Goal: Task Accomplishment & Management: Manage account settings

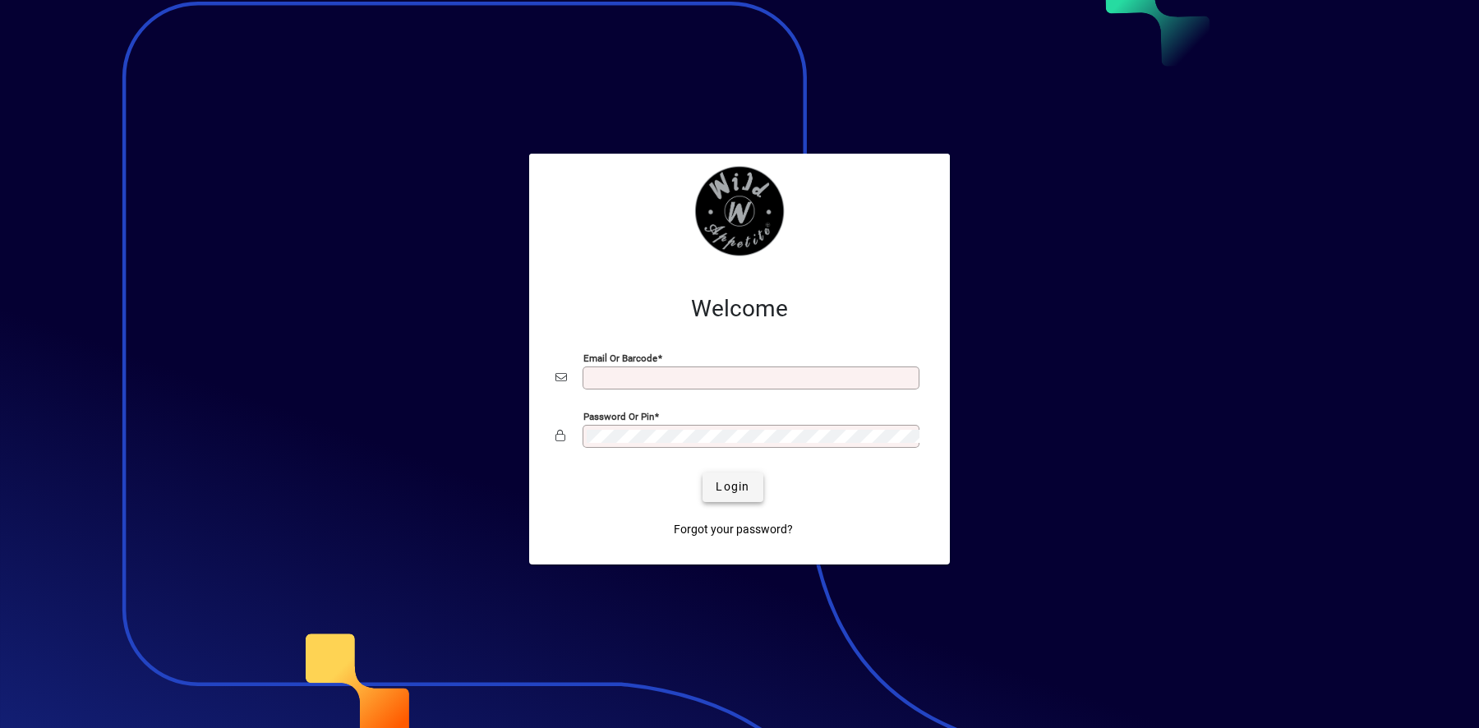
type input "**********"
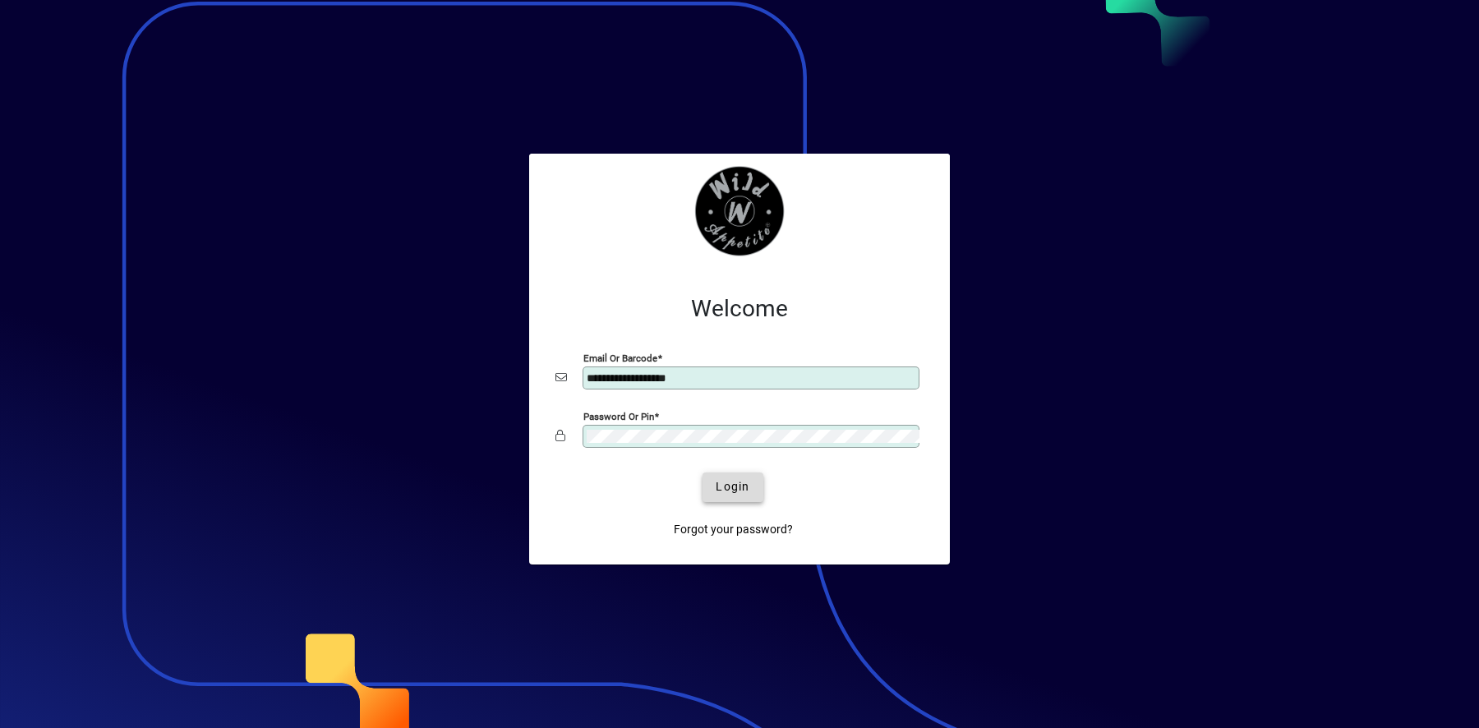
click at [744, 491] on span "Login" at bounding box center [733, 486] width 34 height 17
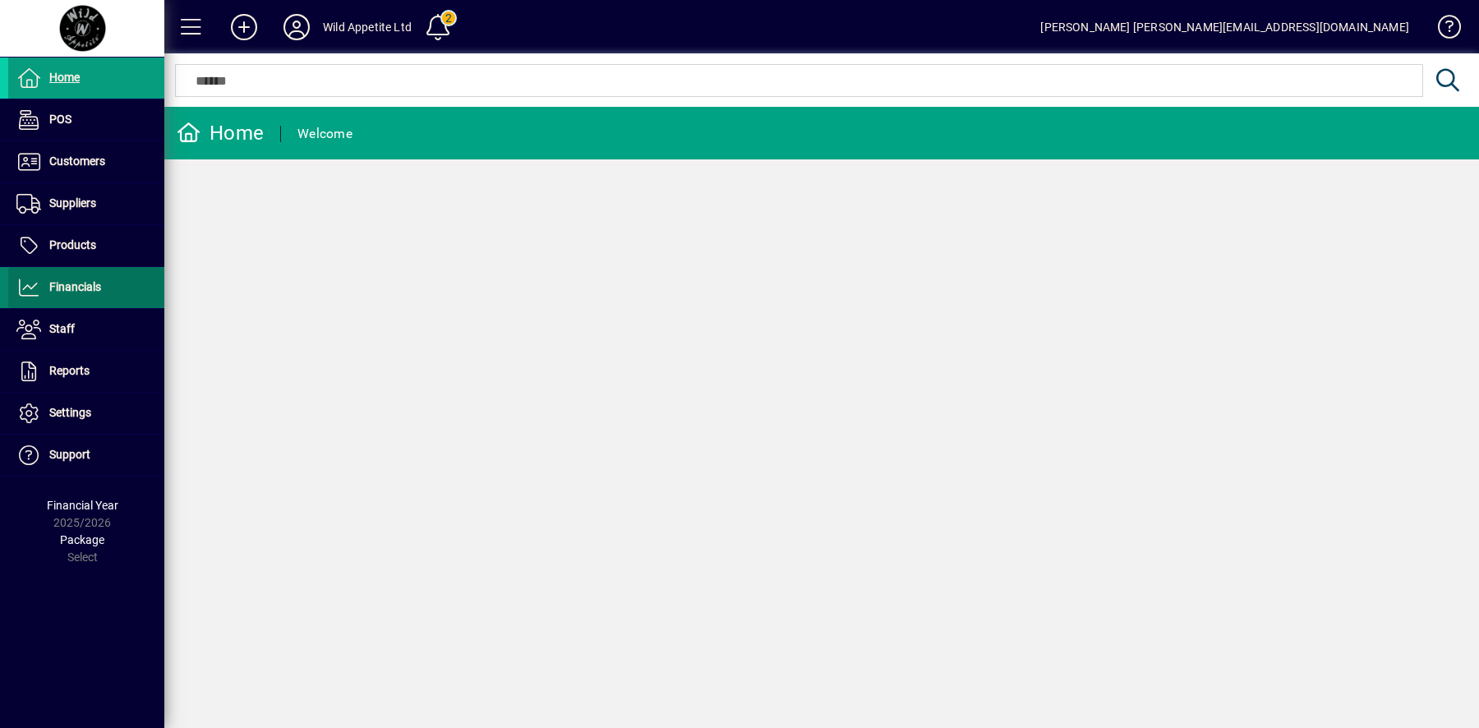
click at [112, 283] on span at bounding box center [86, 287] width 156 height 39
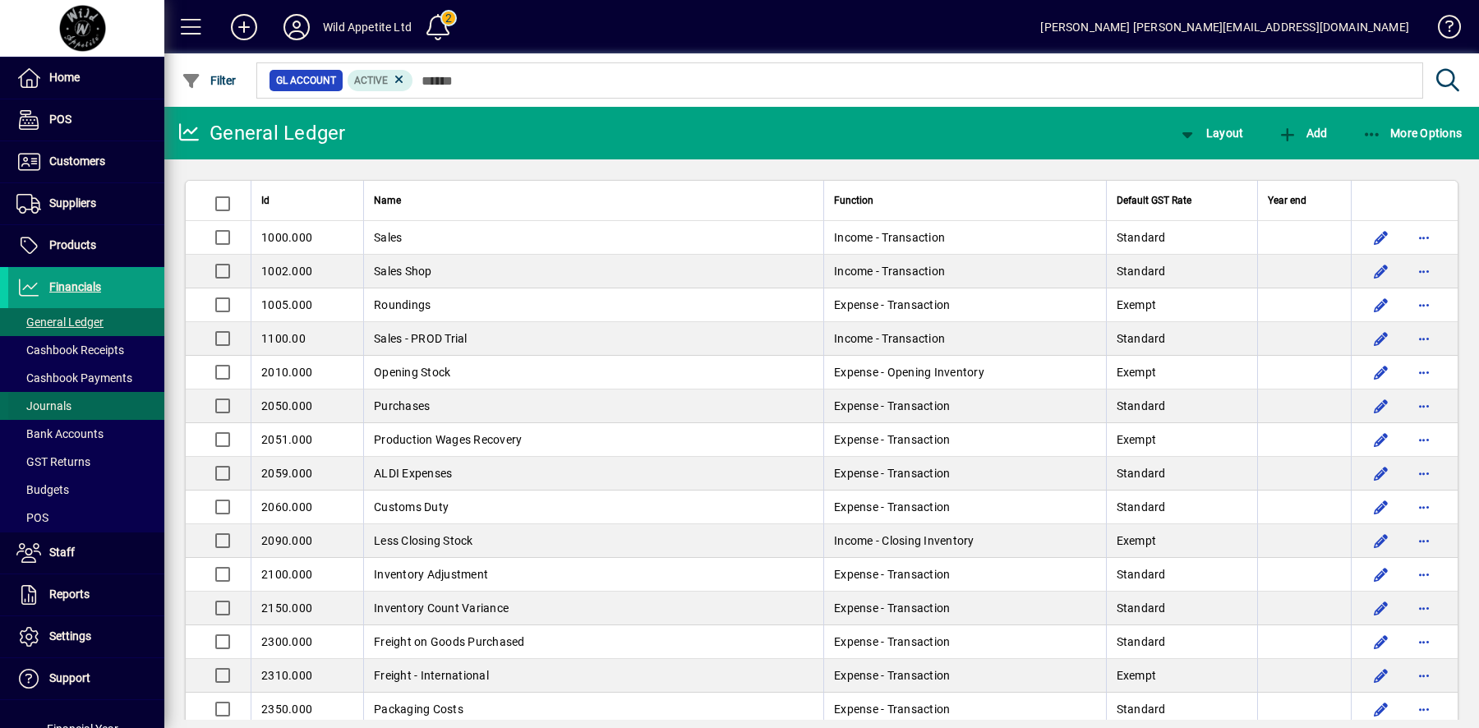
click at [85, 401] on span at bounding box center [86, 405] width 156 height 39
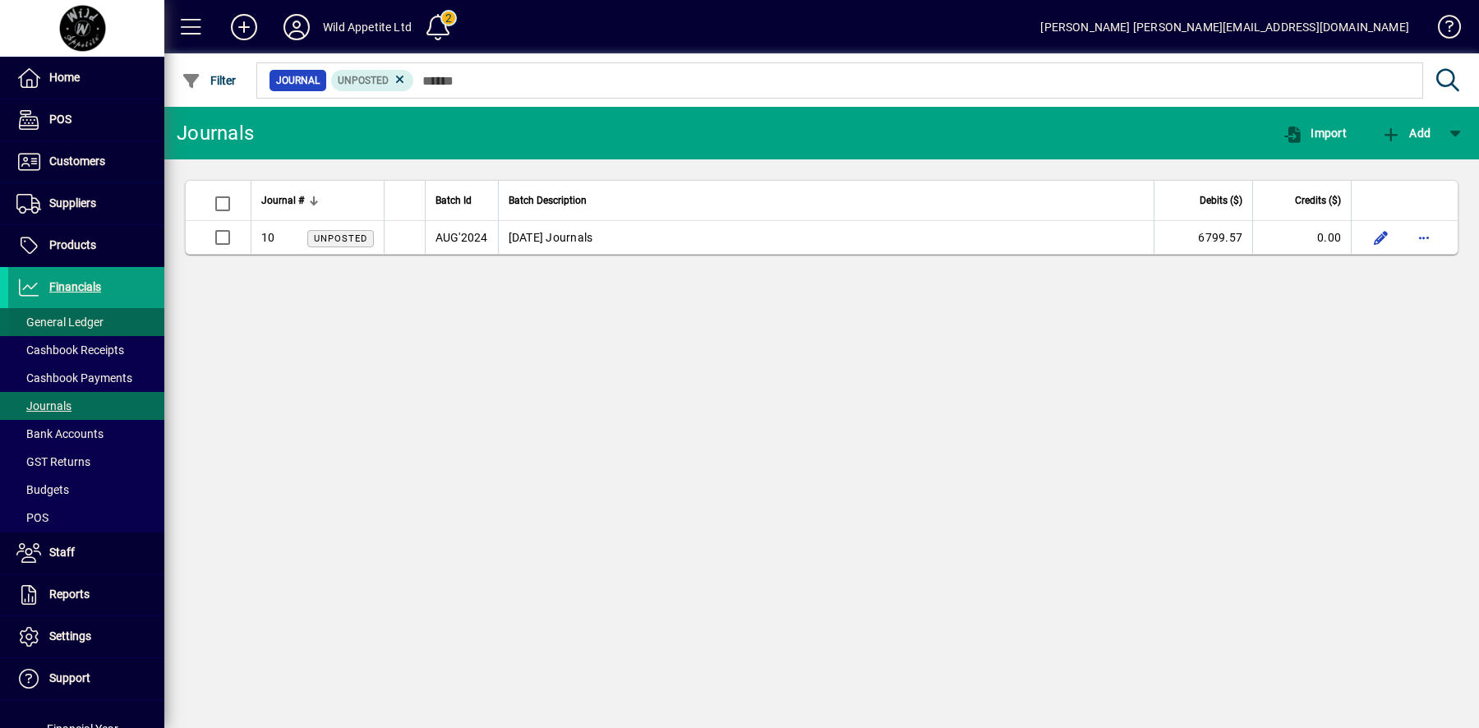
click at [103, 320] on span at bounding box center [86, 321] width 156 height 39
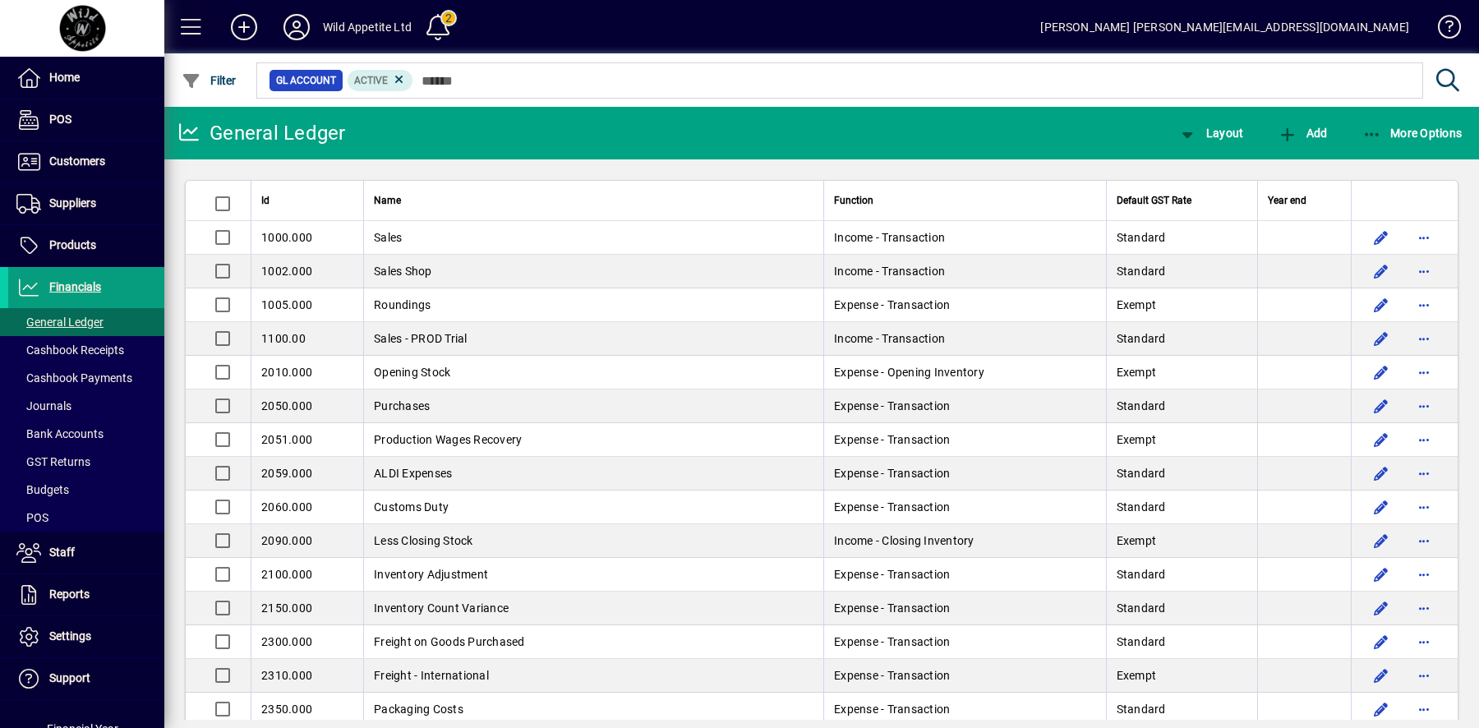
click at [205, 26] on span at bounding box center [191, 26] width 39 height 39
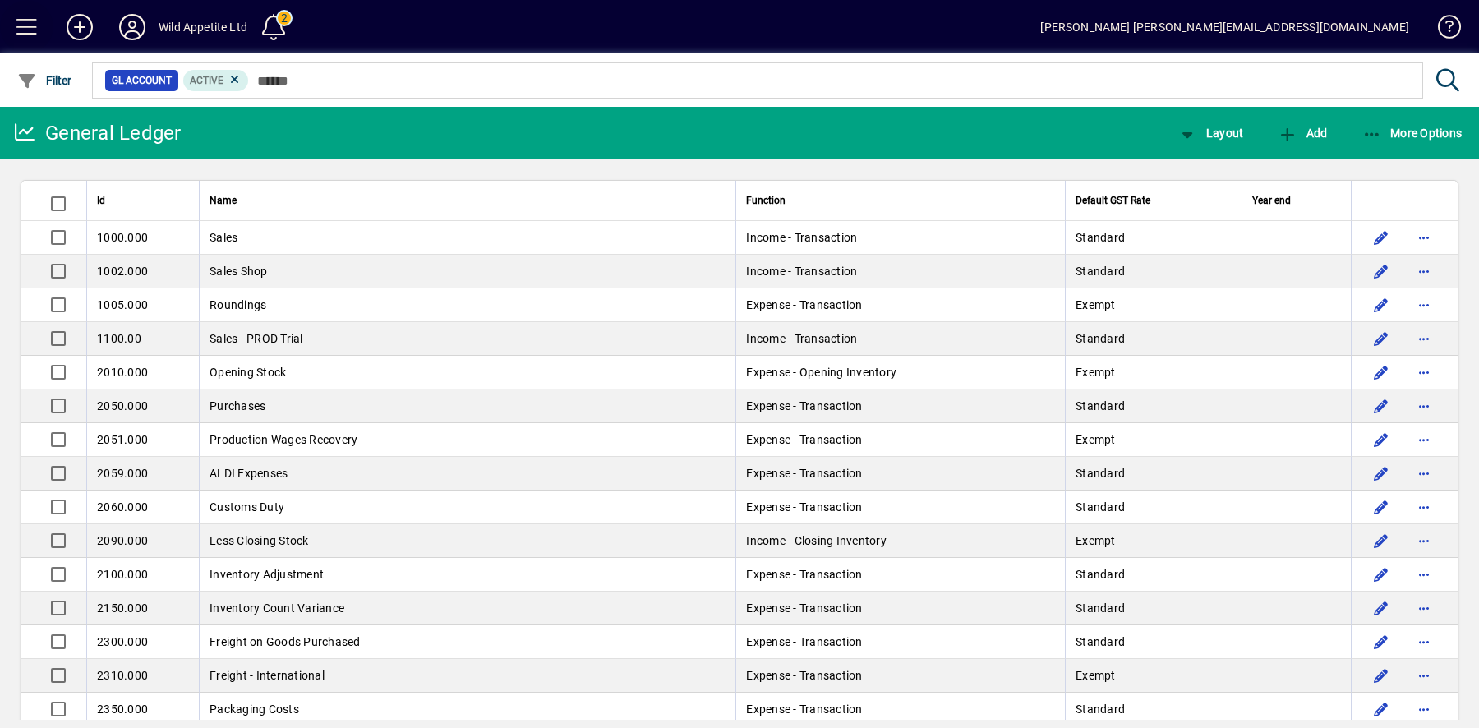
click at [44, 21] on span at bounding box center [26, 26] width 39 height 39
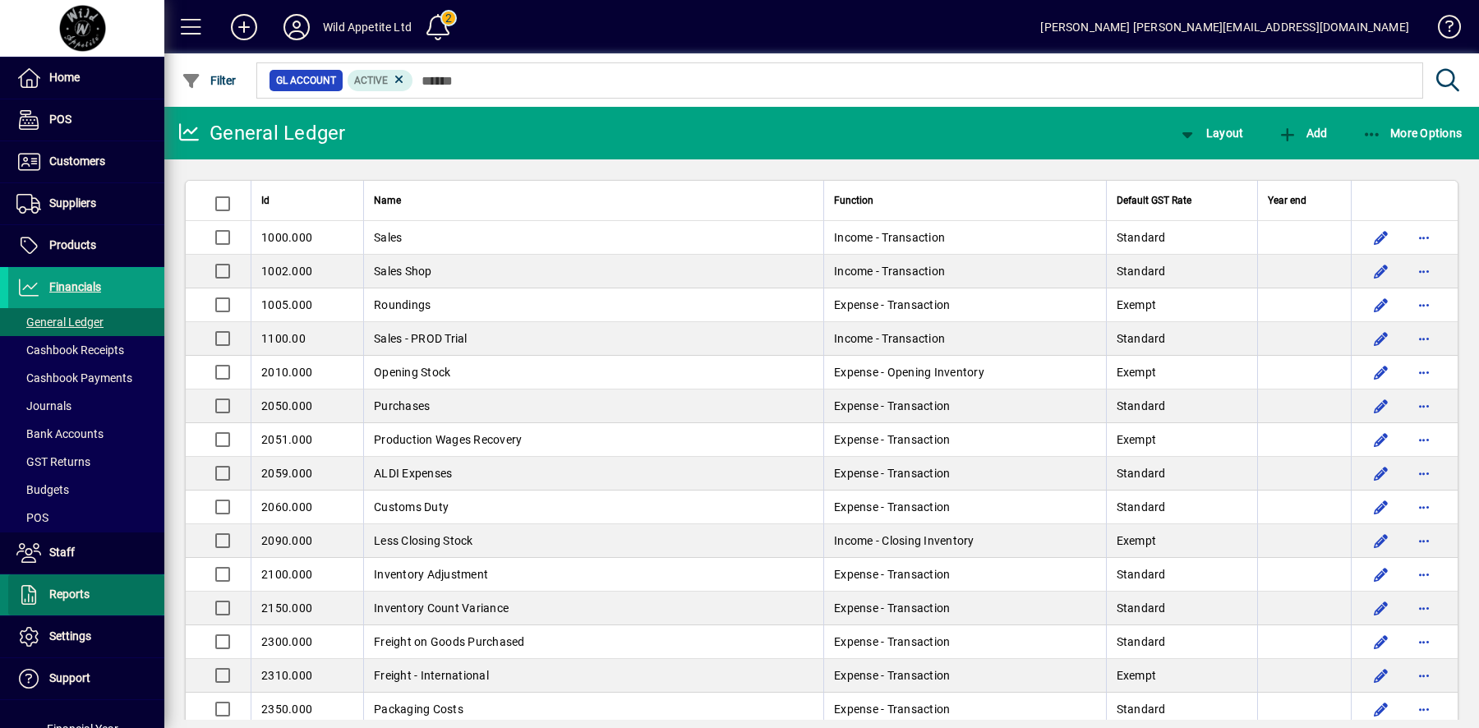
click at [101, 580] on span at bounding box center [86, 594] width 156 height 39
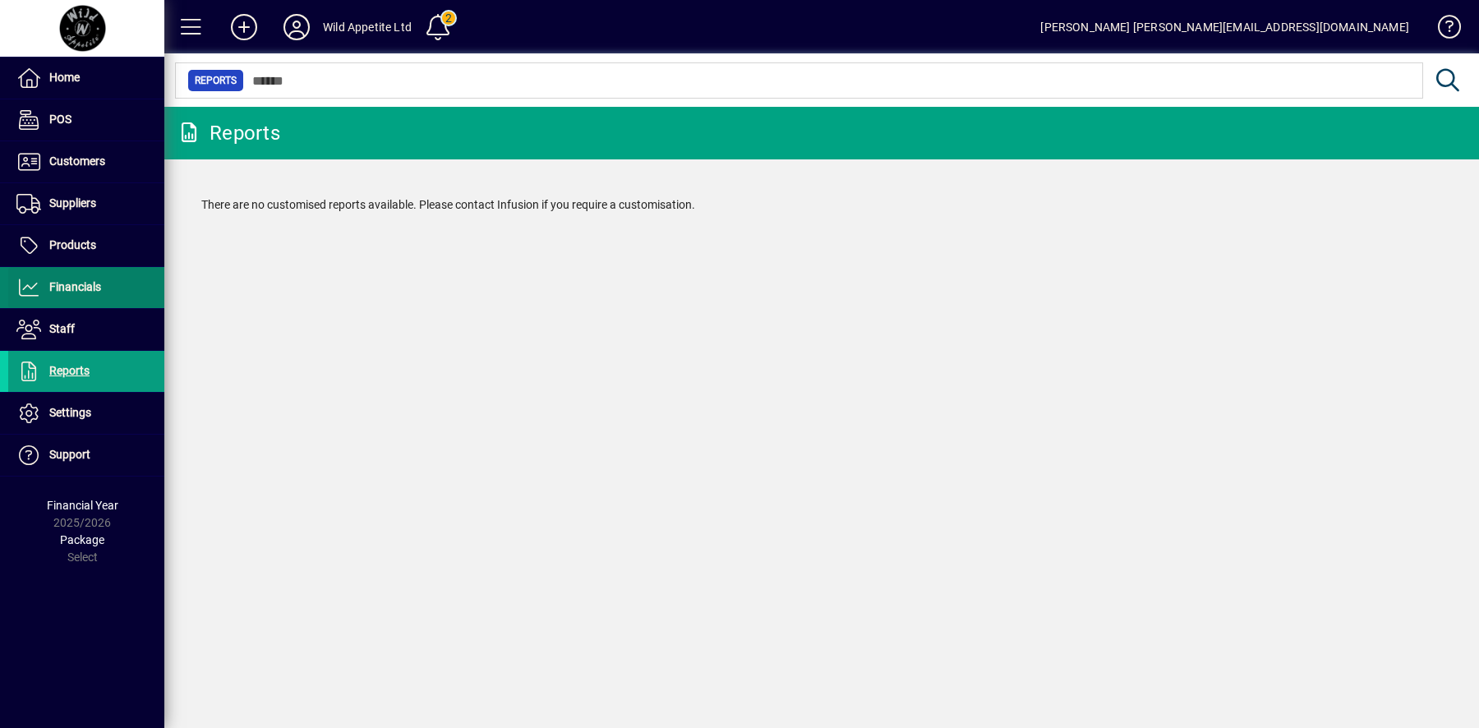
click at [104, 279] on span at bounding box center [86, 287] width 156 height 39
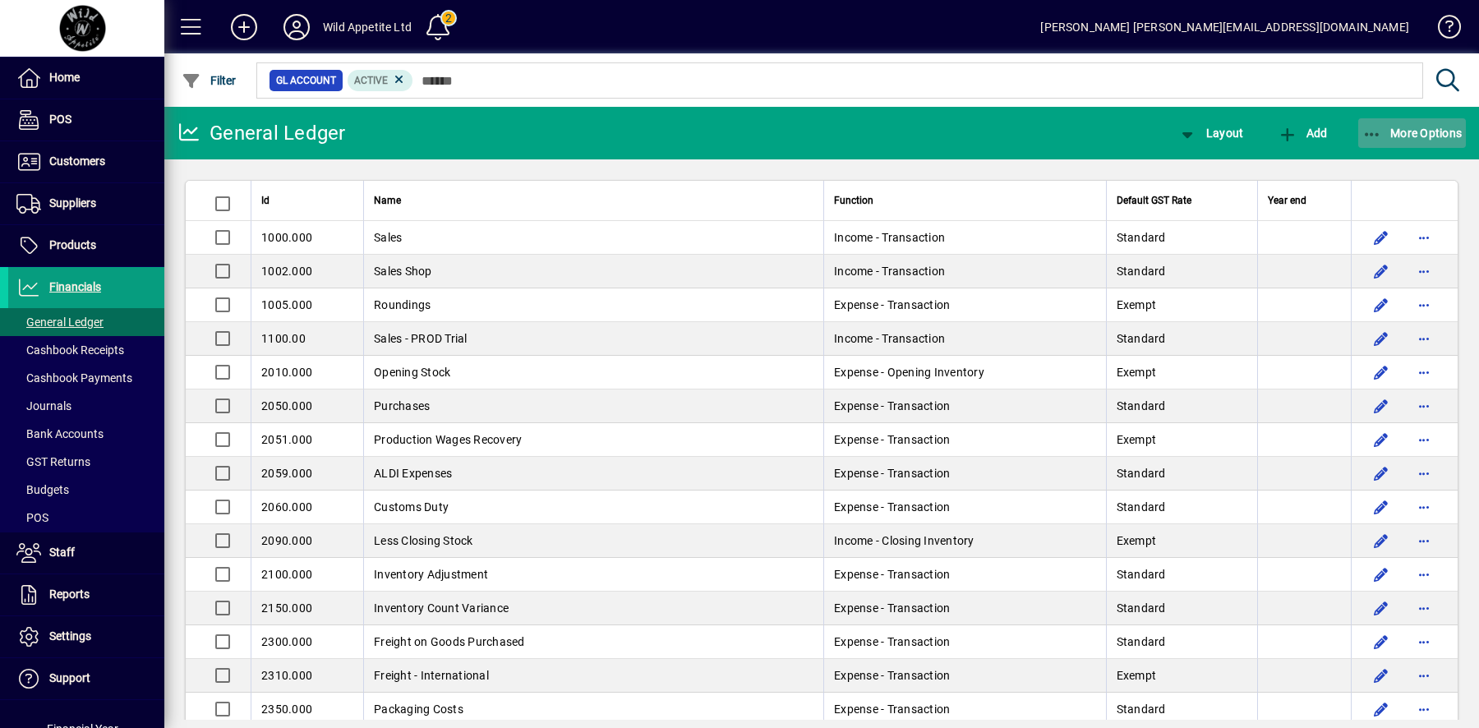
click at [1436, 134] on span "More Options" at bounding box center [1412, 133] width 100 height 13
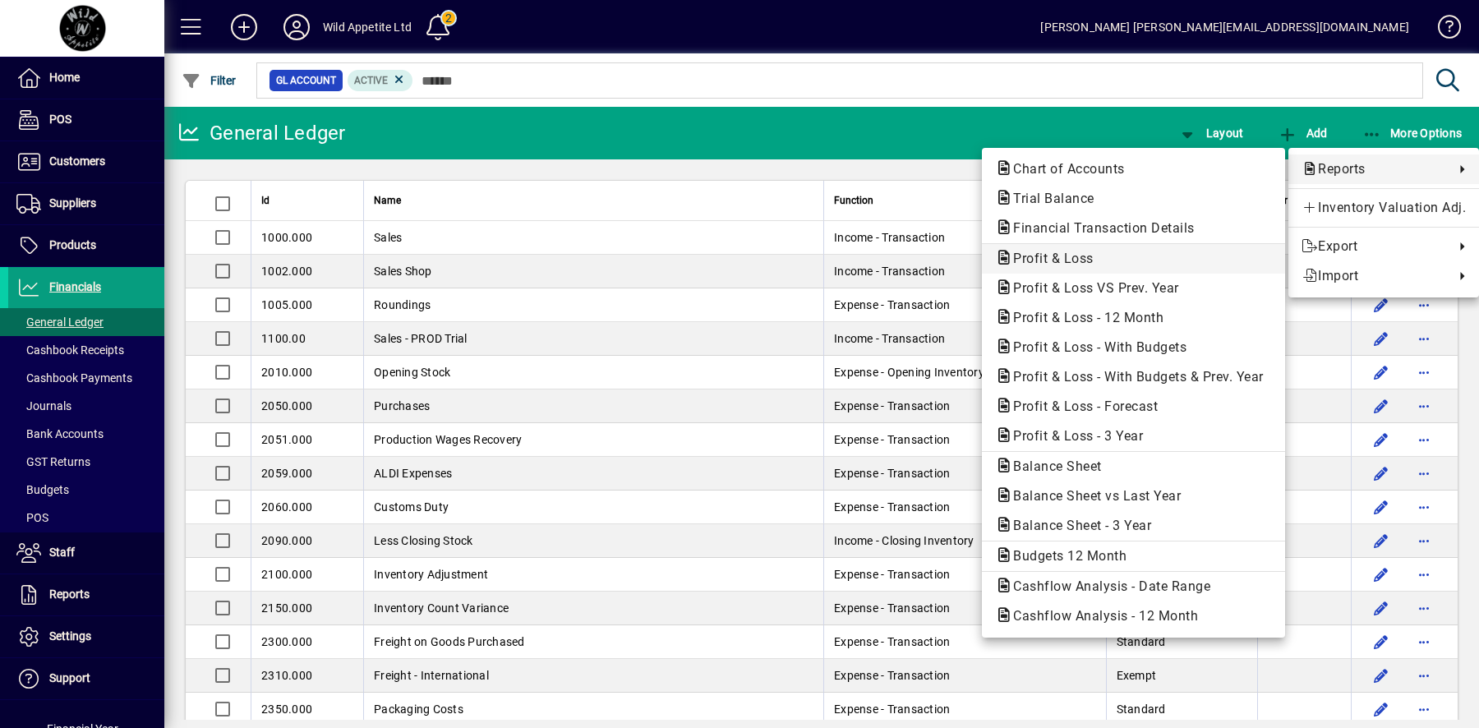
click at [1114, 256] on span "Profit & Loss" at bounding box center [1133, 259] width 277 height 20
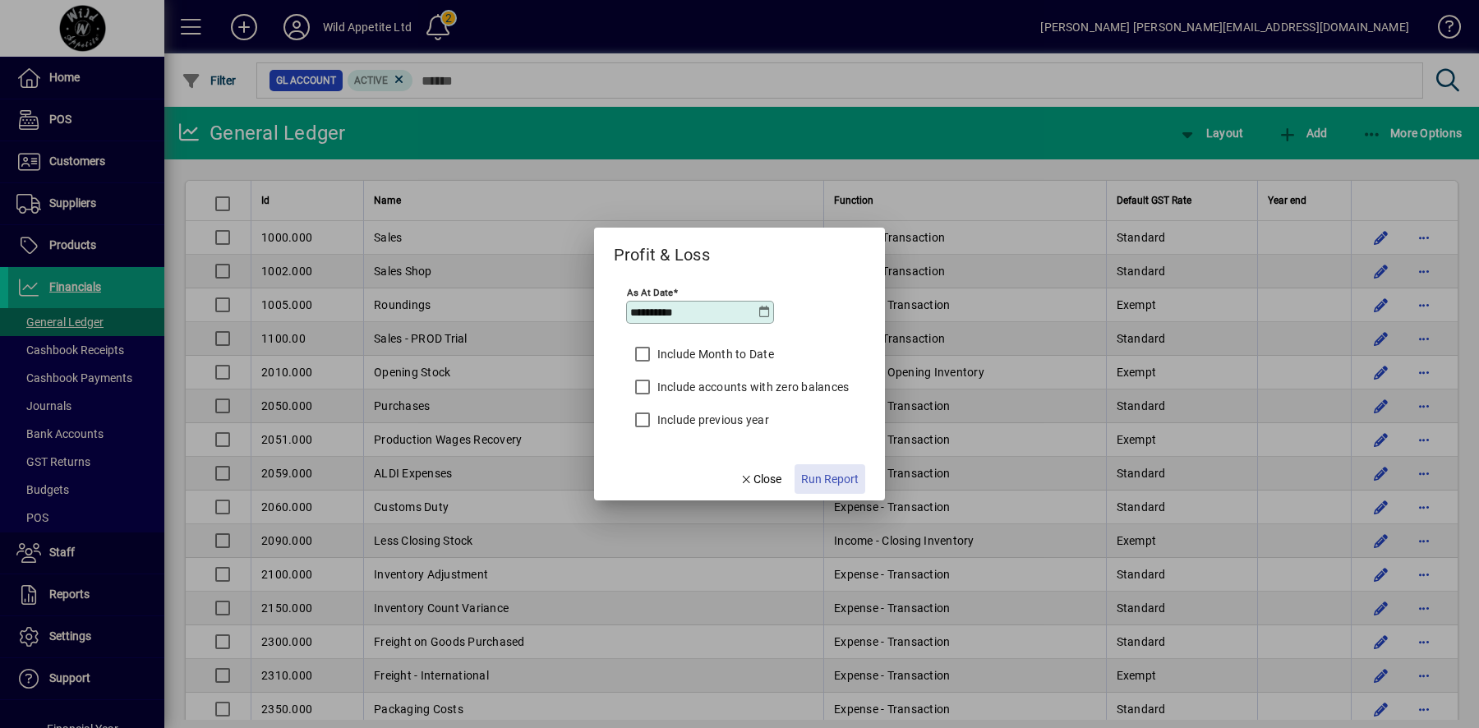
click at [841, 477] on span "Run Report" at bounding box center [830, 479] width 58 height 17
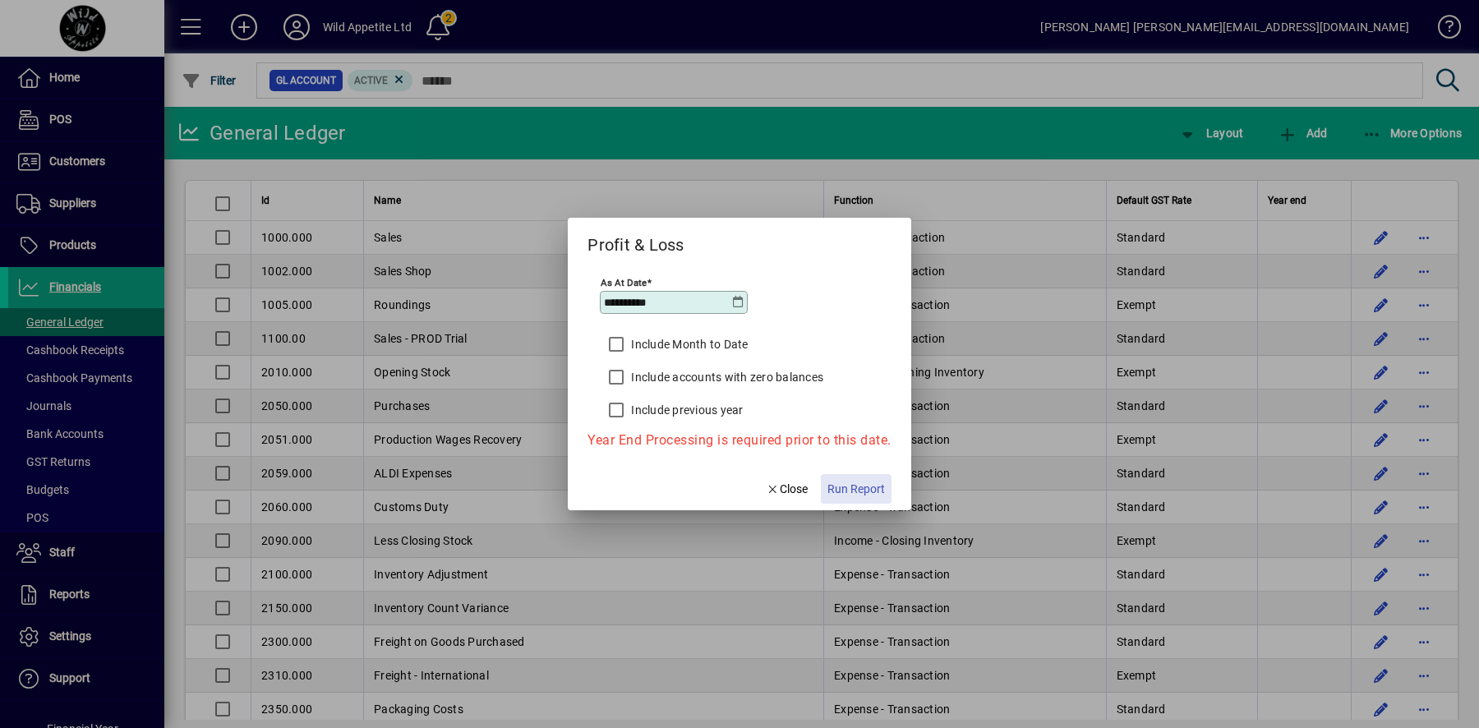
click at [865, 491] on span "Run Report" at bounding box center [856, 489] width 58 height 17
click at [861, 486] on span "Run Report" at bounding box center [856, 489] width 58 height 17
click at [871, 490] on span "Run Report" at bounding box center [856, 489] width 58 height 17
click at [739, 304] on icon at bounding box center [738, 302] width 13 height 13
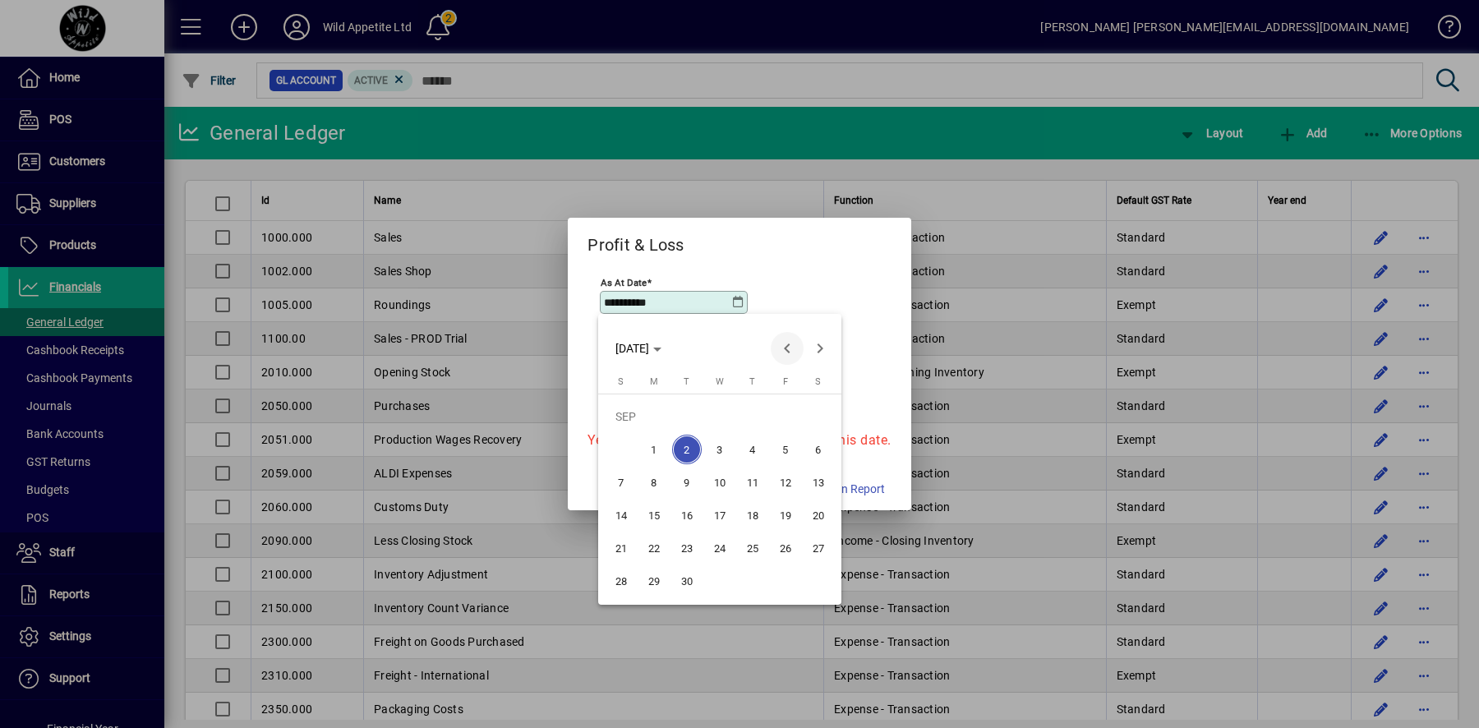
click at [792, 349] on span "Previous month" at bounding box center [787, 348] width 33 height 33
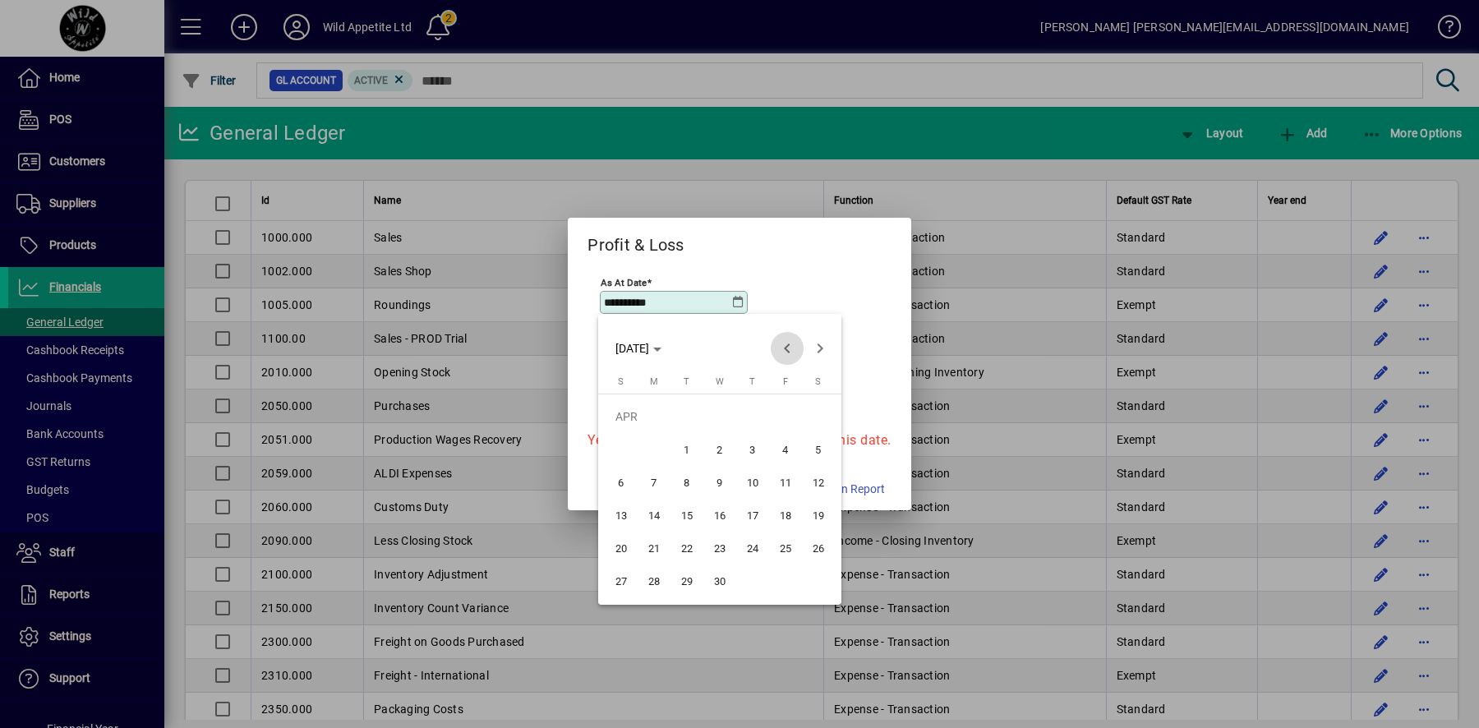
click at [792, 349] on span "Previous month" at bounding box center [787, 348] width 33 height 33
click at [825, 350] on span "Next month" at bounding box center [820, 348] width 33 height 33
click at [716, 574] on span "30" at bounding box center [720, 581] width 30 height 30
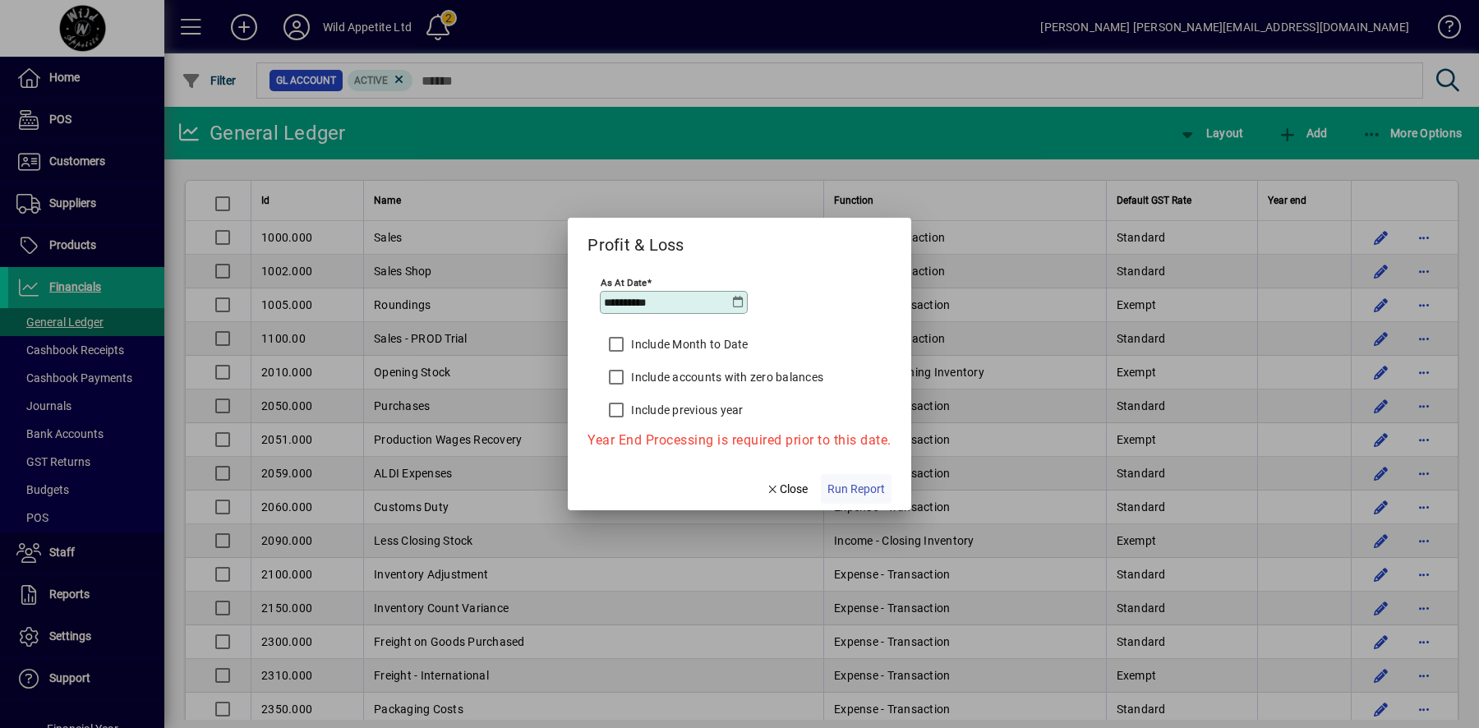
click at [866, 482] on span "Run Report" at bounding box center [856, 489] width 58 height 17
click at [735, 302] on icon at bounding box center [738, 302] width 13 height 13
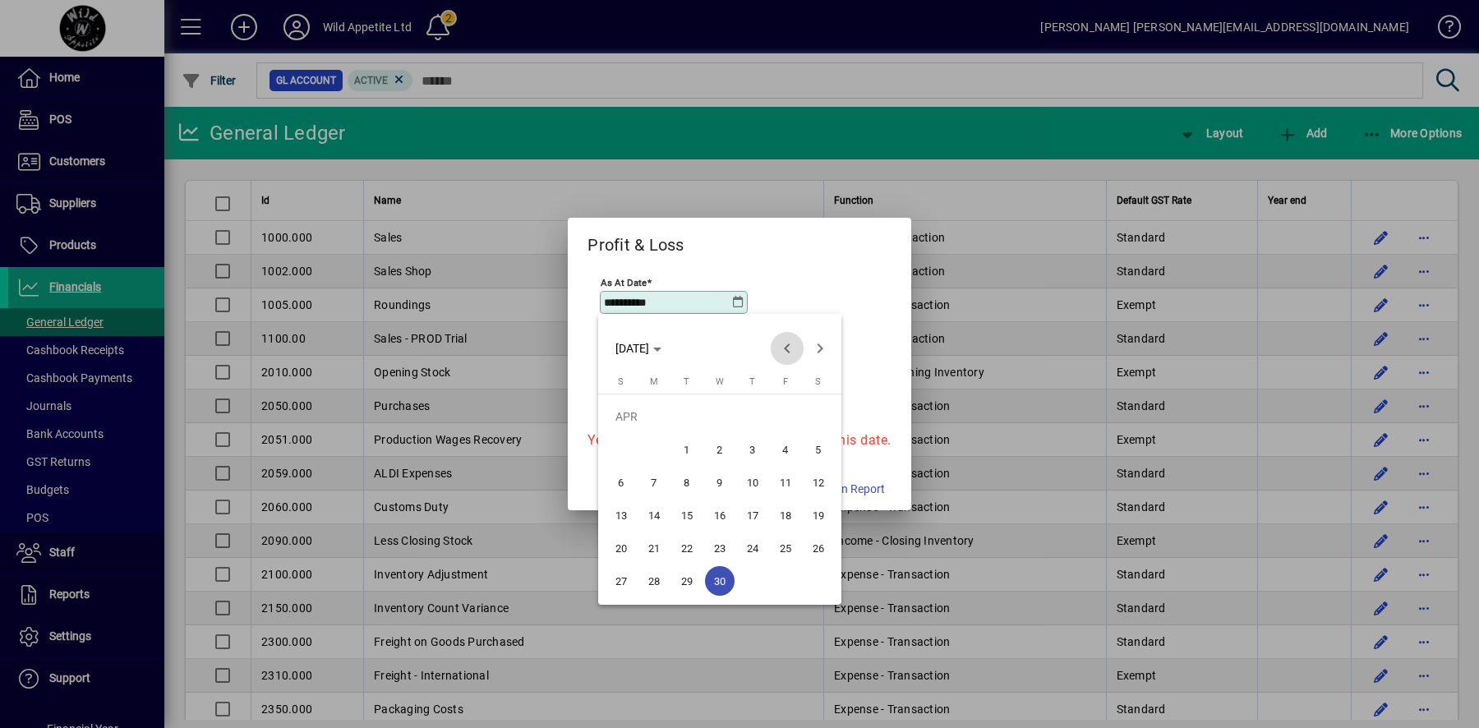
click at [792, 348] on span "Previous month" at bounding box center [787, 348] width 33 height 33
click at [657, 578] on span "31" at bounding box center [654, 581] width 30 height 30
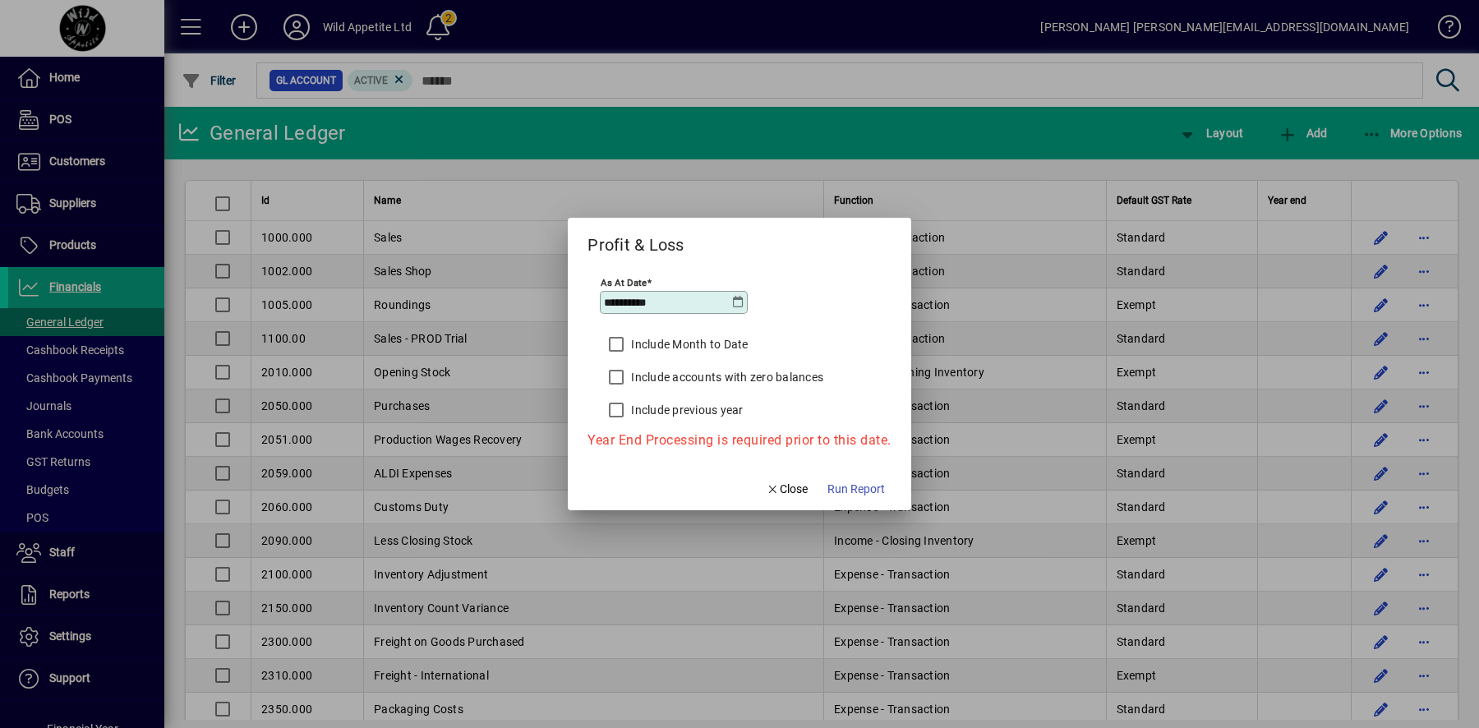
type input "**********"
click at [853, 486] on span "Run Report" at bounding box center [856, 489] width 58 height 17
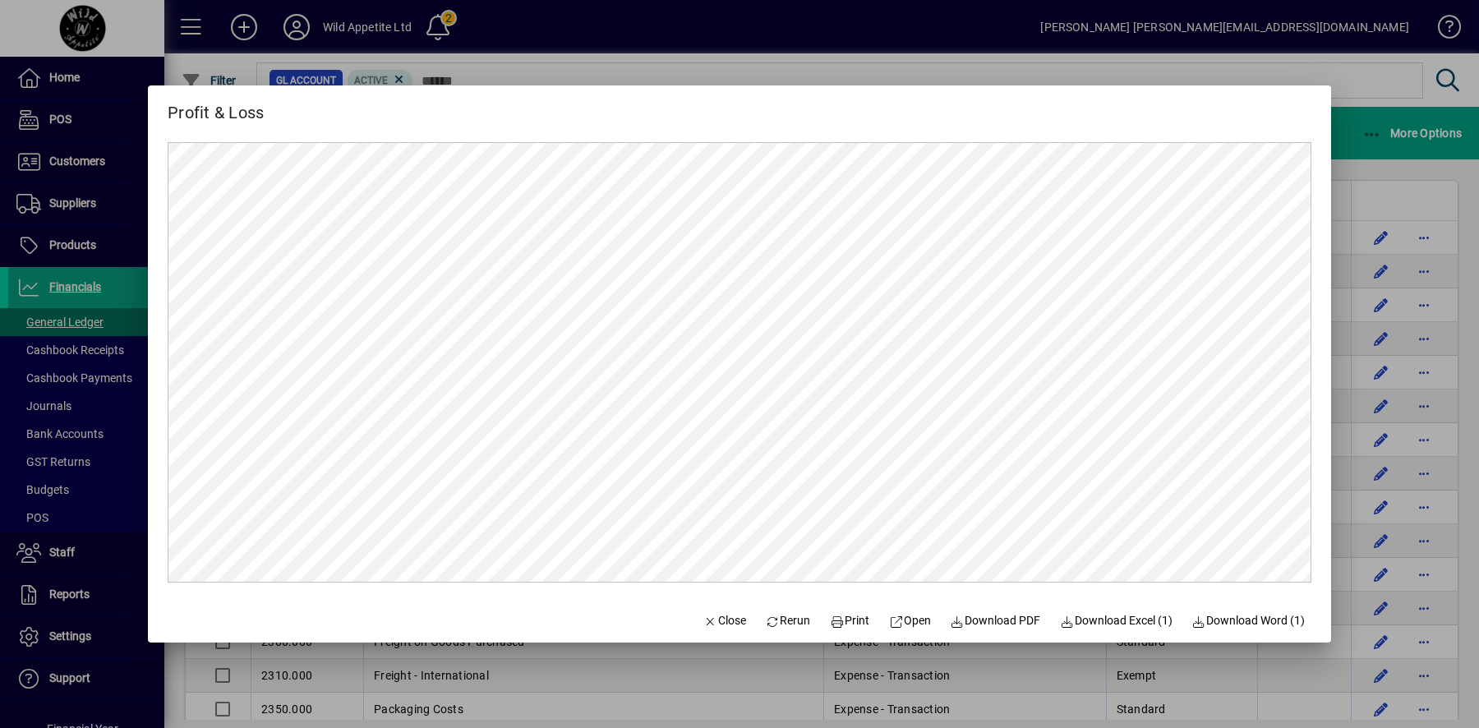
click at [1270, 81] on div at bounding box center [739, 364] width 1479 height 728
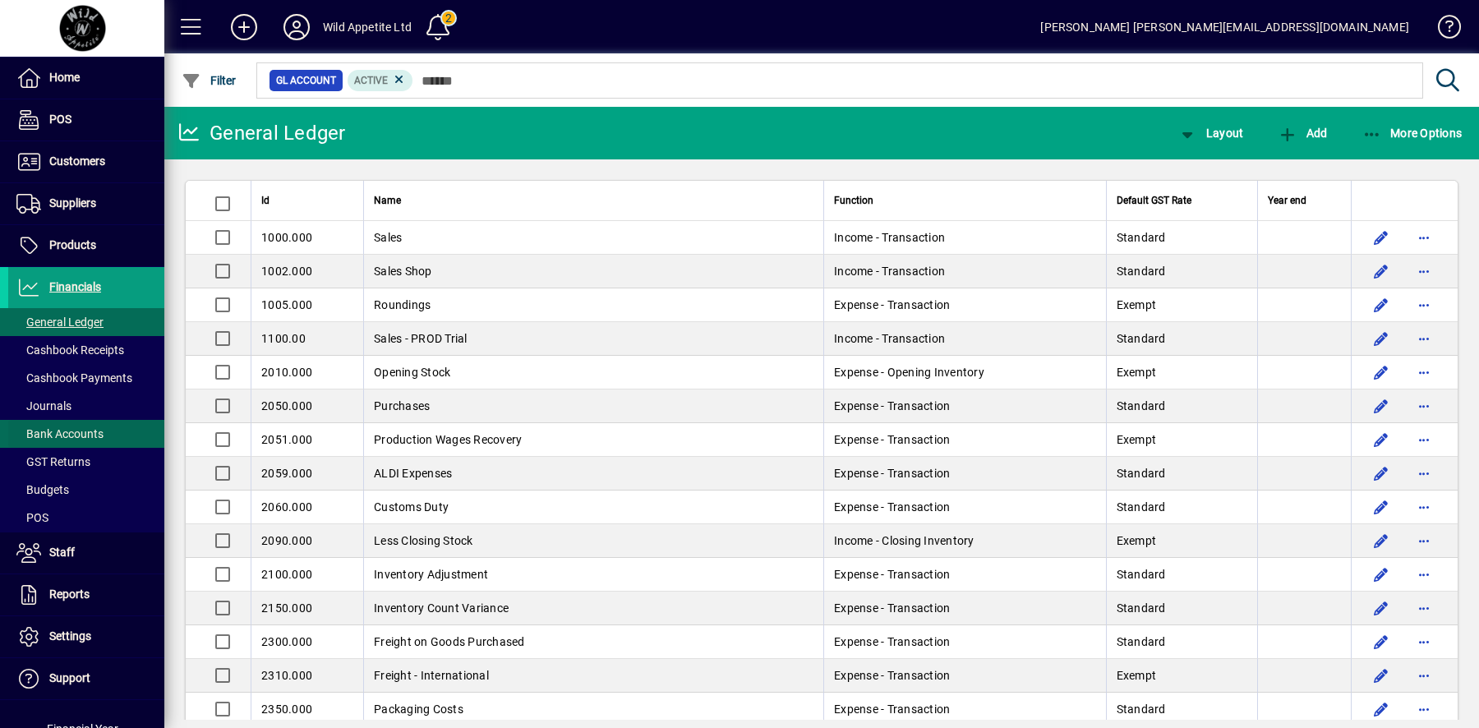
click at [68, 427] on span "Bank Accounts" at bounding box center [59, 433] width 87 height 13
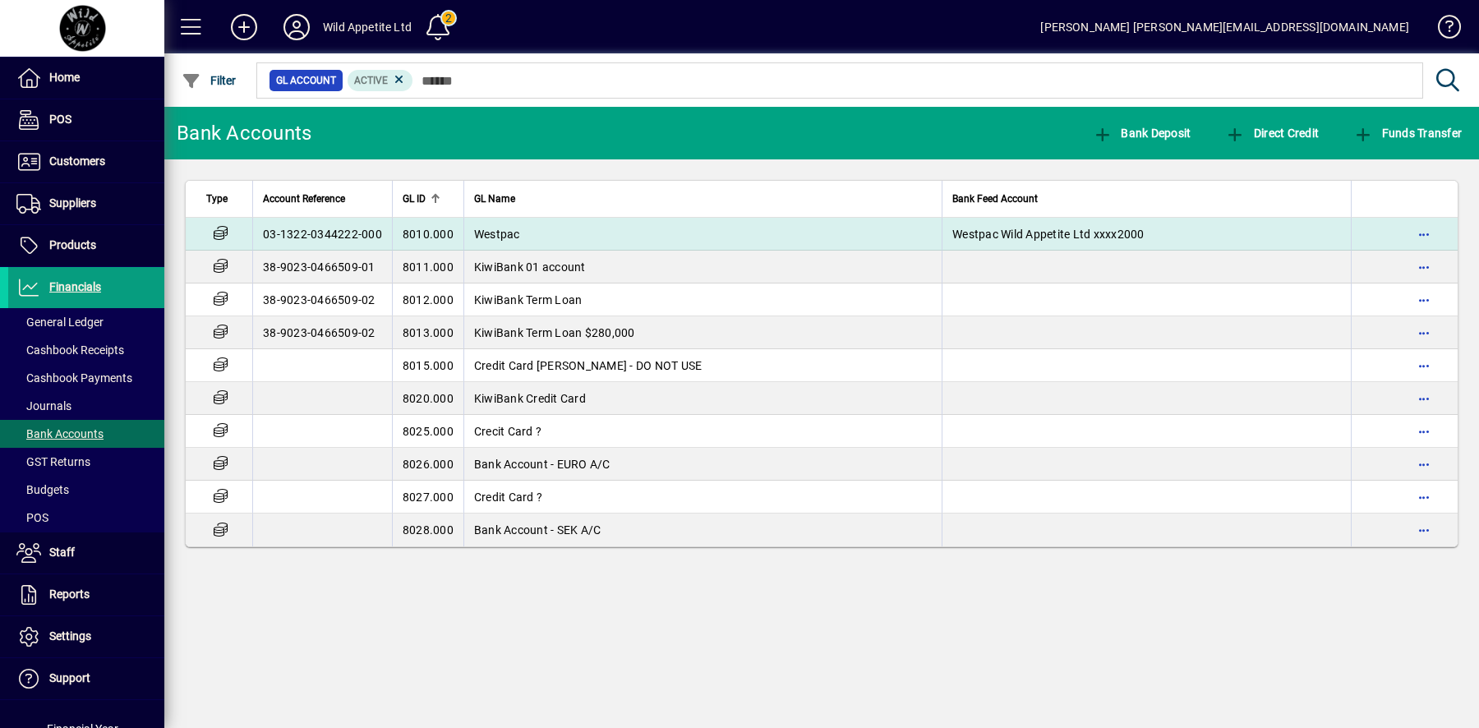
click at [740, 236] on td "Westpac" at bounding box center [702, 234] width 478 height 33
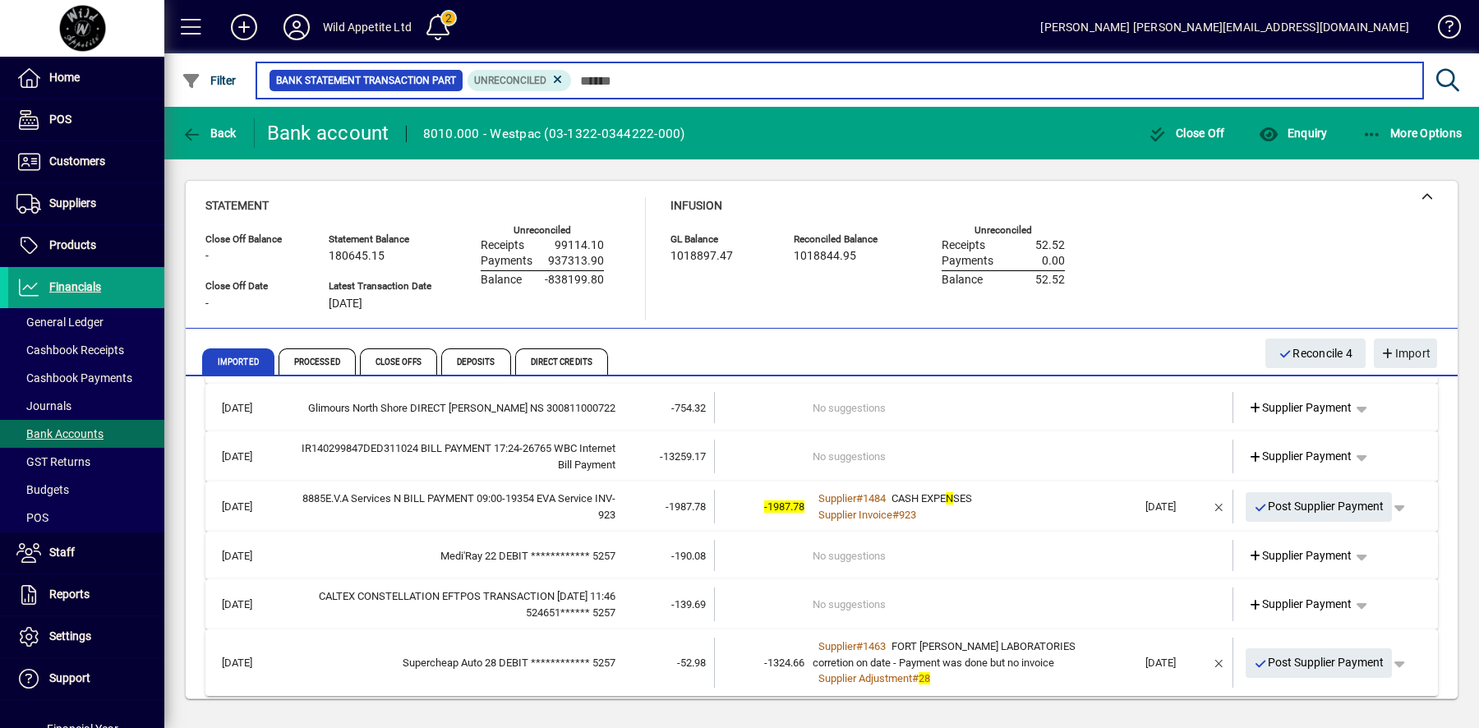
scroll to position [742, 0]
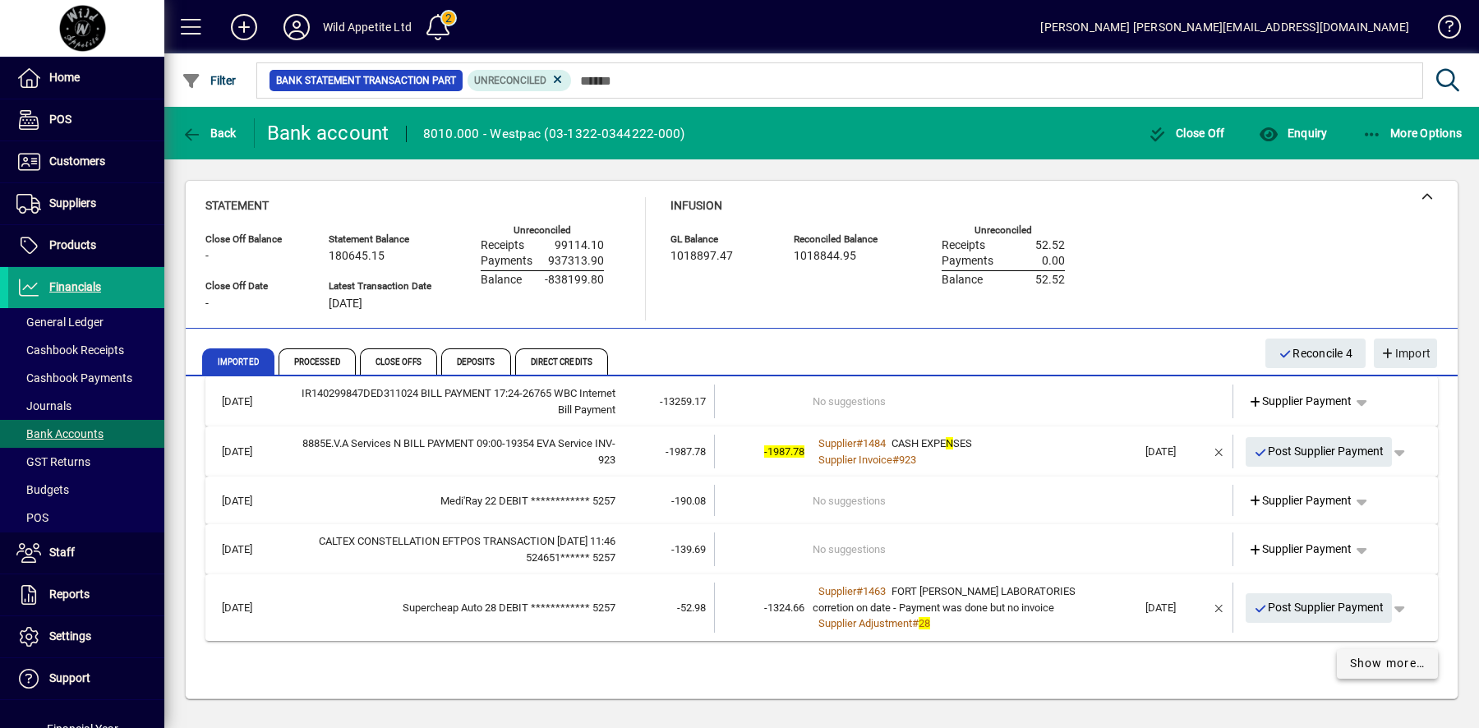
click at [1374, 666] on span "Show more…" at bounding box center [1388, 663] width 76 height 17
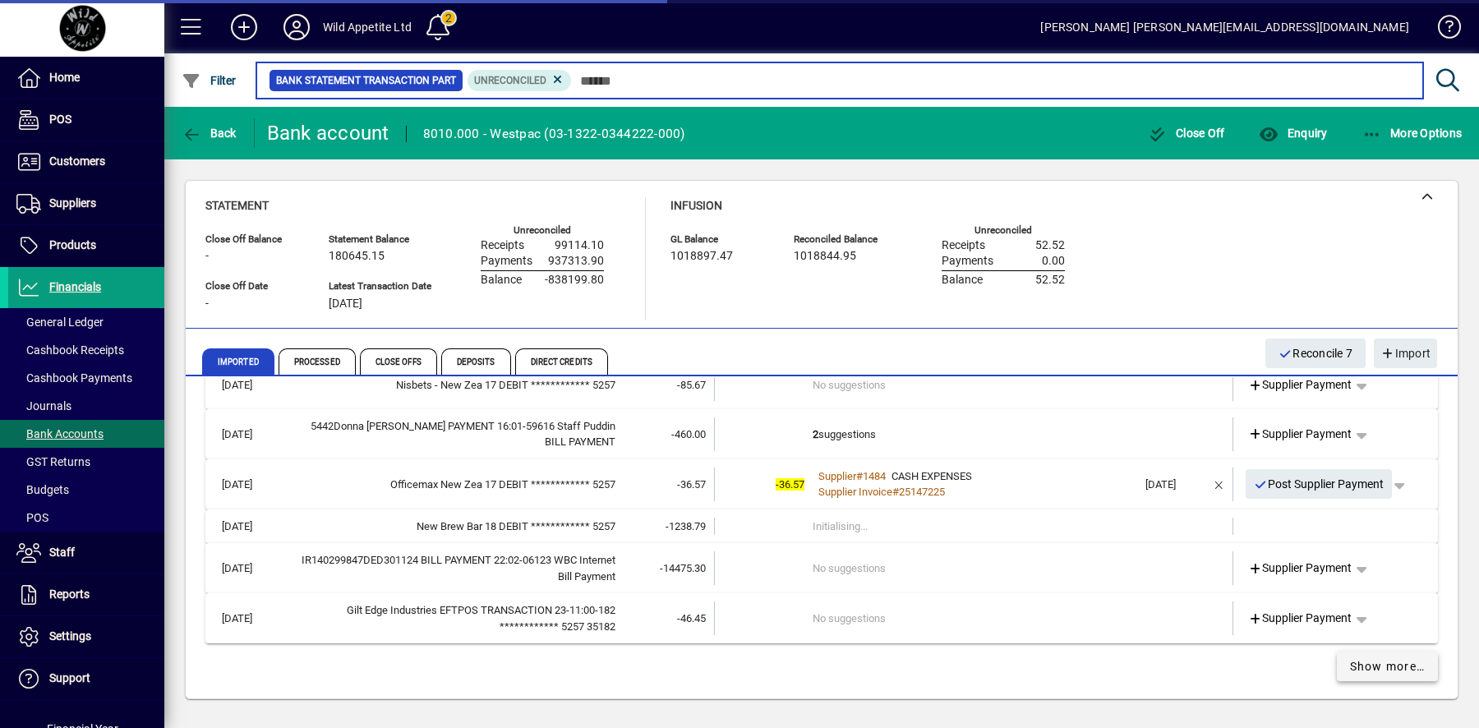
scroll to position [1738, 0]
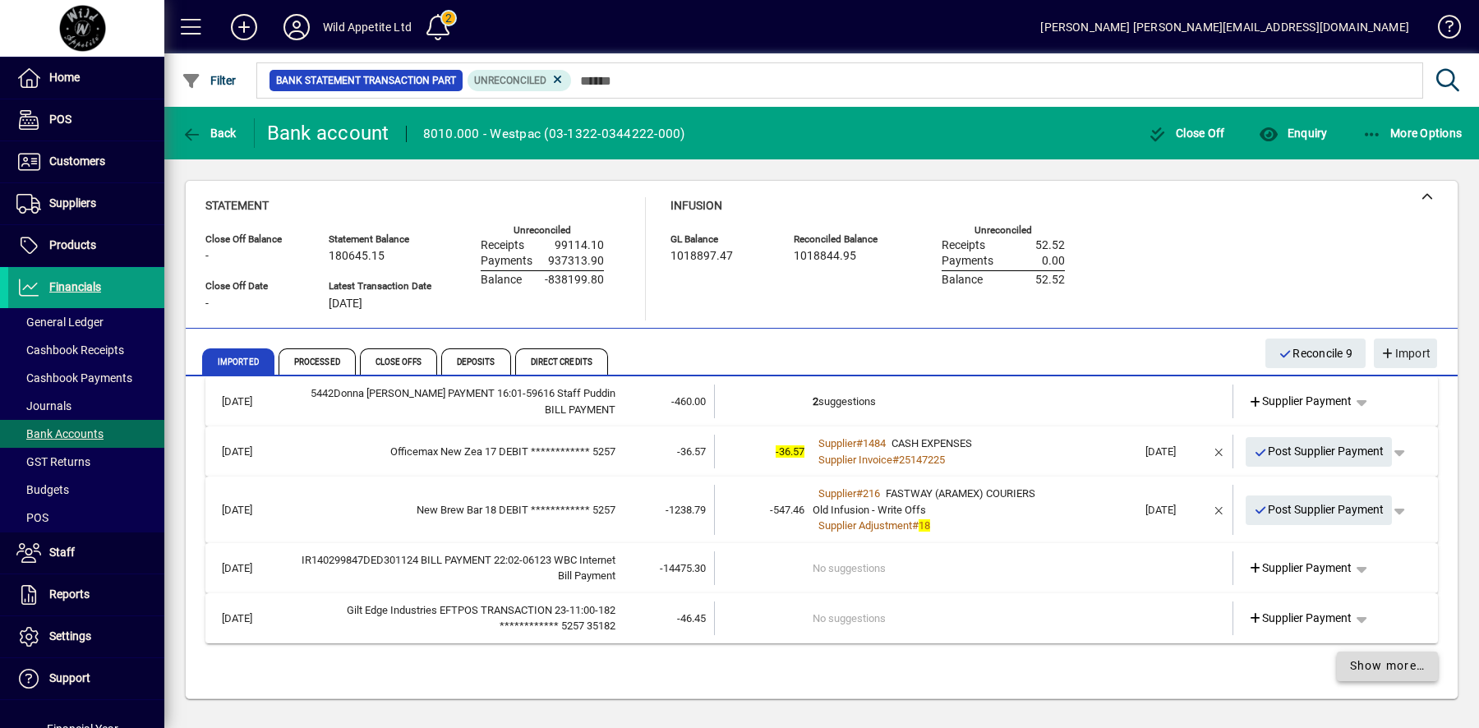
click at [1374, 666] on span "Show more…" at bounding box center [1388, 665] width 76 height 17
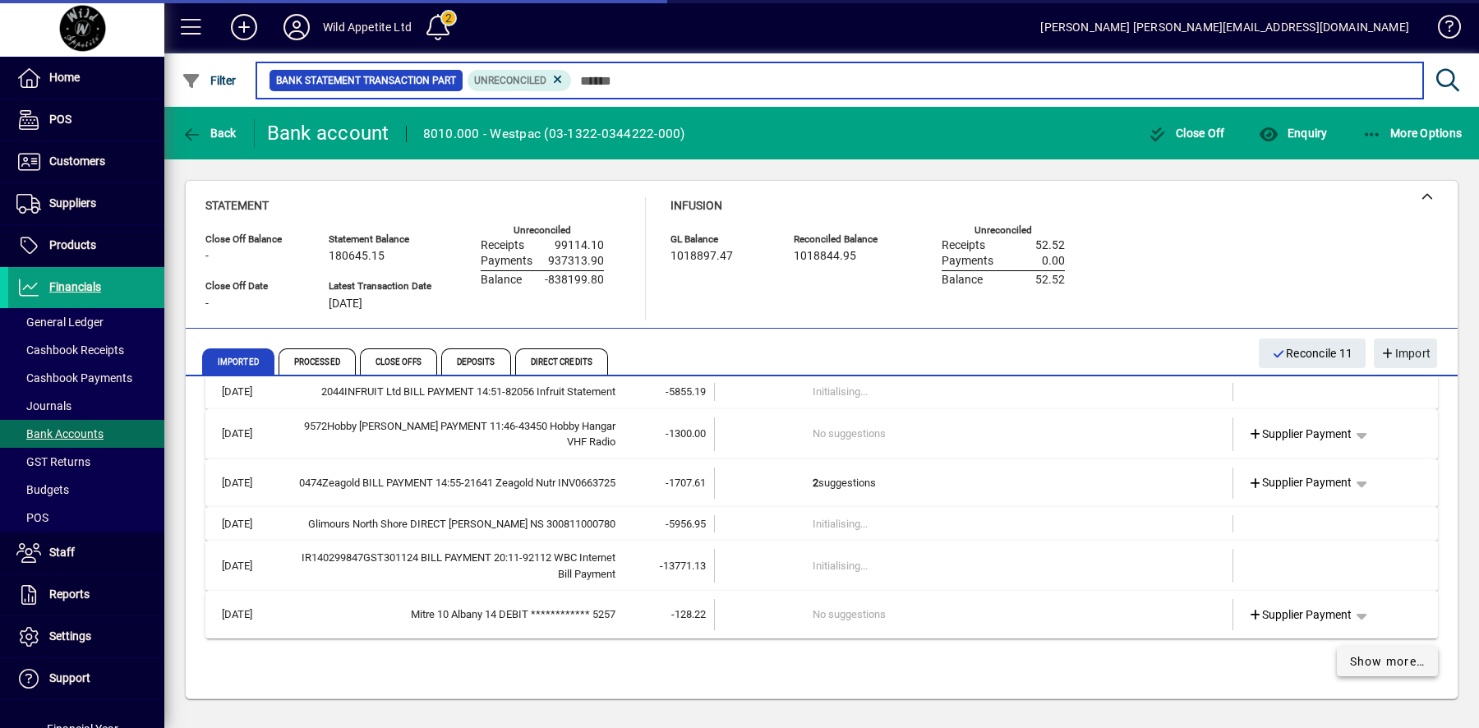
scroll to position [2699, 0]
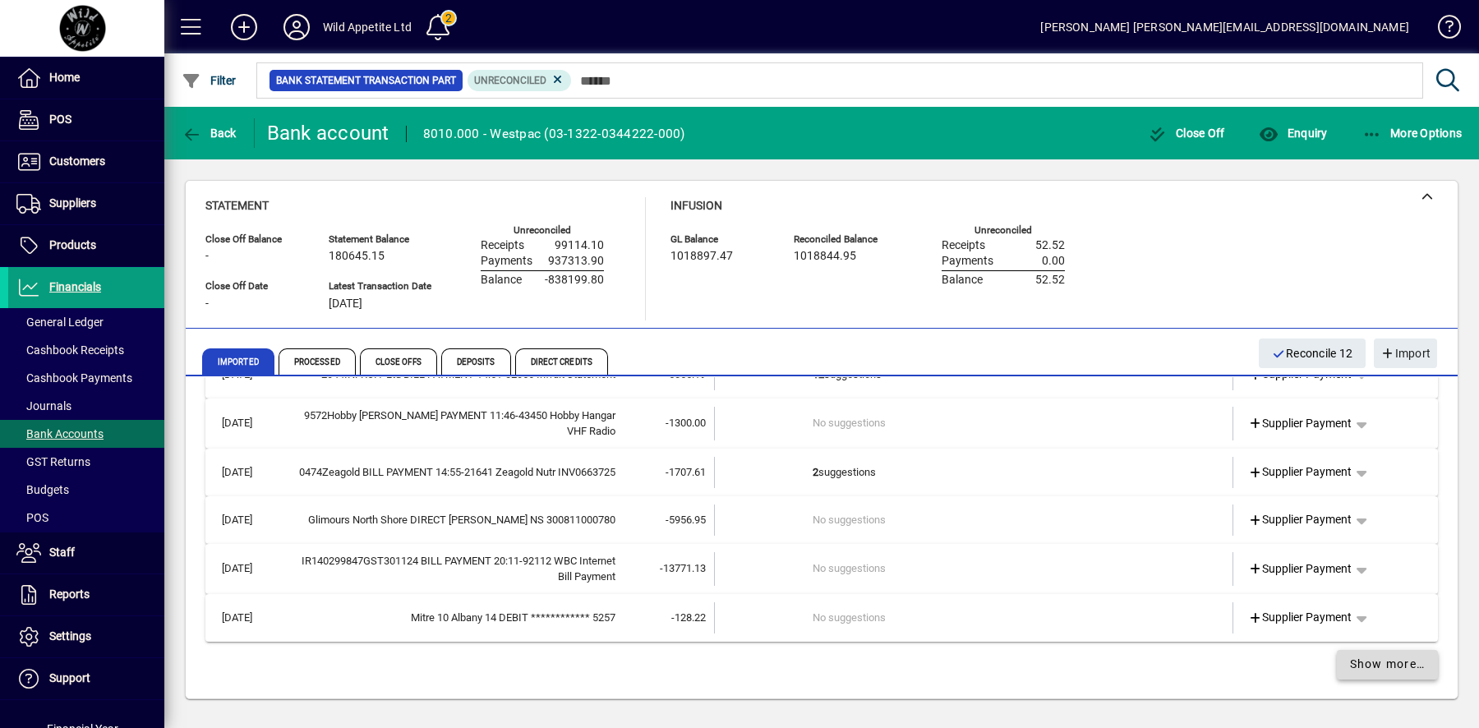
click at [1374, 666] on span "Show more…" at bounding box center [1388, 664] width 76 height 17
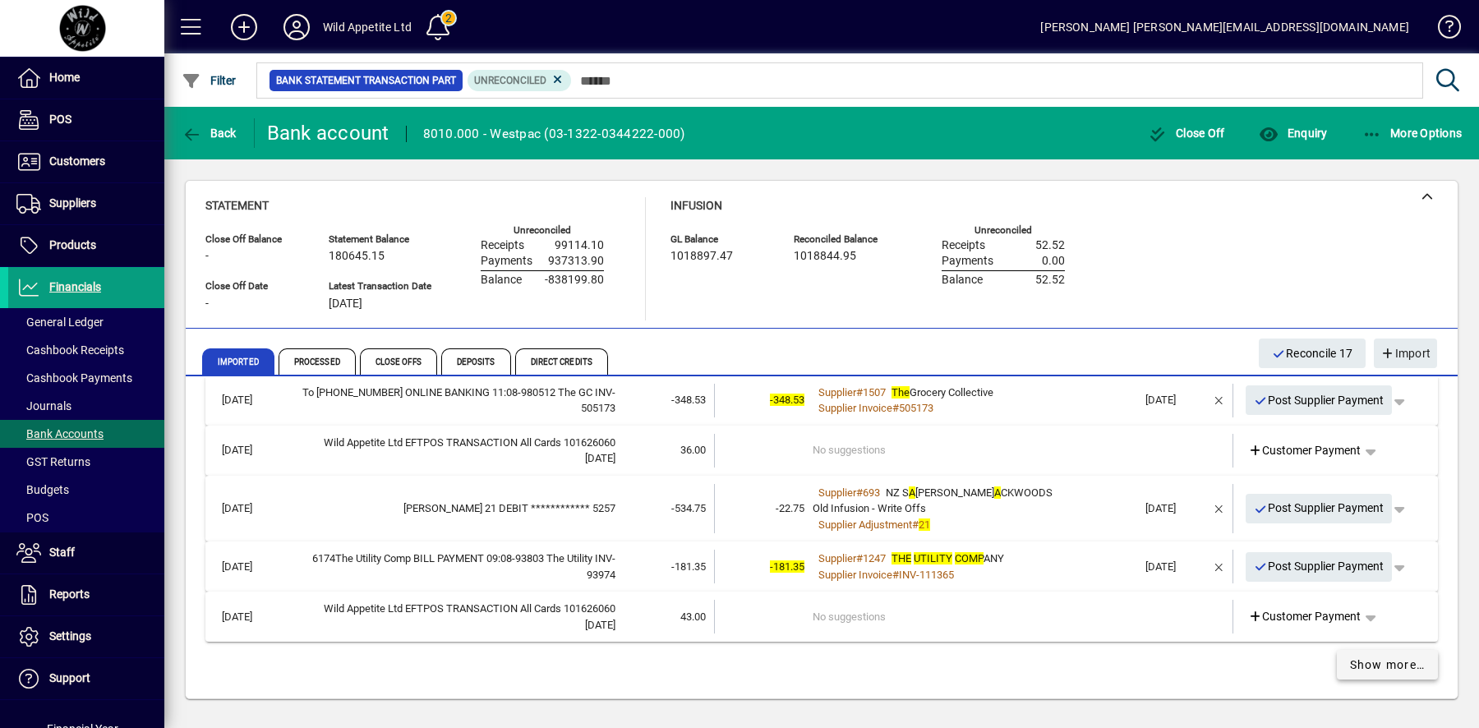
click at [1374, 666] on span "Show more…" at bounding box center [1388, 665] width 76 height 17
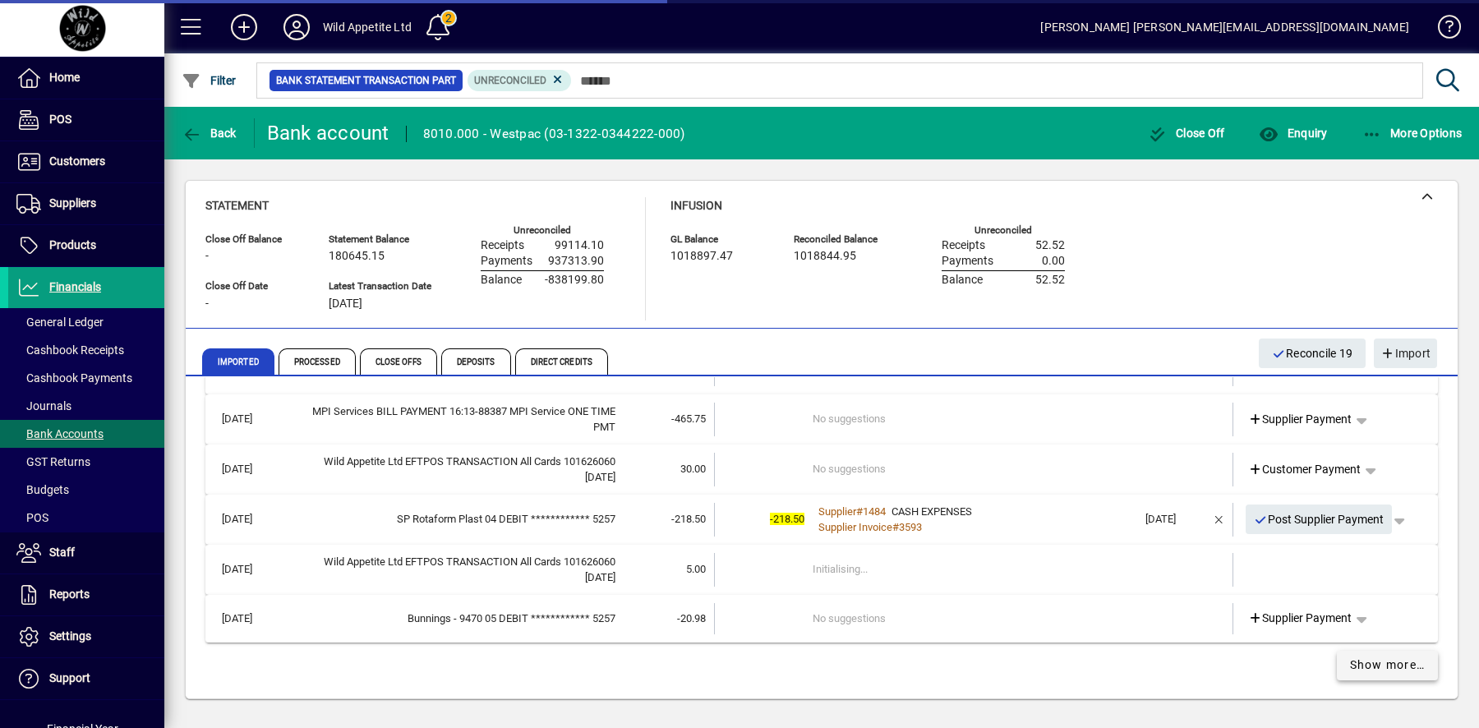
click at [1374, 666] on span "Show more…" at bounding box center [1388, 665] width 76 height 17
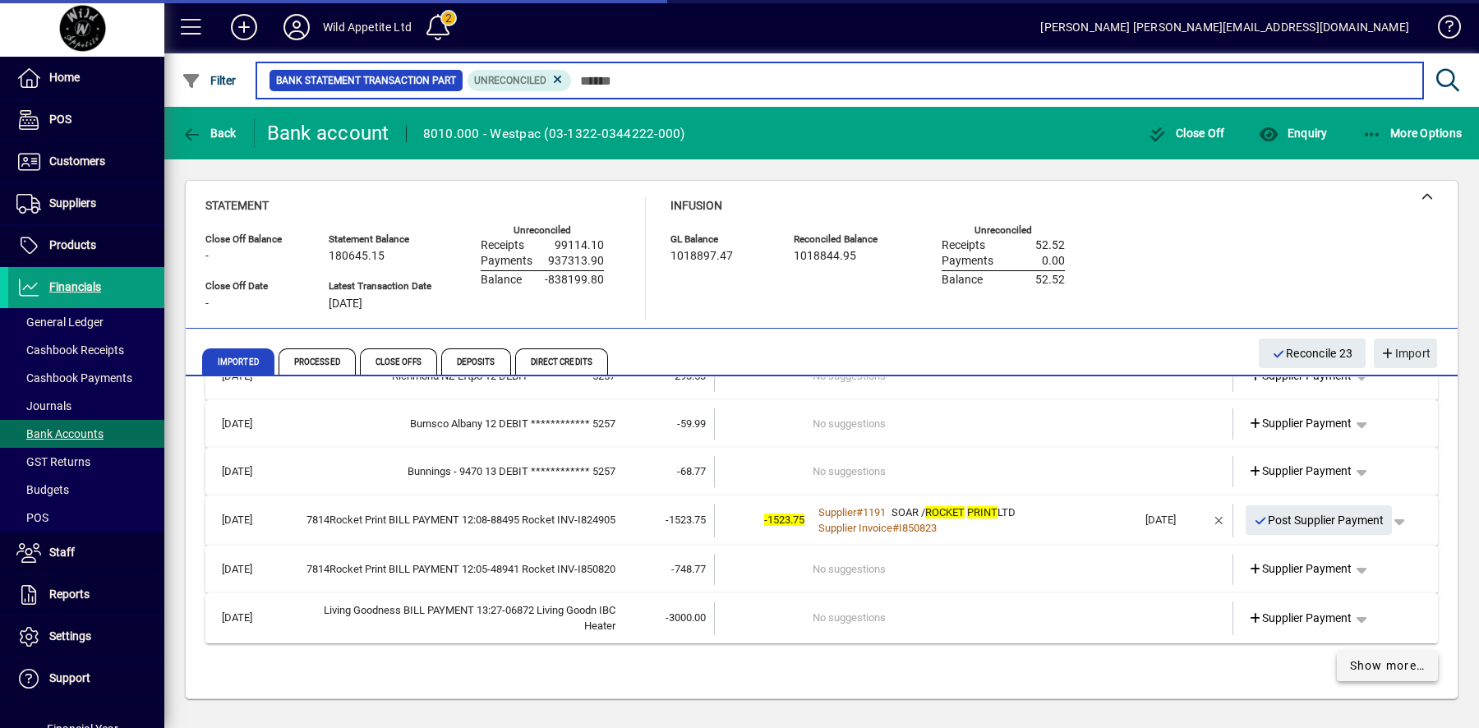
scroll to position [5683, 0]
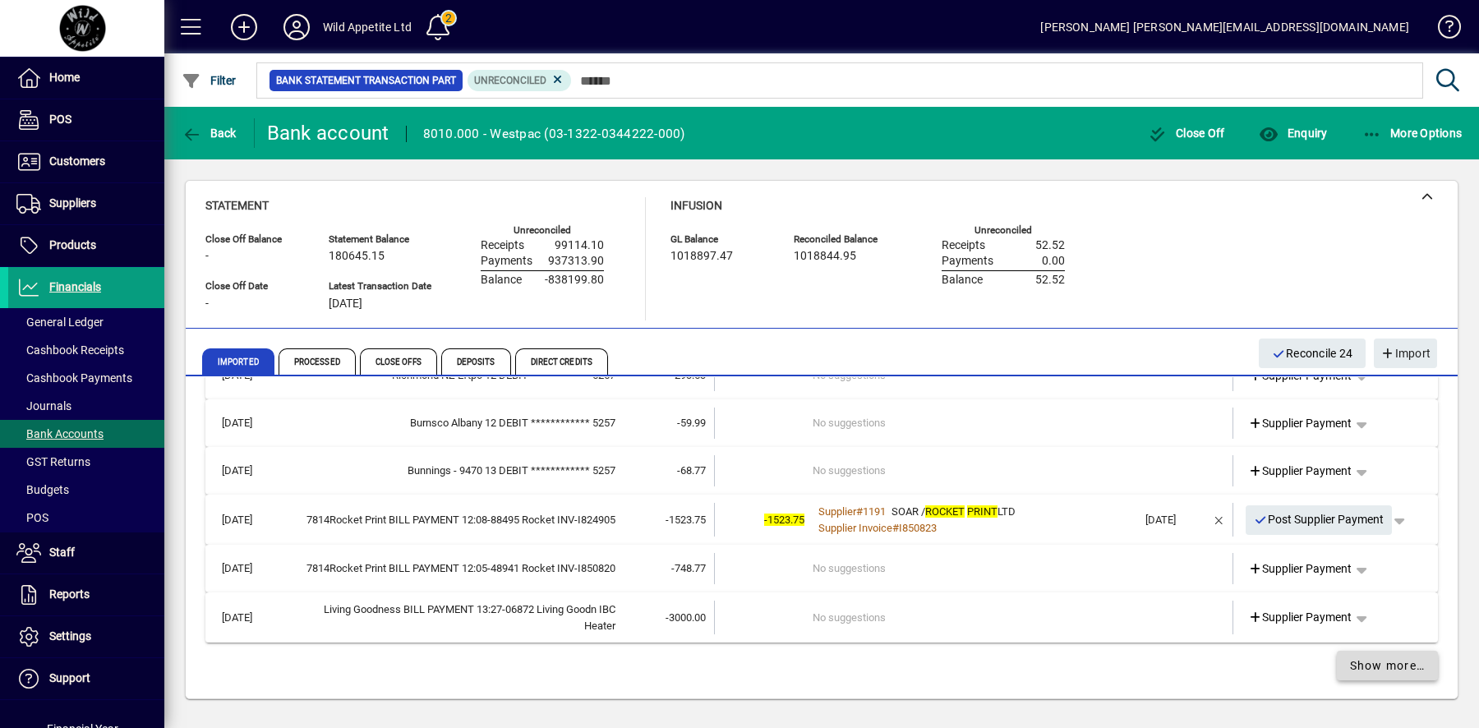
click at [1374, 666] on span "Show more…" at bounding box center [1388, 665] width 76 height 17
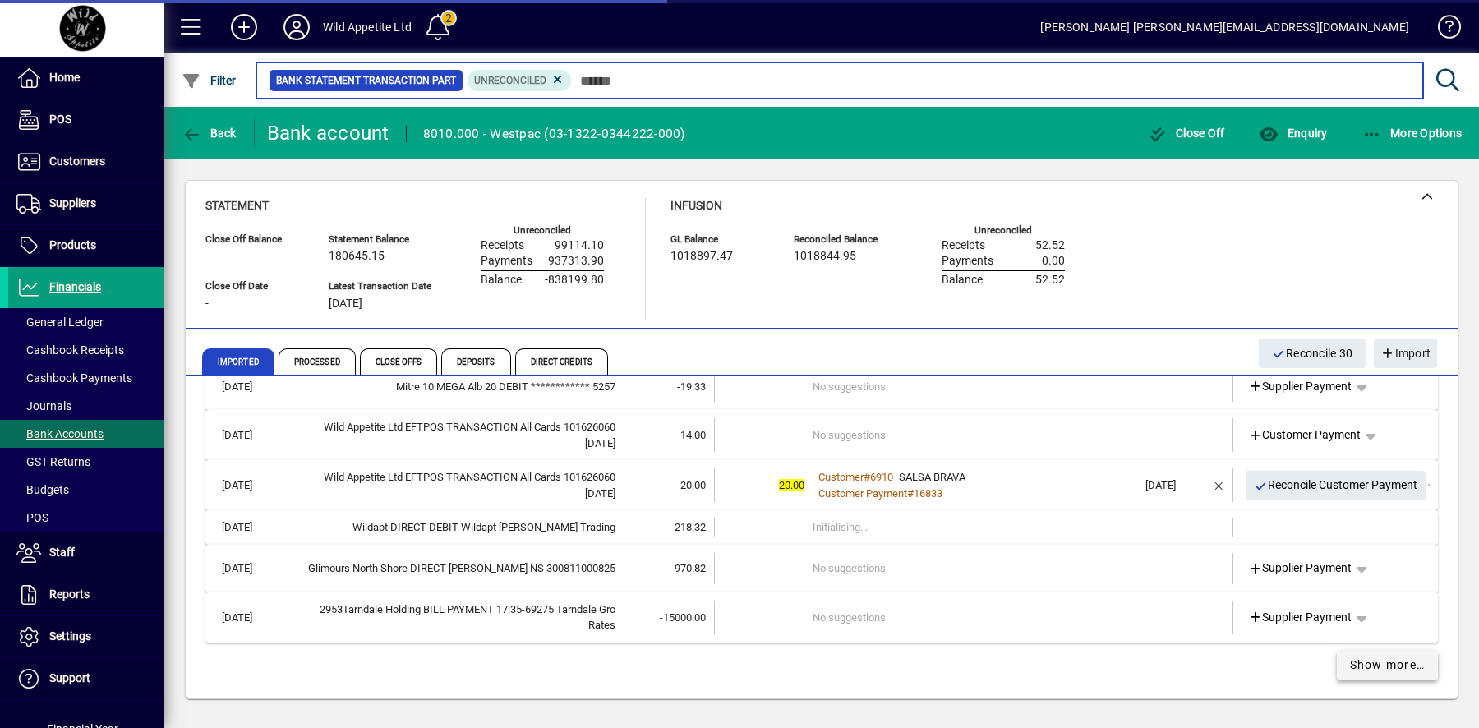
scroll to position [6685, 0]
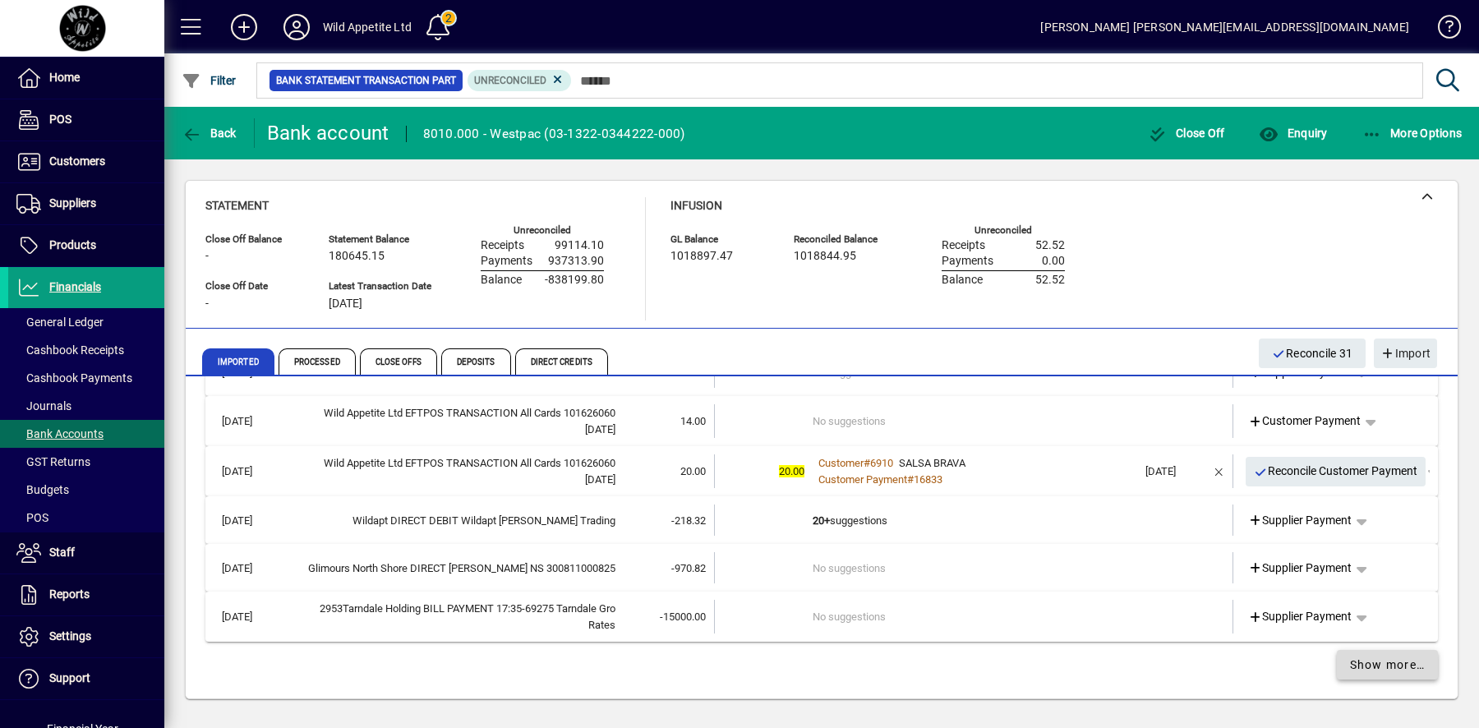
click at [1374, 666] on span "Show more…" at bounding box center [1388, 665] width 76 height 17
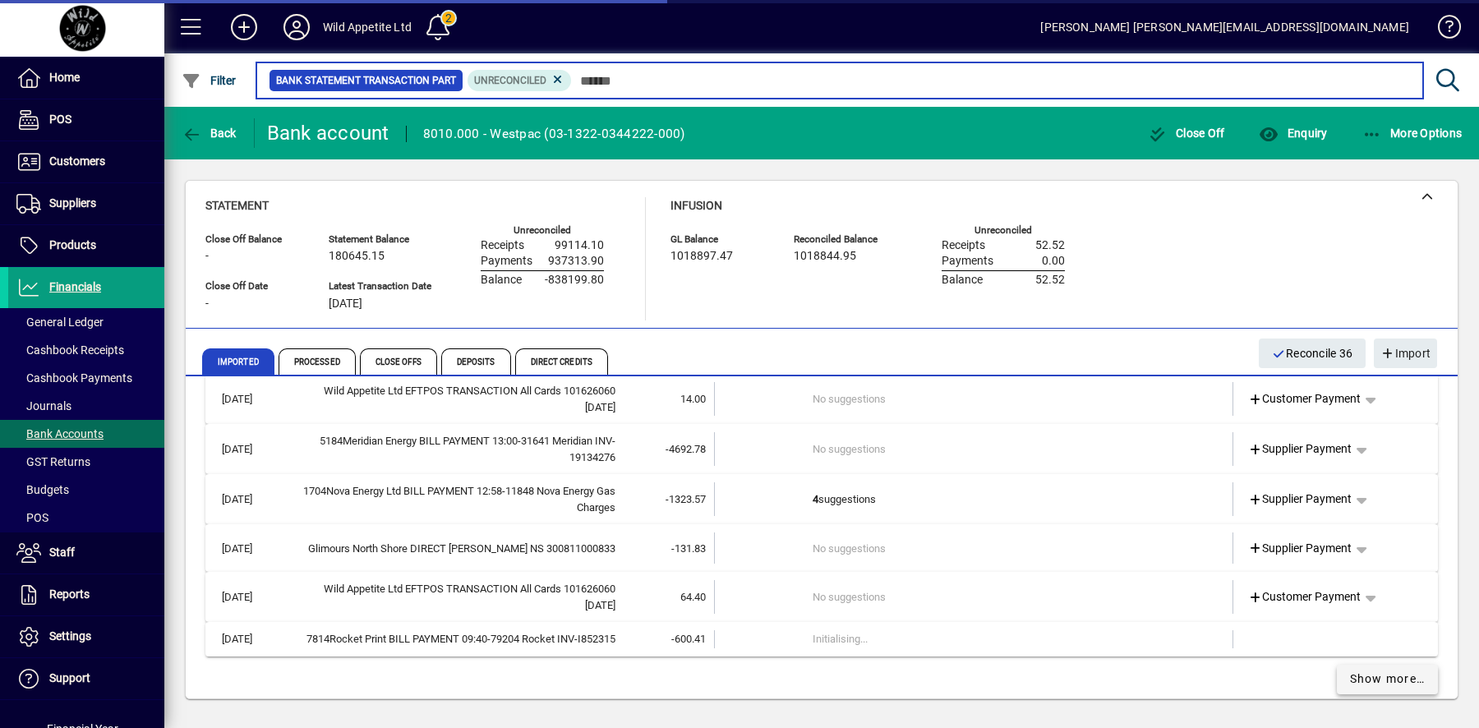
scroll to position [7674, 0]
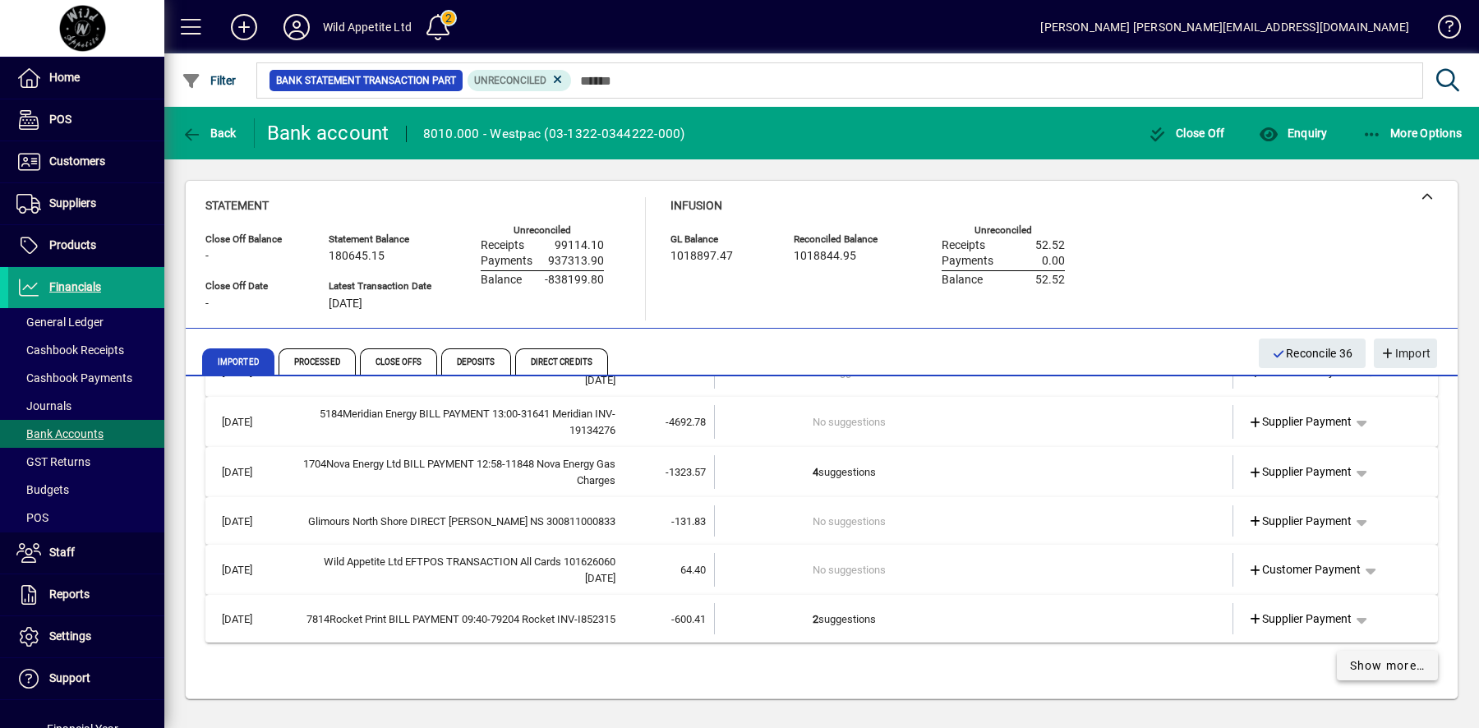
click at [1374, 666] on span "Show more…" at bounding box center [1388, 665] width 76 height 17
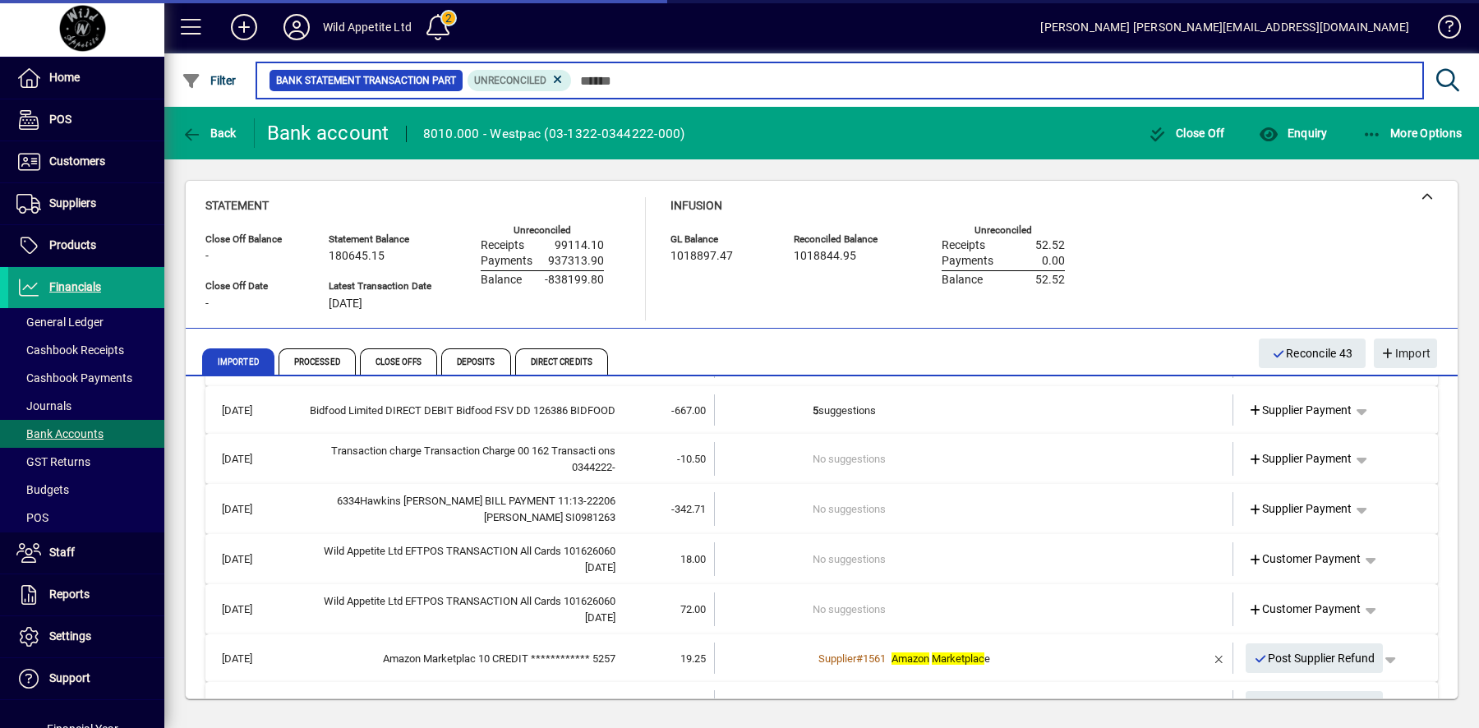
scroll to position [8662, 0]
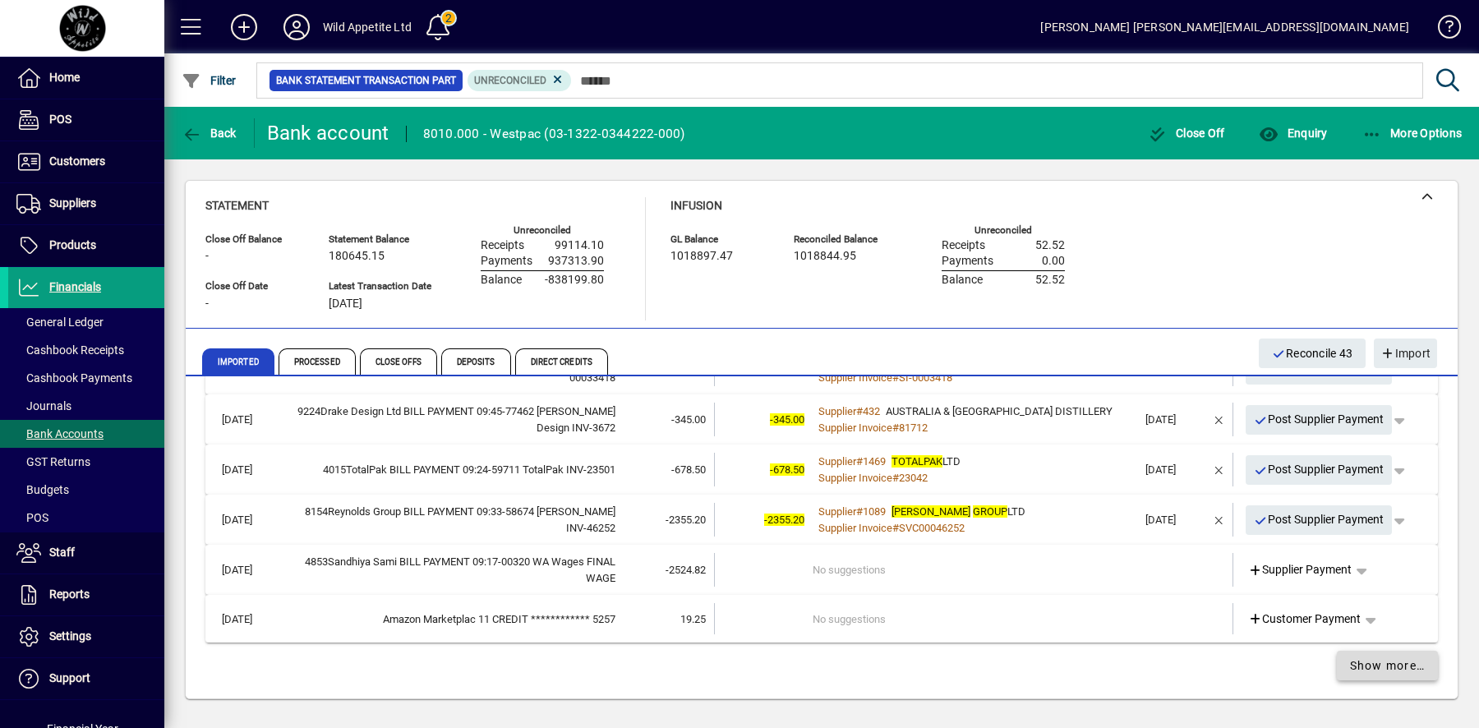
click at [1374, 666] on span "Show more…" at bounding box center [1388, 665] width 76 height 17
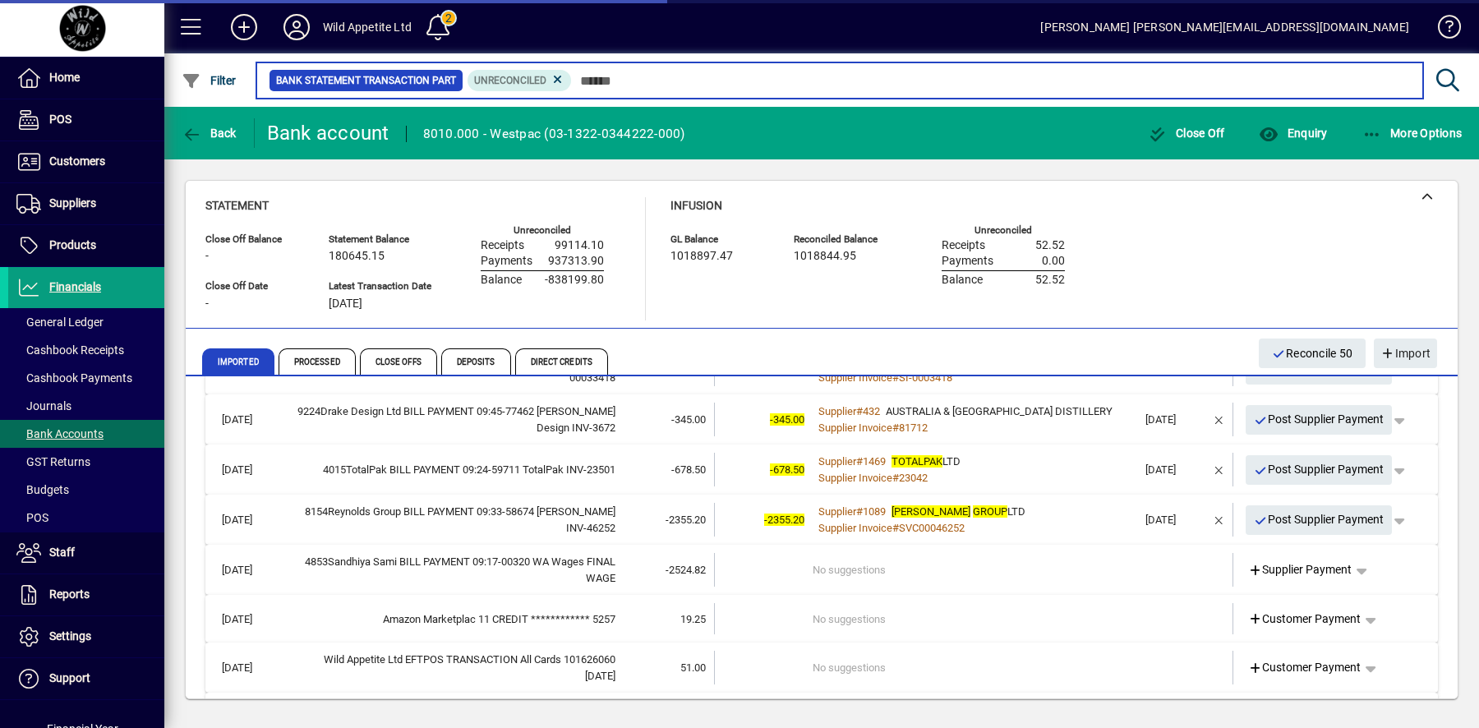
scroll to position [9629, 0]
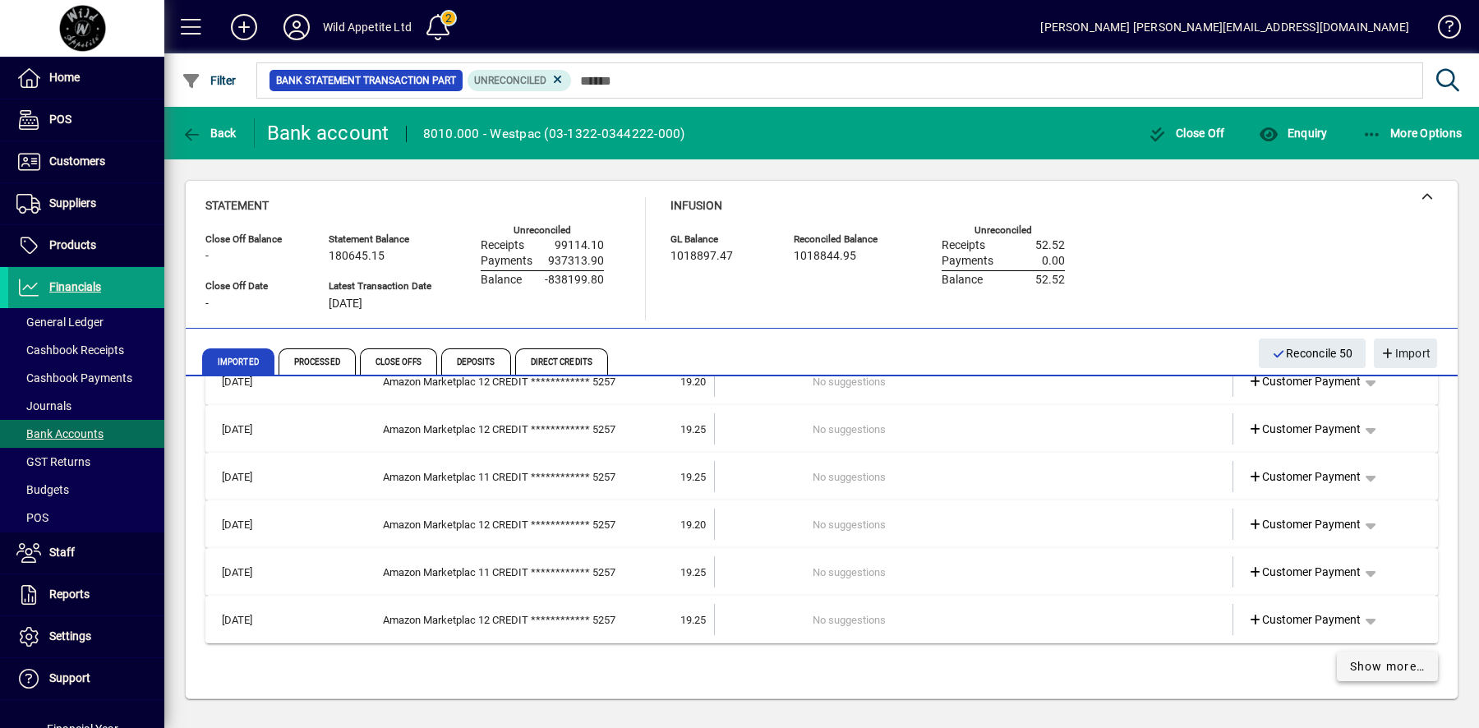
click at [1374, 666] on span "Show more…" at bounding box center [1388, 666] width 76 height 17
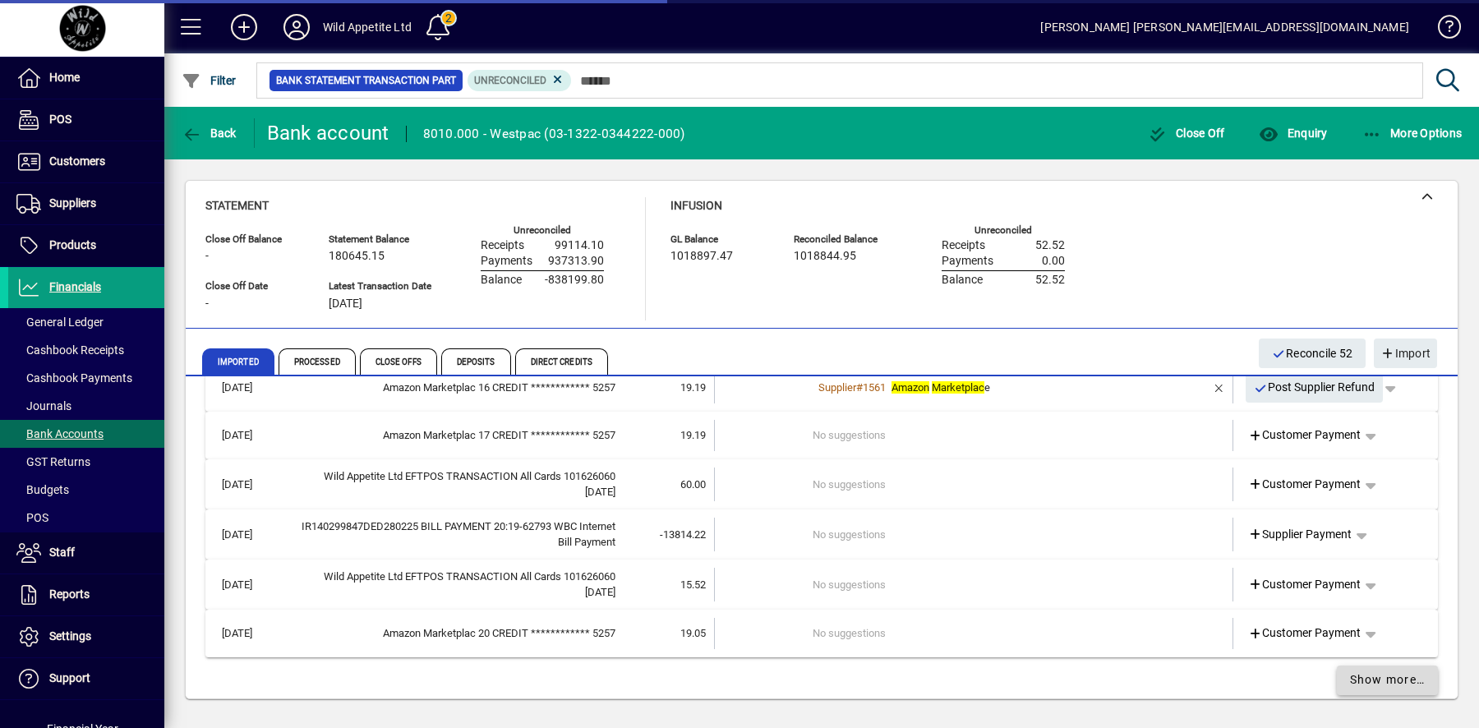
scroll to position [10594, 0]
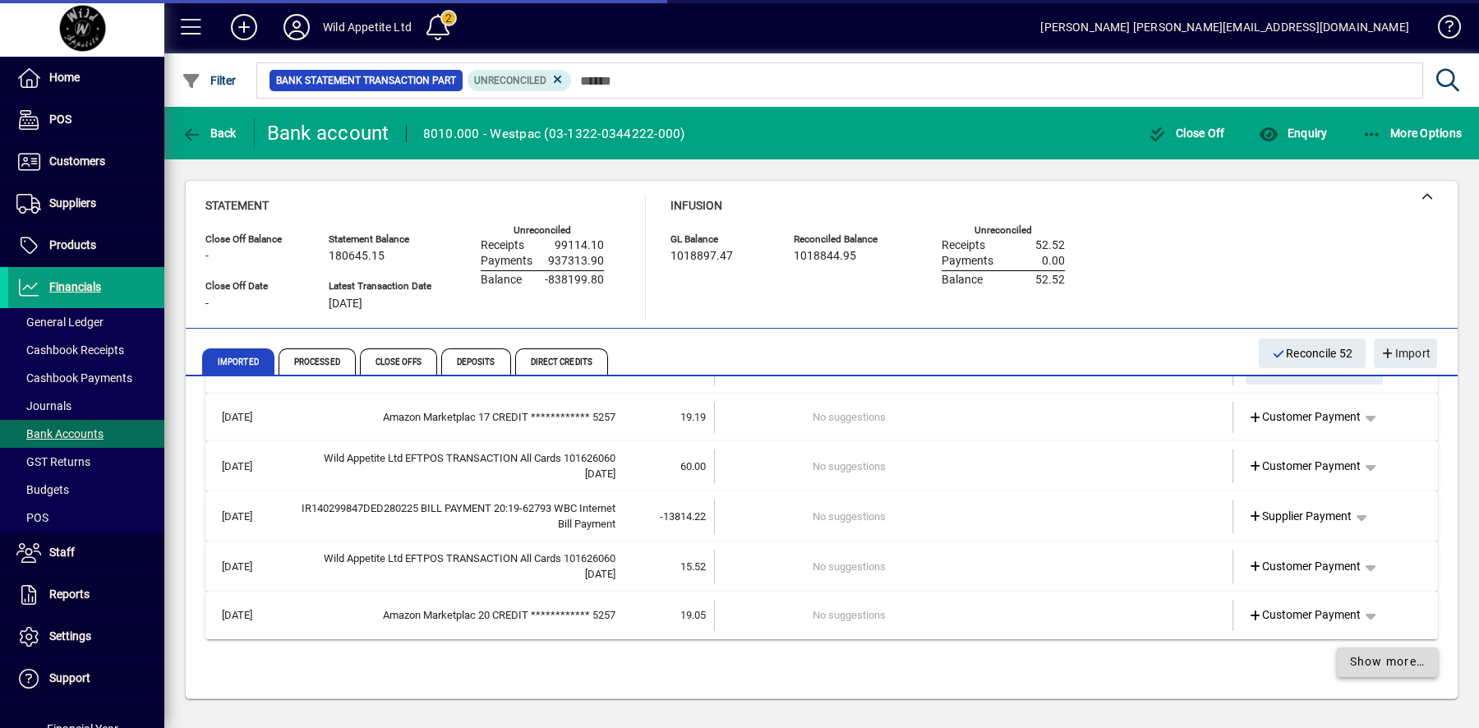
click at [1374, 666] on span "Show more…" at bounding box center [1388, 661] width 76 height 17
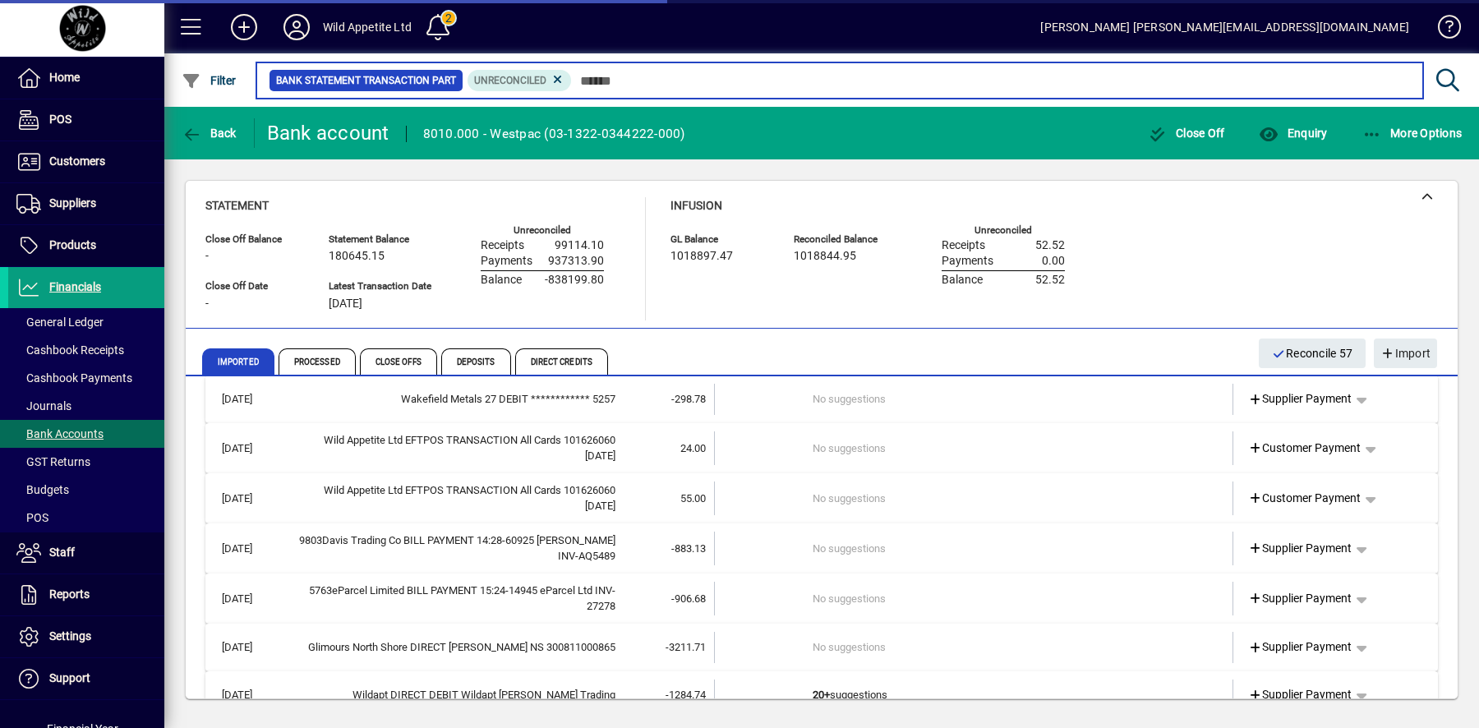
scroll to position [11598, 0]
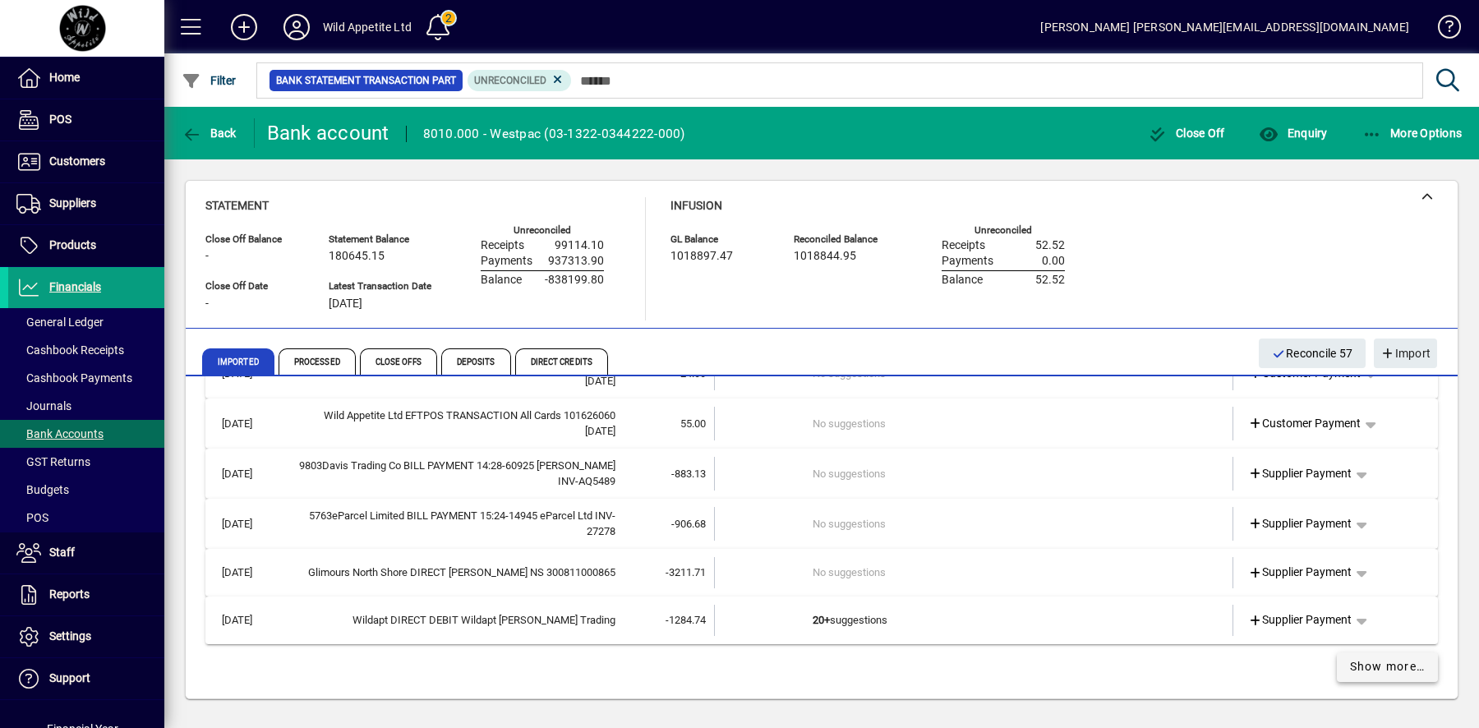
click at [1374, 666] on span "Show more…" at bounding box center [1388, 666] width 76 height 17
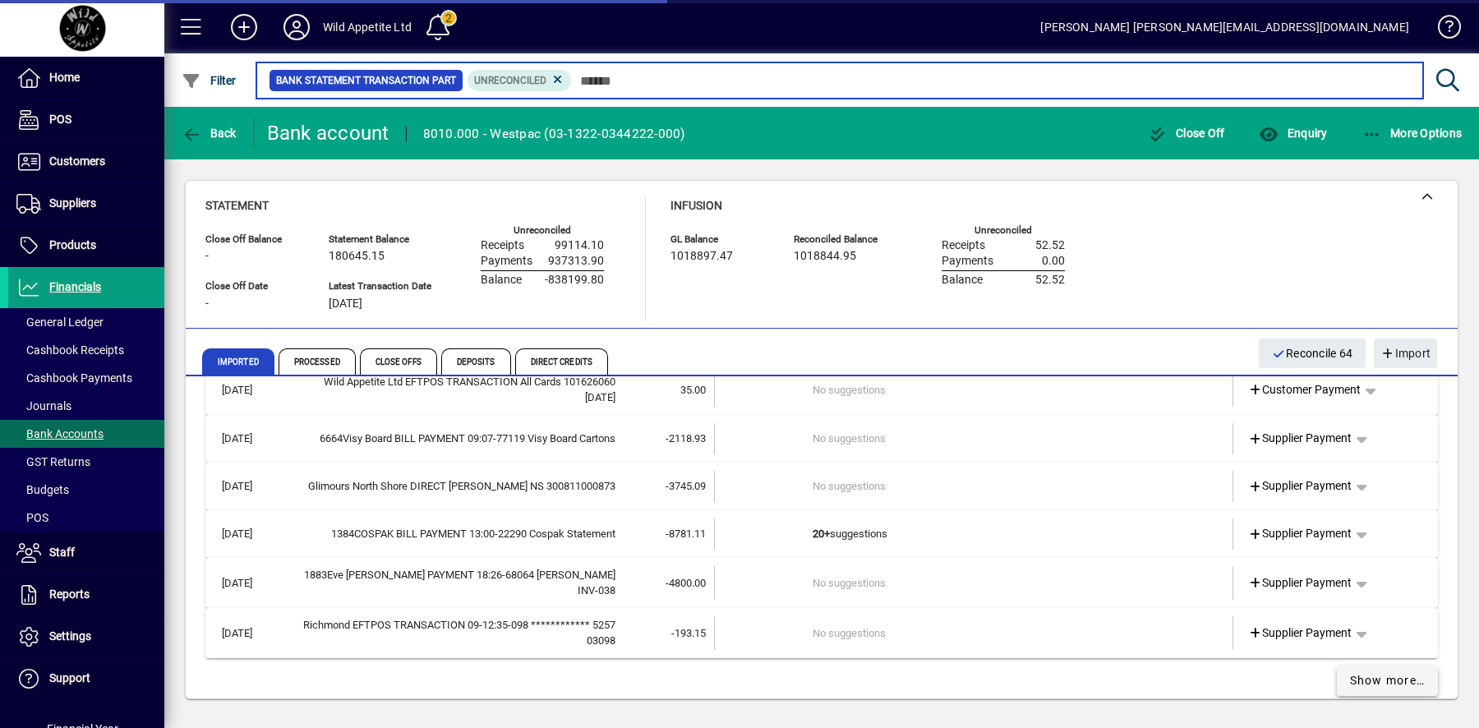
scroll to position [12577, 0]
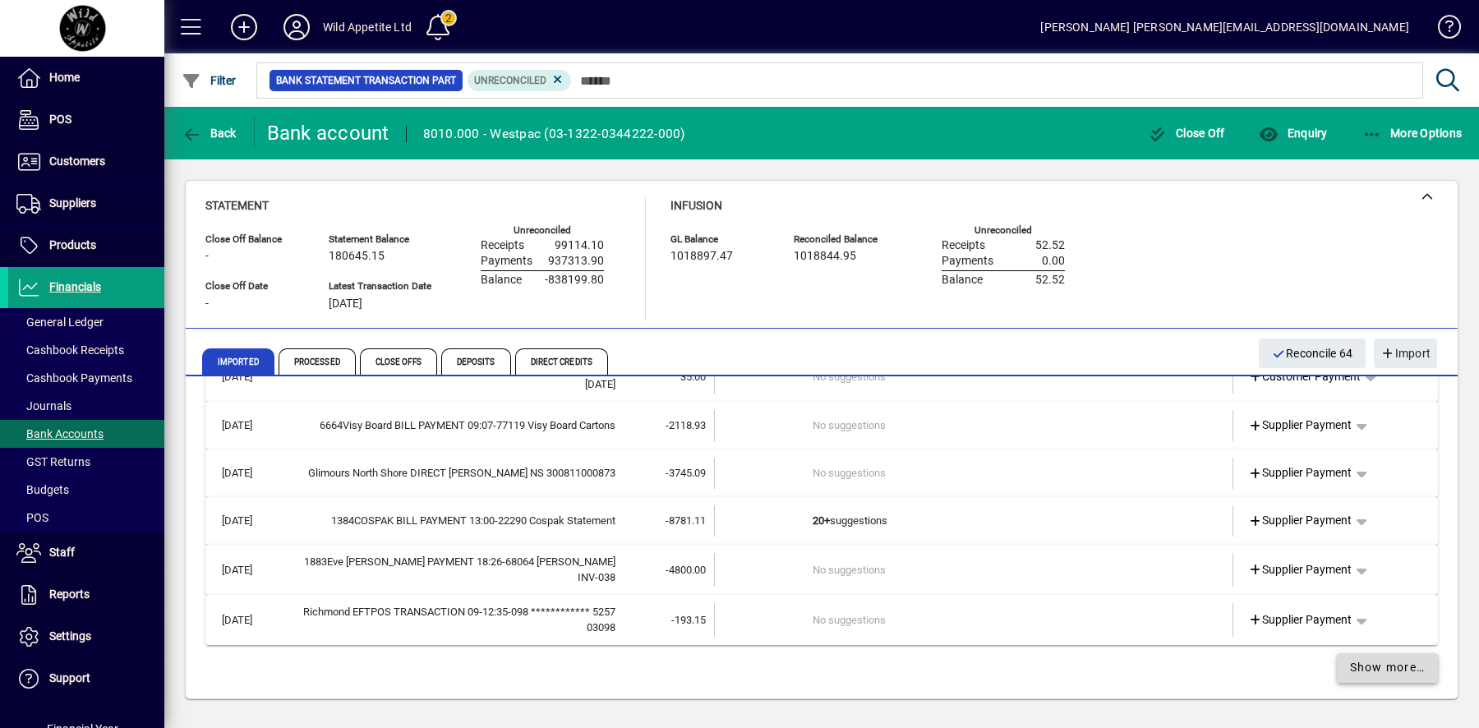
click at [1374, 666] on span "Show more…" at bounding box center [1388, 667] width 76 height 17
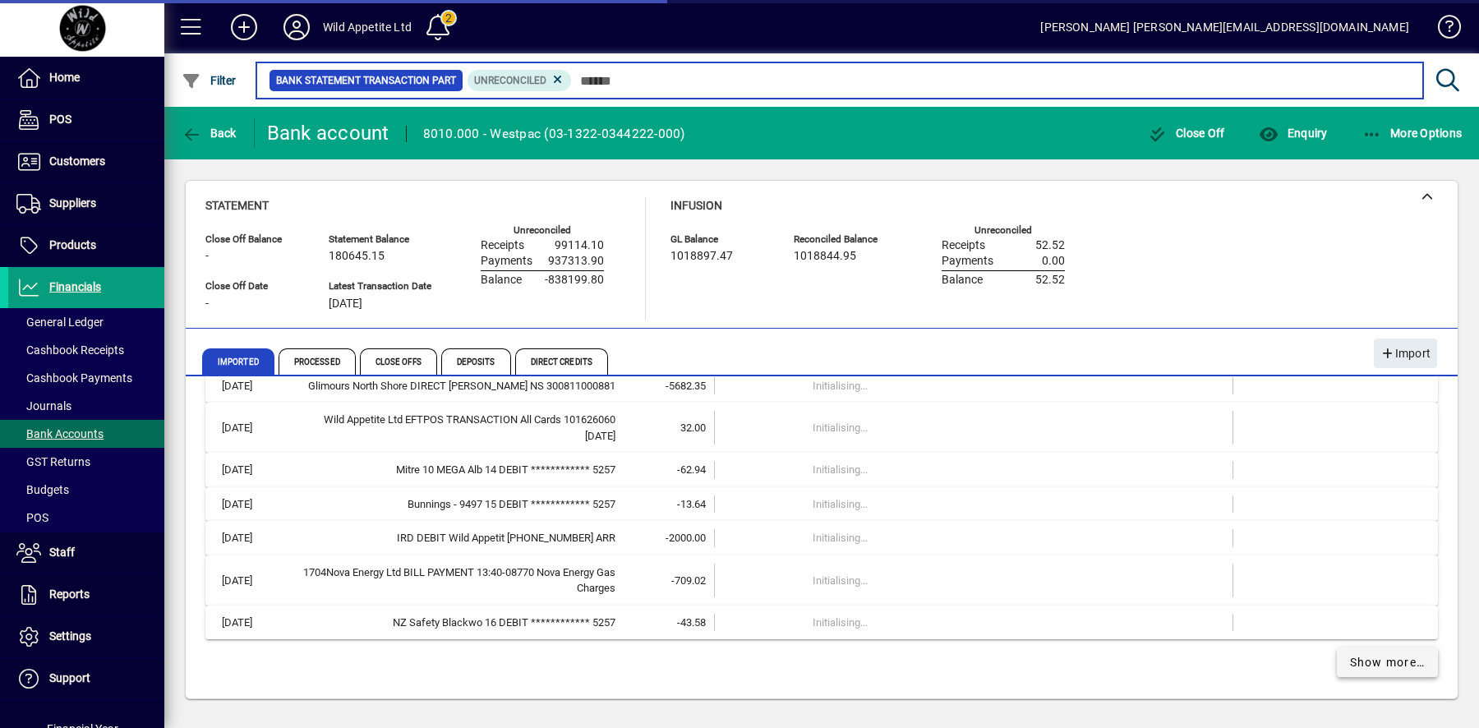
scroll to position [11499, 0]
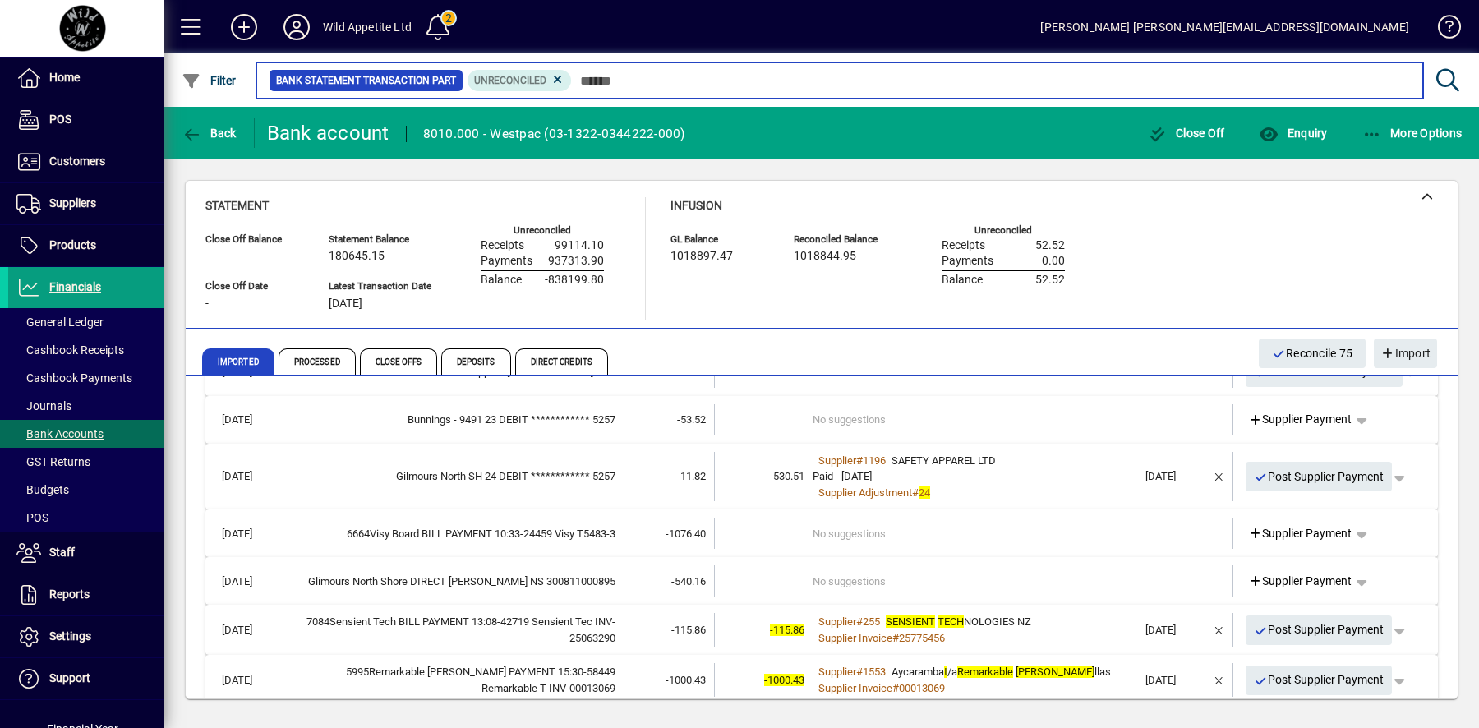
scroll to position [14565, 0]
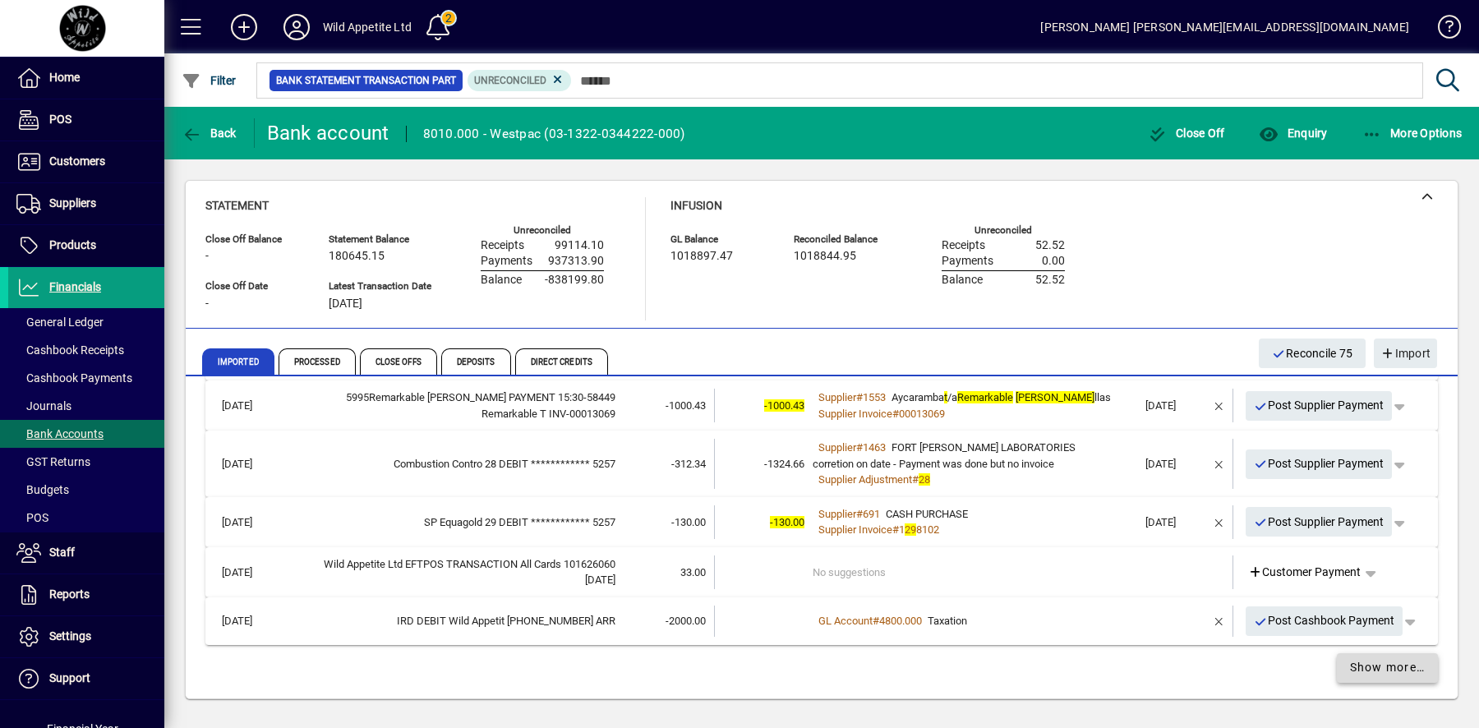
click at [1351, 659] on span "Show more…" at bounding box center [1388, 667] width 76 height 17
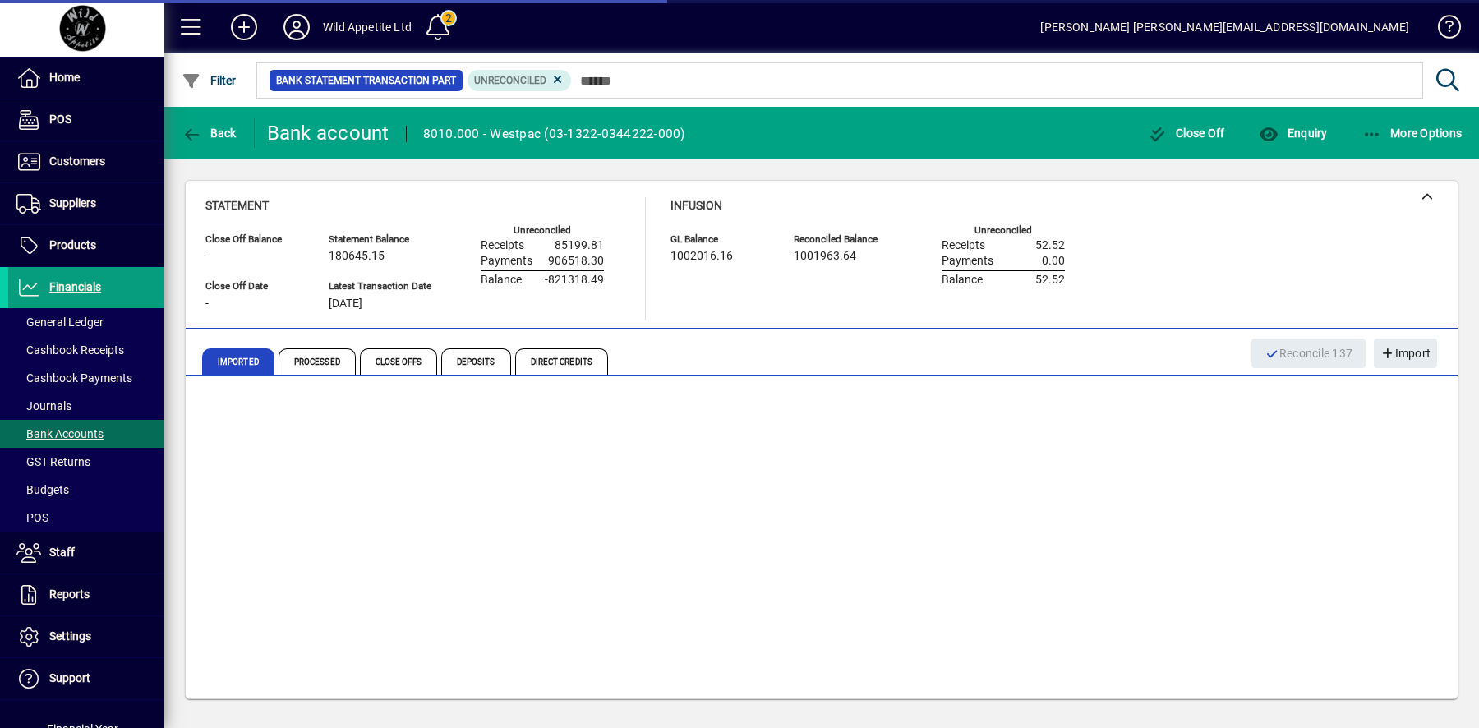
scroll to position [26038, 0]
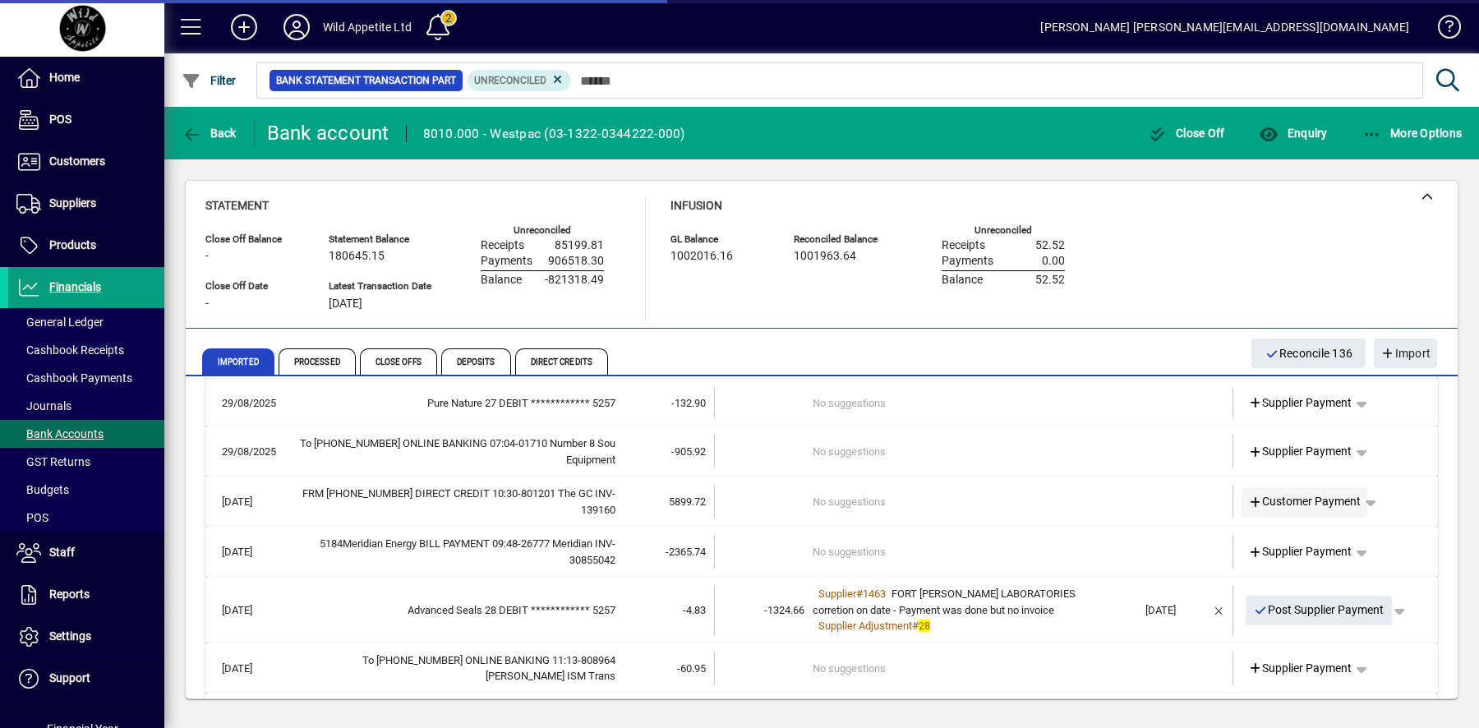
click at [1335, 510] on span "Customer Payment" at bounding box center [1304, 501] width 113 height 17
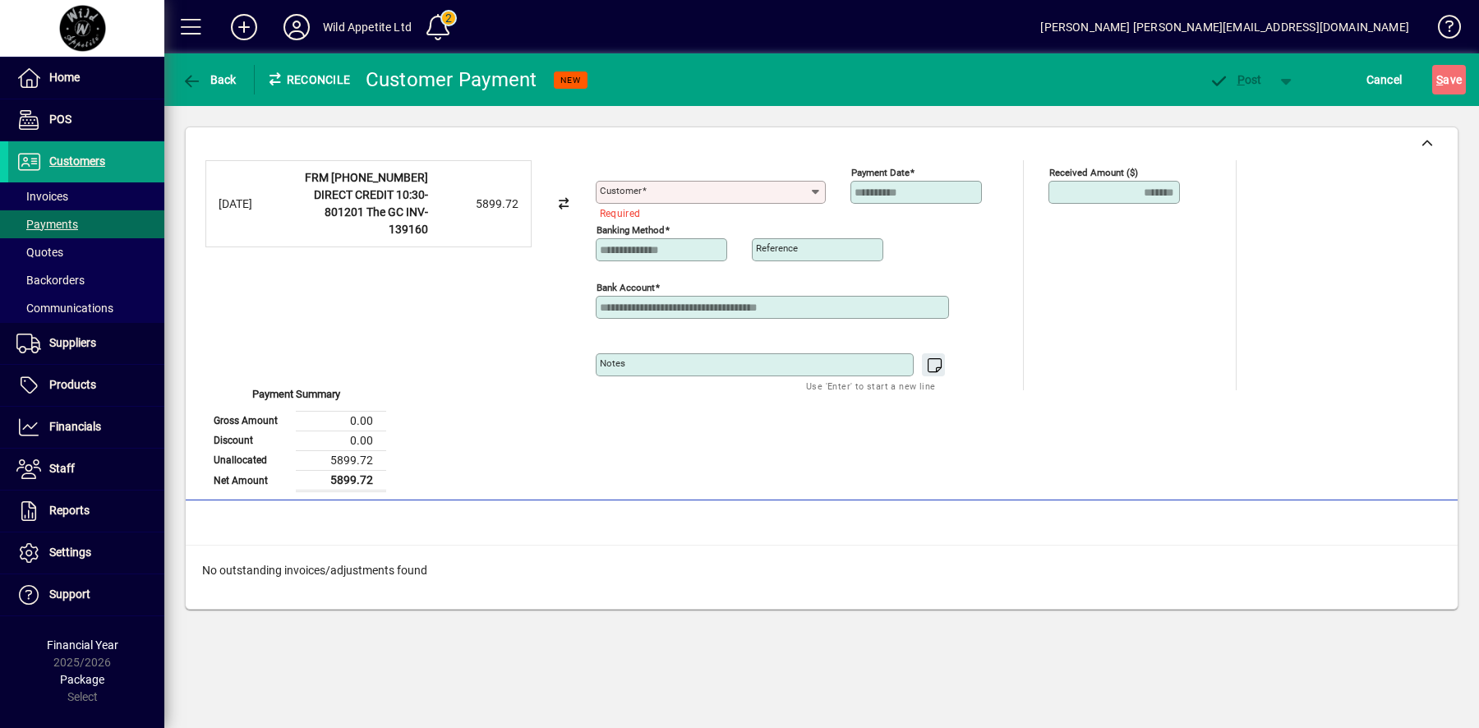
click at [724, 181] on div "Customer" at bounding box center [711, 192] width 230 height 23
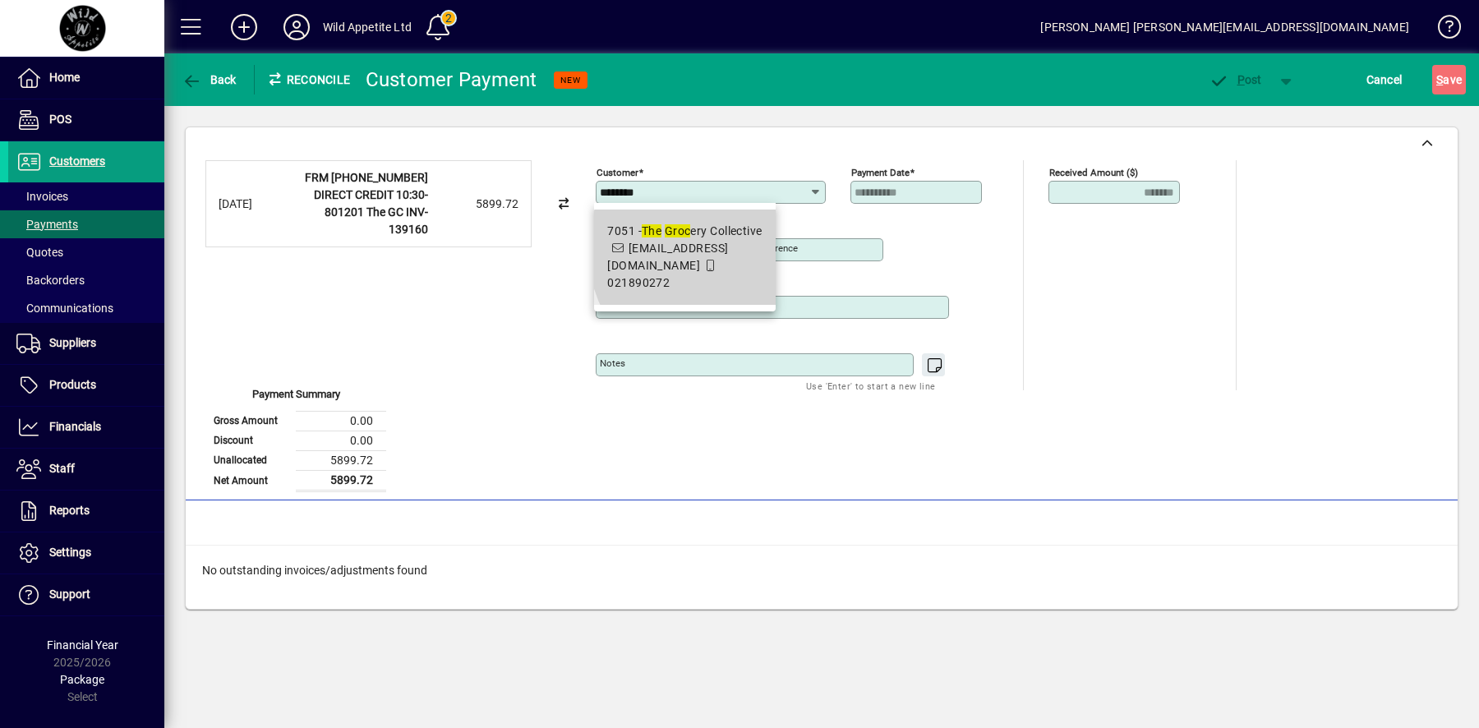
click at [723, 250] on span "[EMAIL_ADDRESS][DOMAIN_NAME]" at bounding box center [667, 257] width 121 height 30
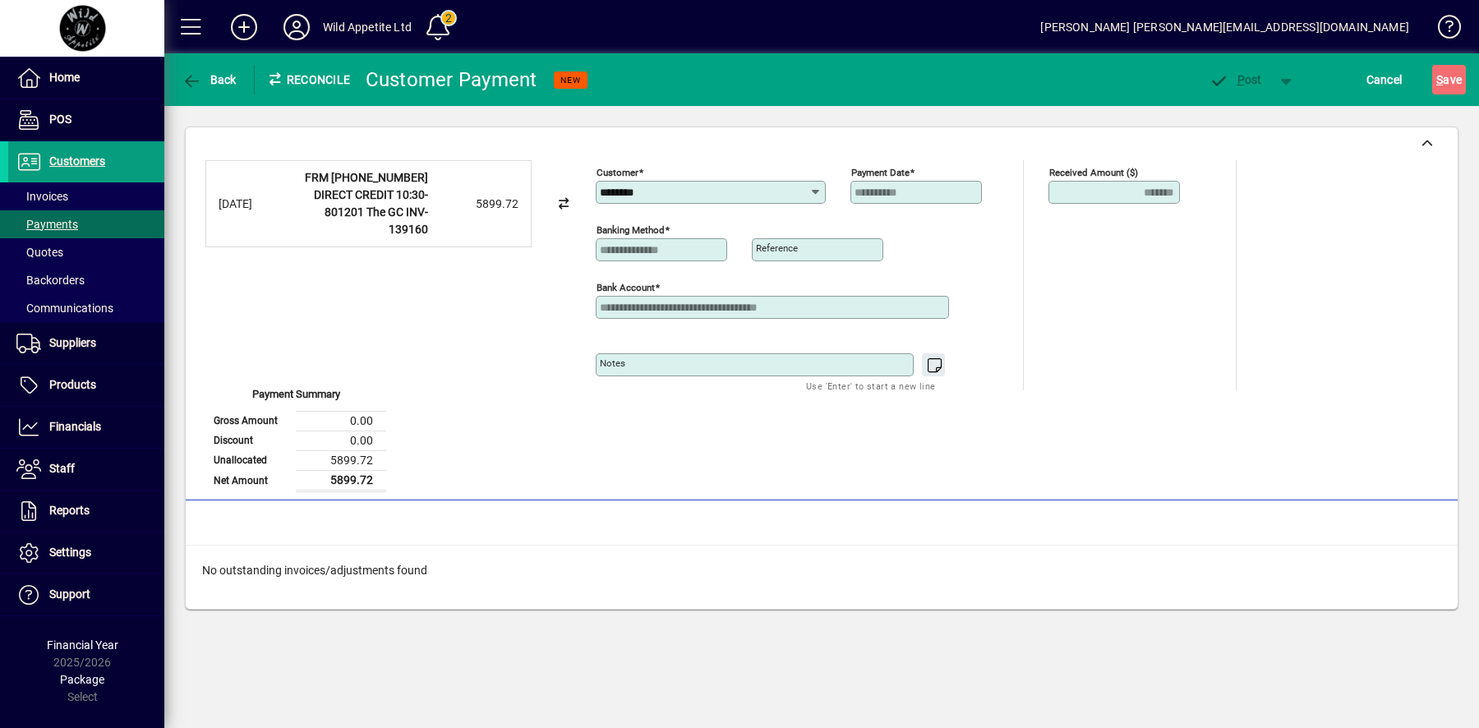
type input "**********"
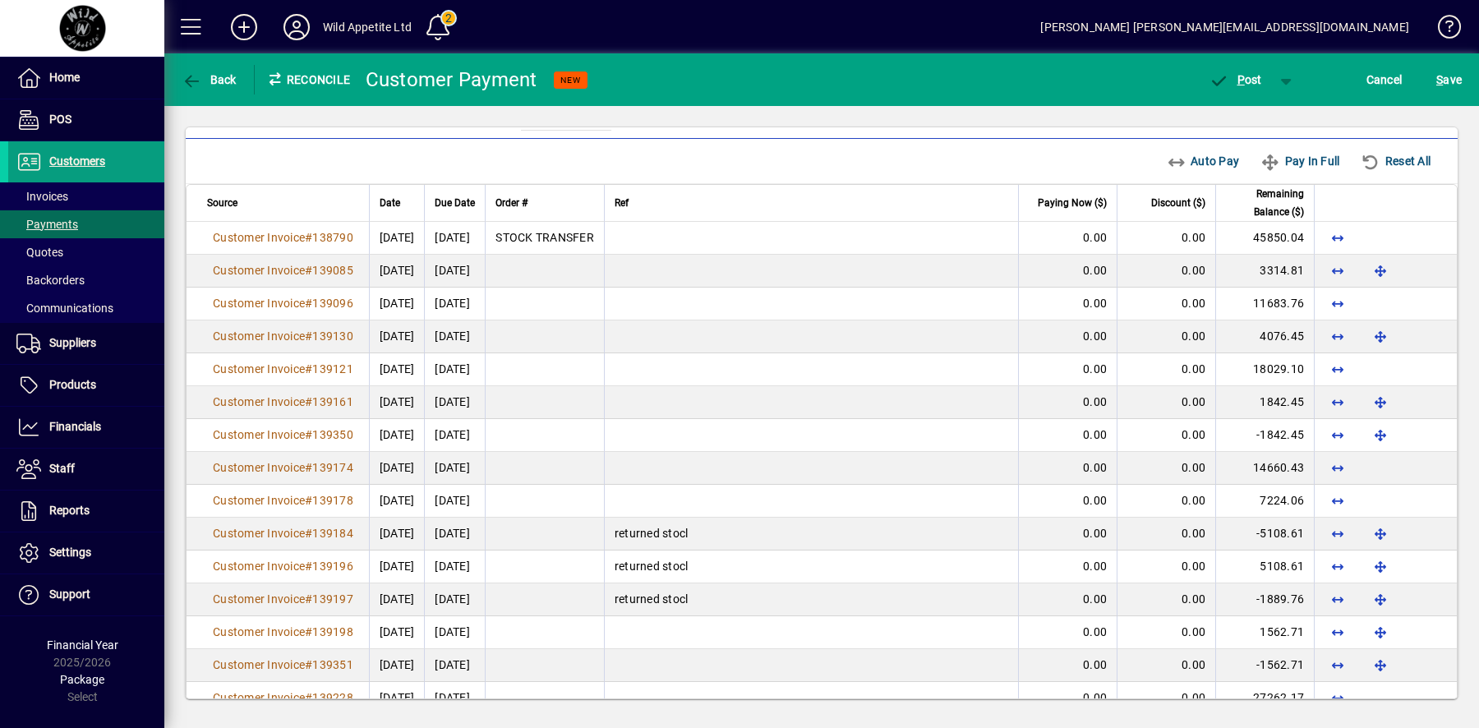
scroll to position [428, 0]
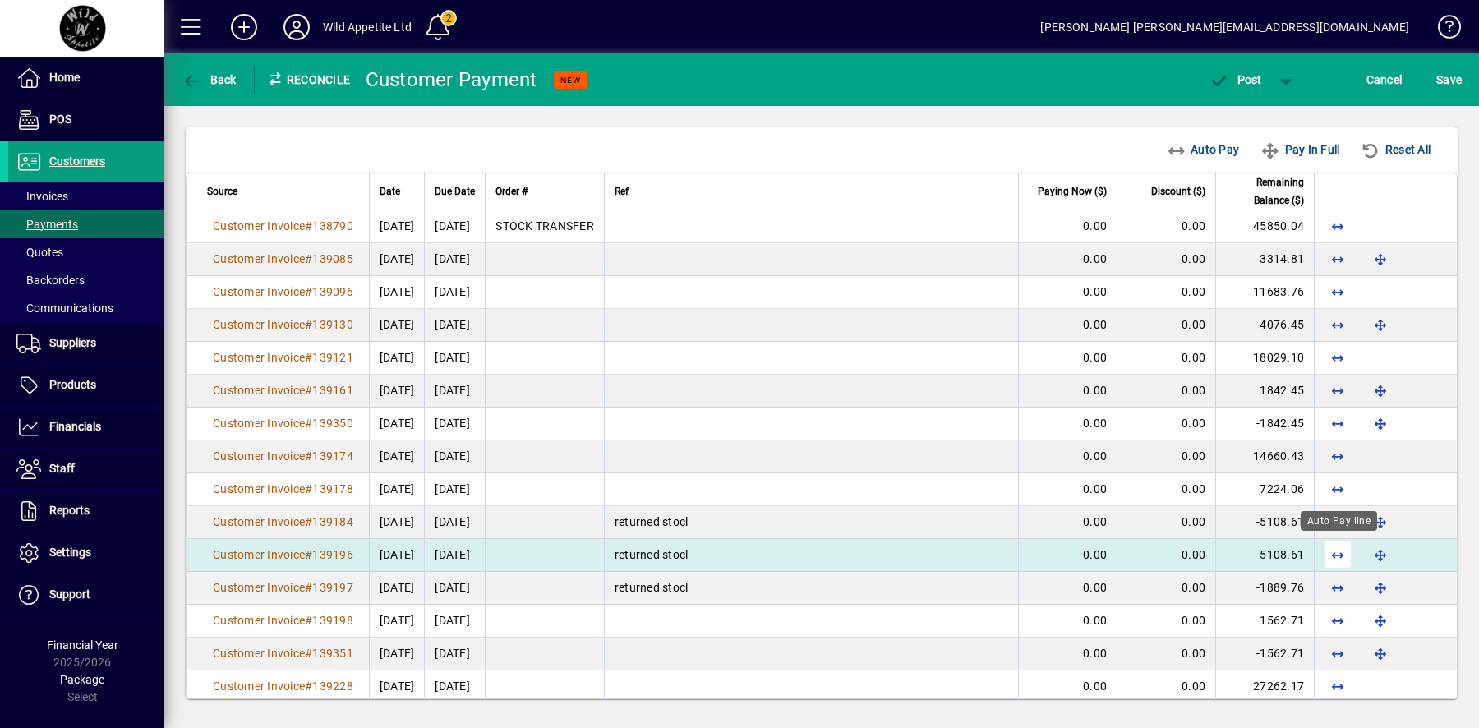
click at [1339, 547] on span "button" at bounding box center [1337, 554] width 39 height 39
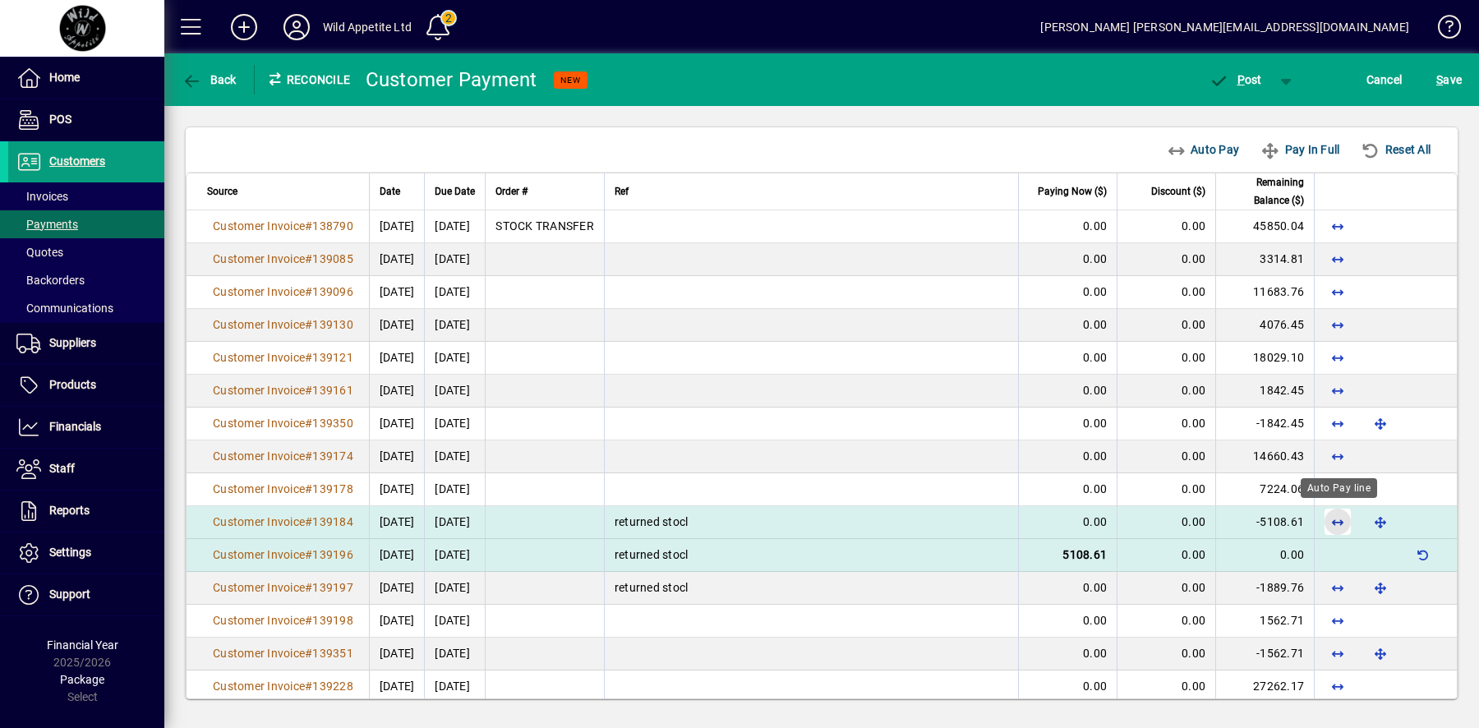
click at [1342, 519] on span "button" at bounding box center [1337, 521] width 39 height 39
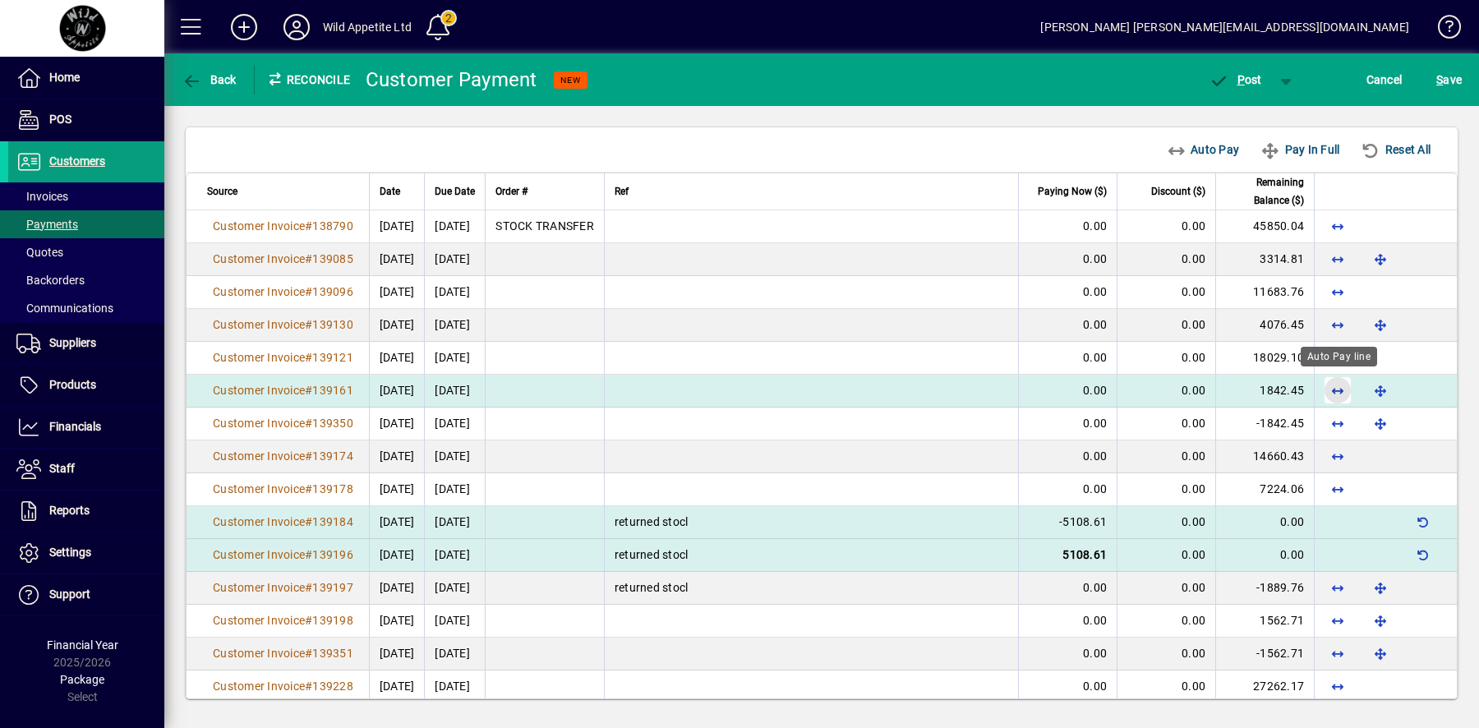
click at [1337, 385] on span "button" at bounding box center [1337, 390] width 39 height 39
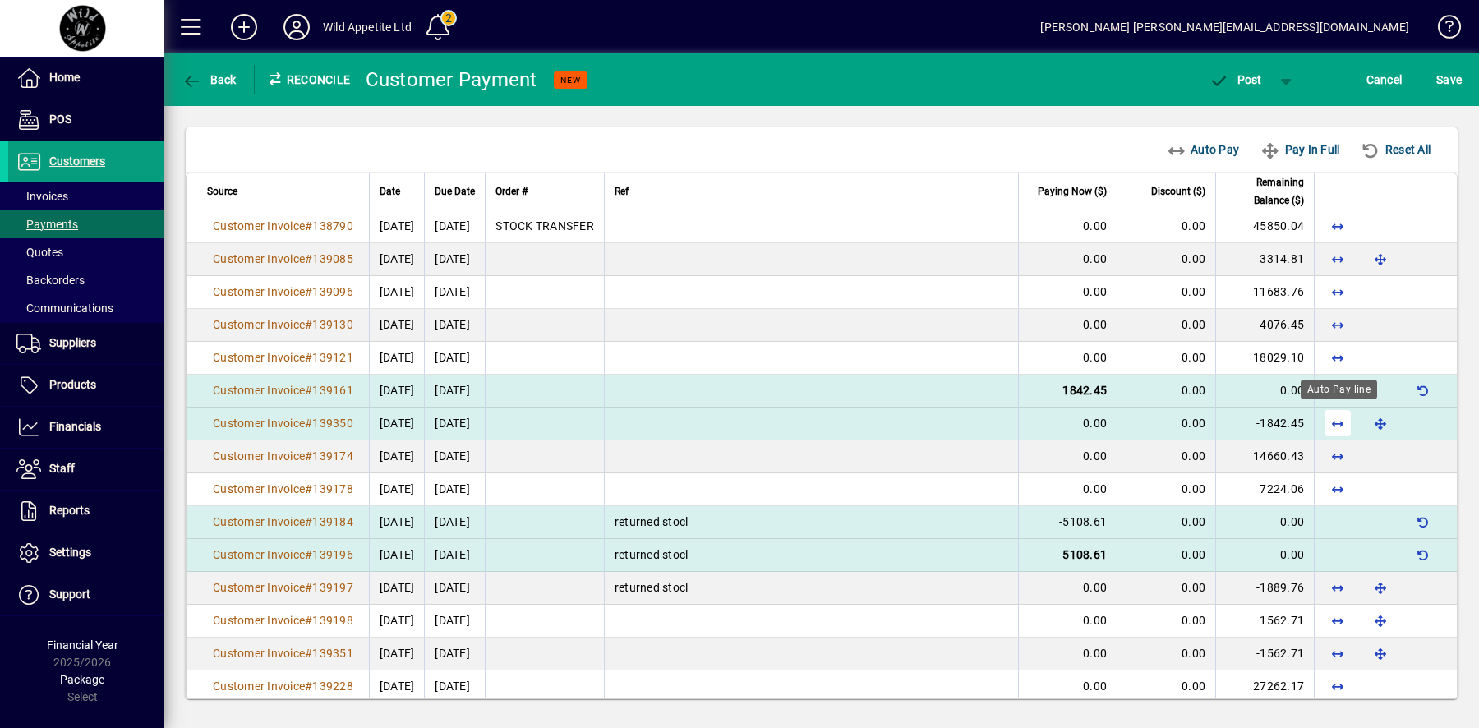
click at [1339, 421] on span "button" at bounding box center [1337, 422] width 39 height 39
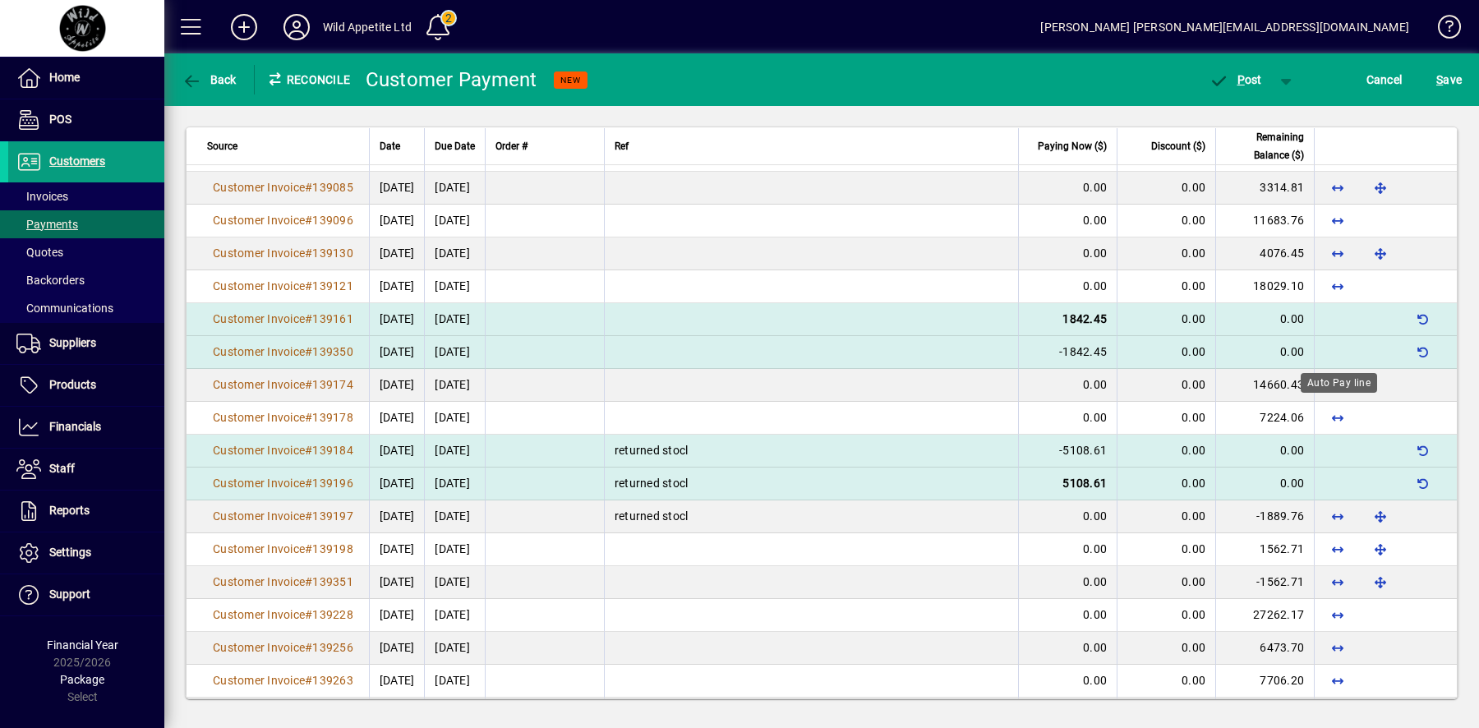
scroll to position [519, 0]
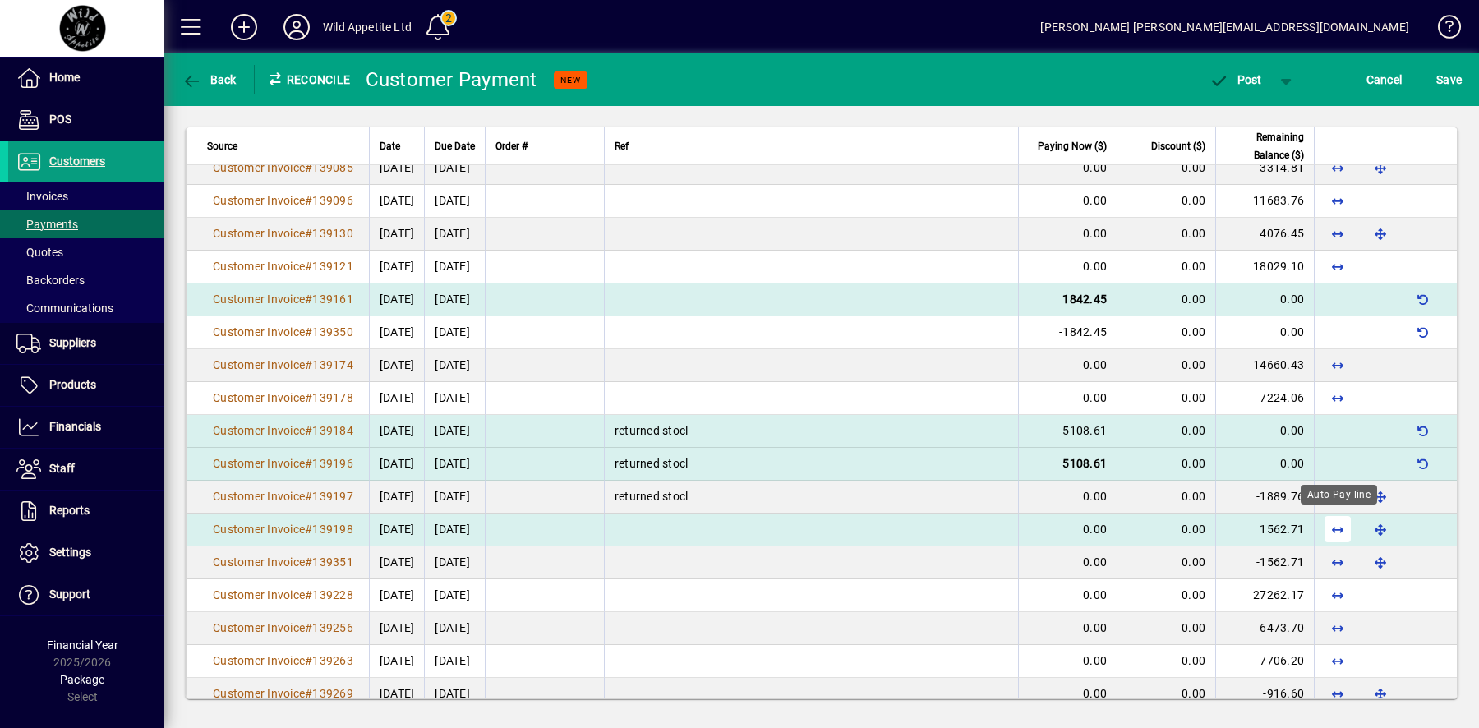
click at [1347, 523] on span "button" at bounding box center [1337, 528] width 39 height 39
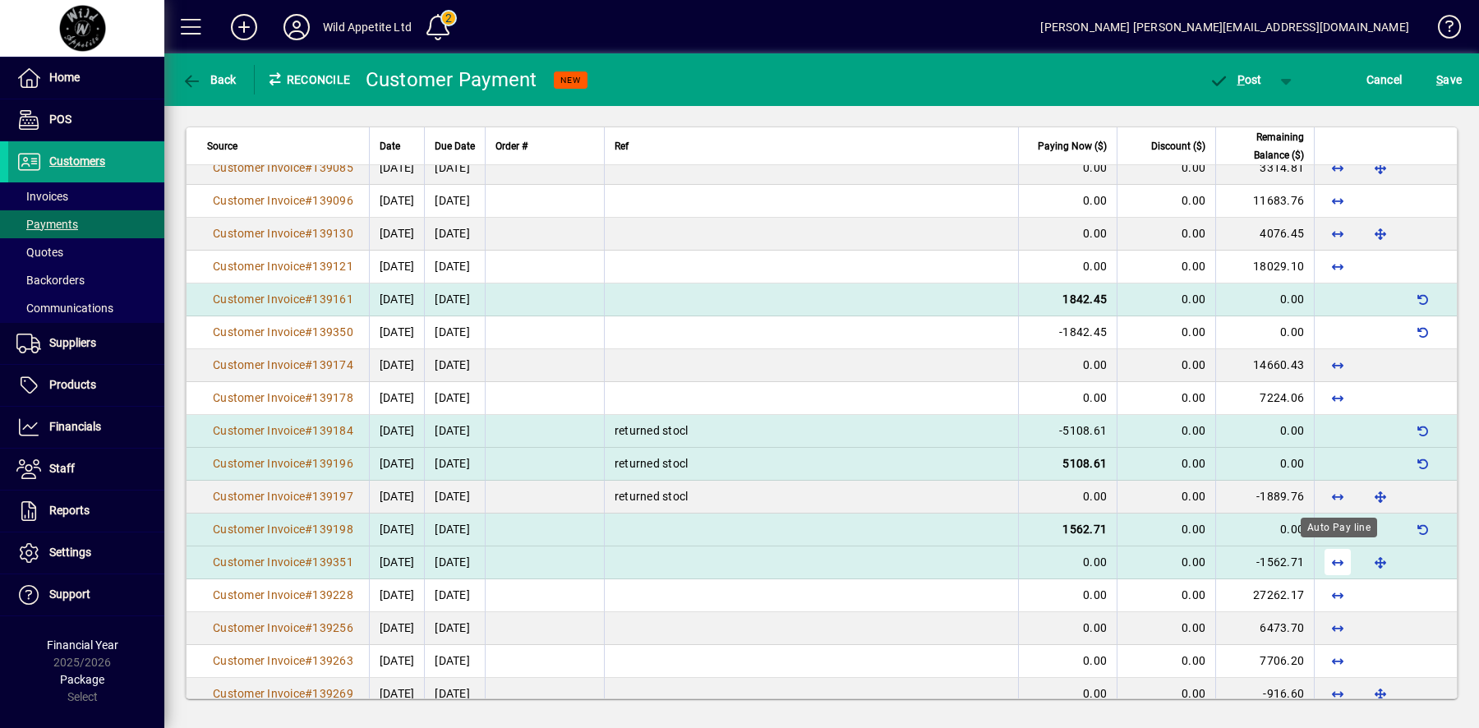
click at [1340, 555] on span "button" at bounding box center [1337, 561] width 39 height 39
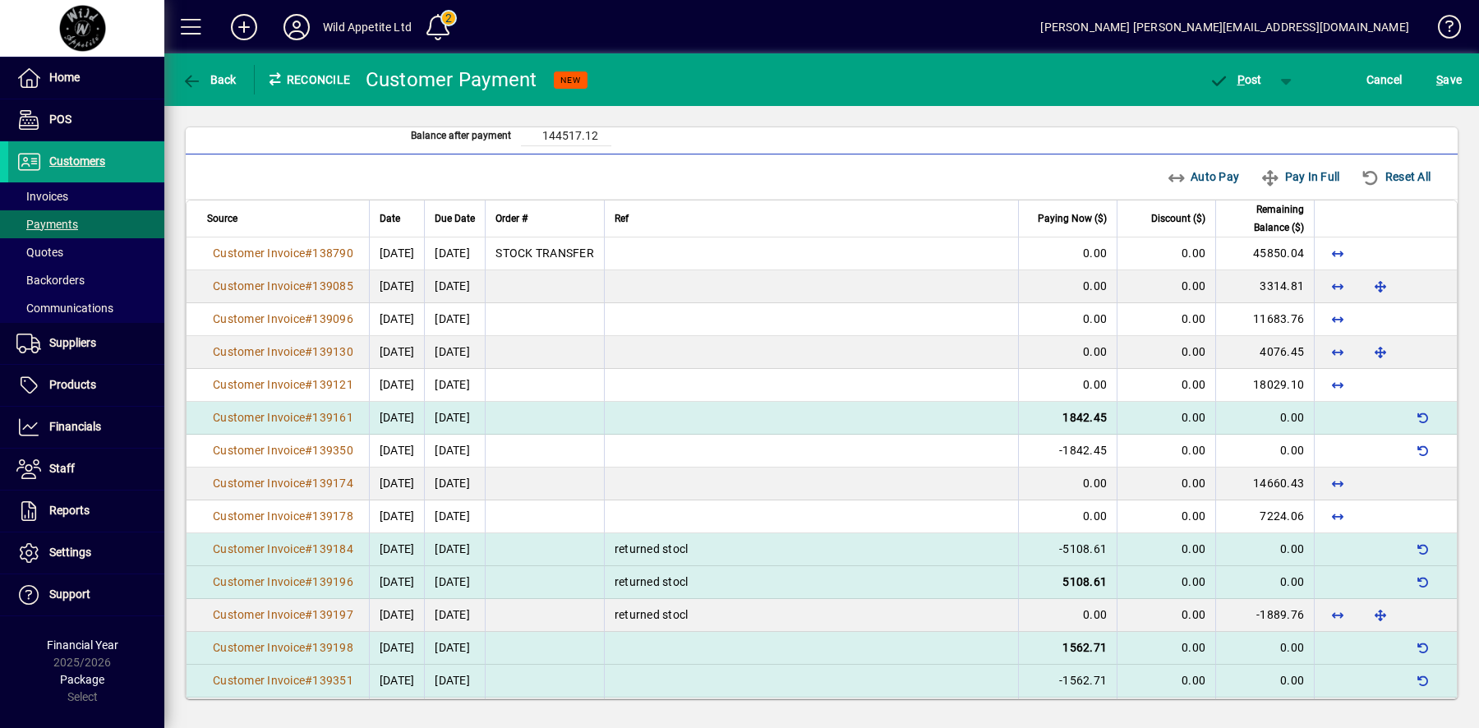
scroll to position [408, 0]
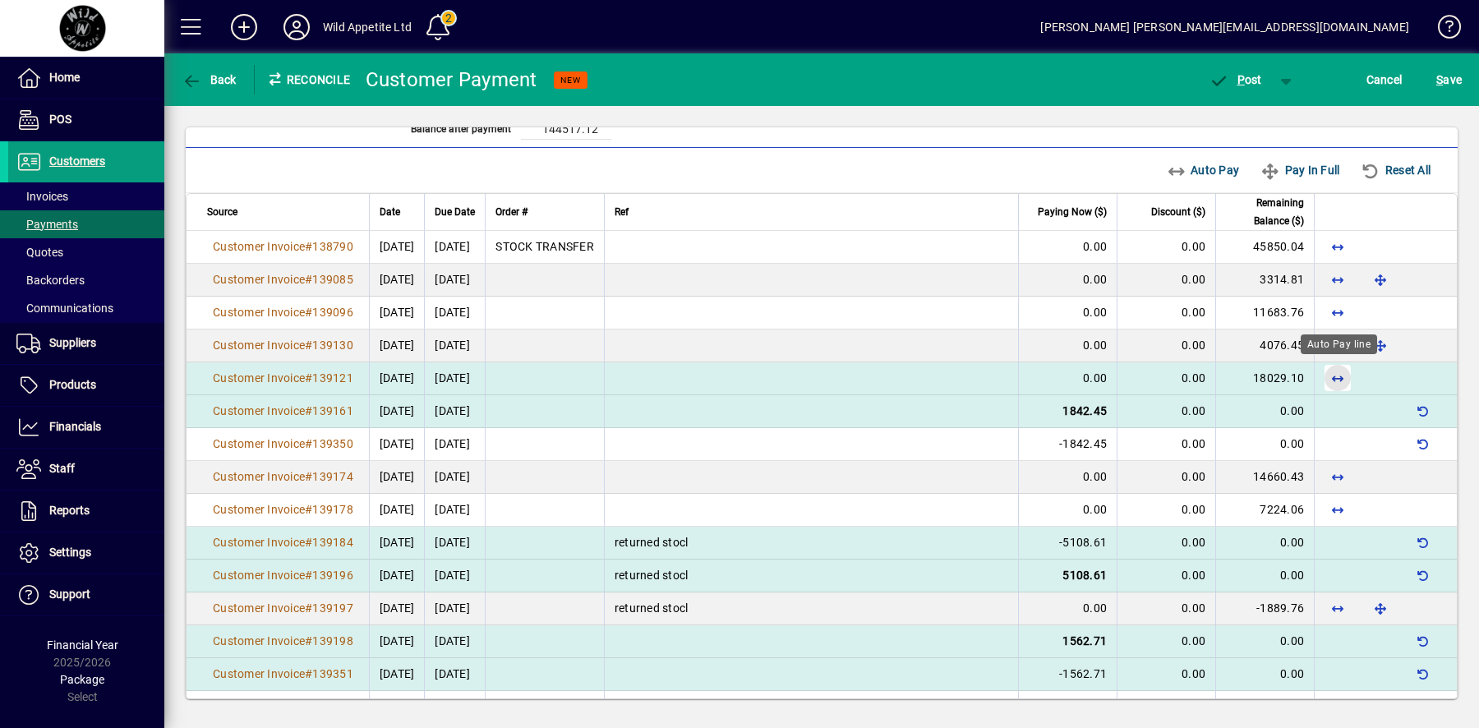
click at [1334, 370] on span "button" at bounding box center [1337, 377] width 39 height 39
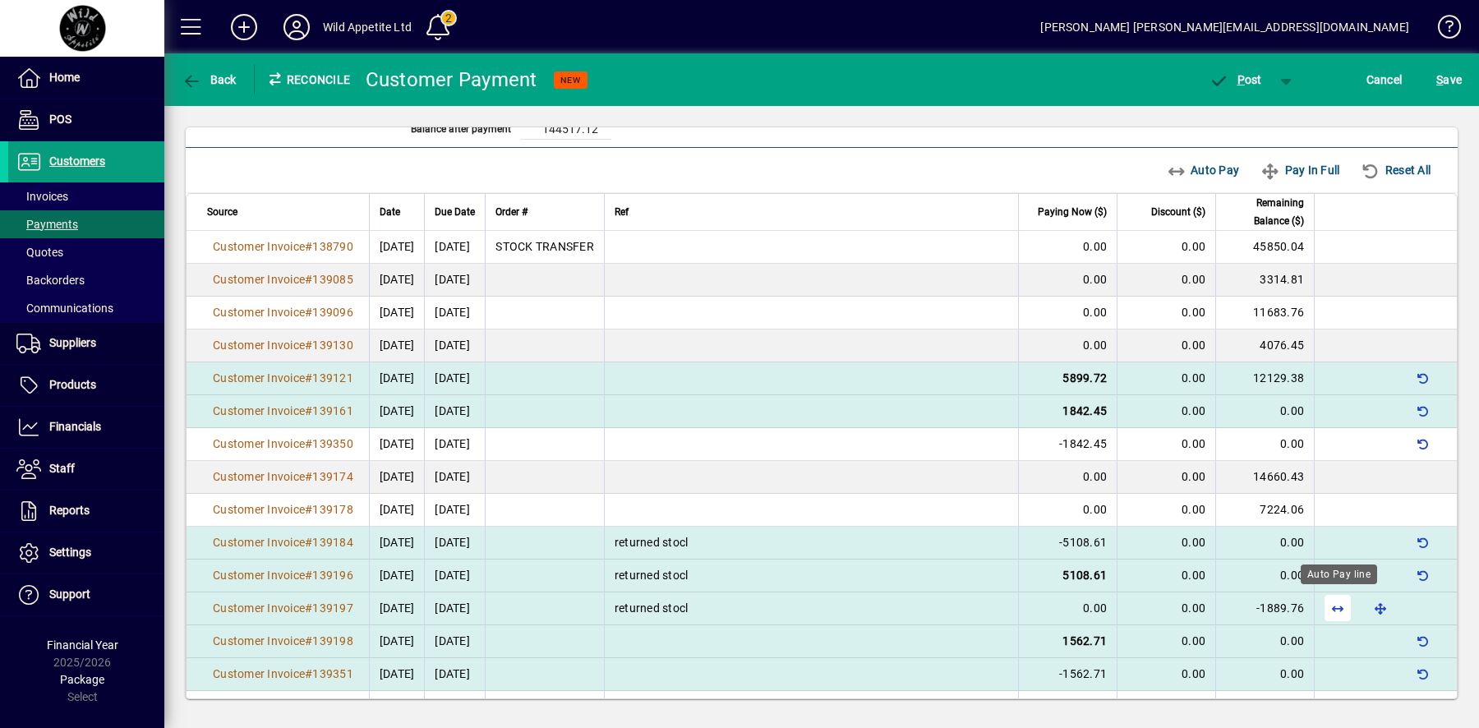
click at [1334, 600] on span "button" at bounding box center [1337, 607] width 39 height 39
click at [1334, 368] on span "button" at bounding box center [1337, 377] width 39 height 39
click at [1427, 363] on span "button" at bounding box center [1422, 377] width 39 height 39
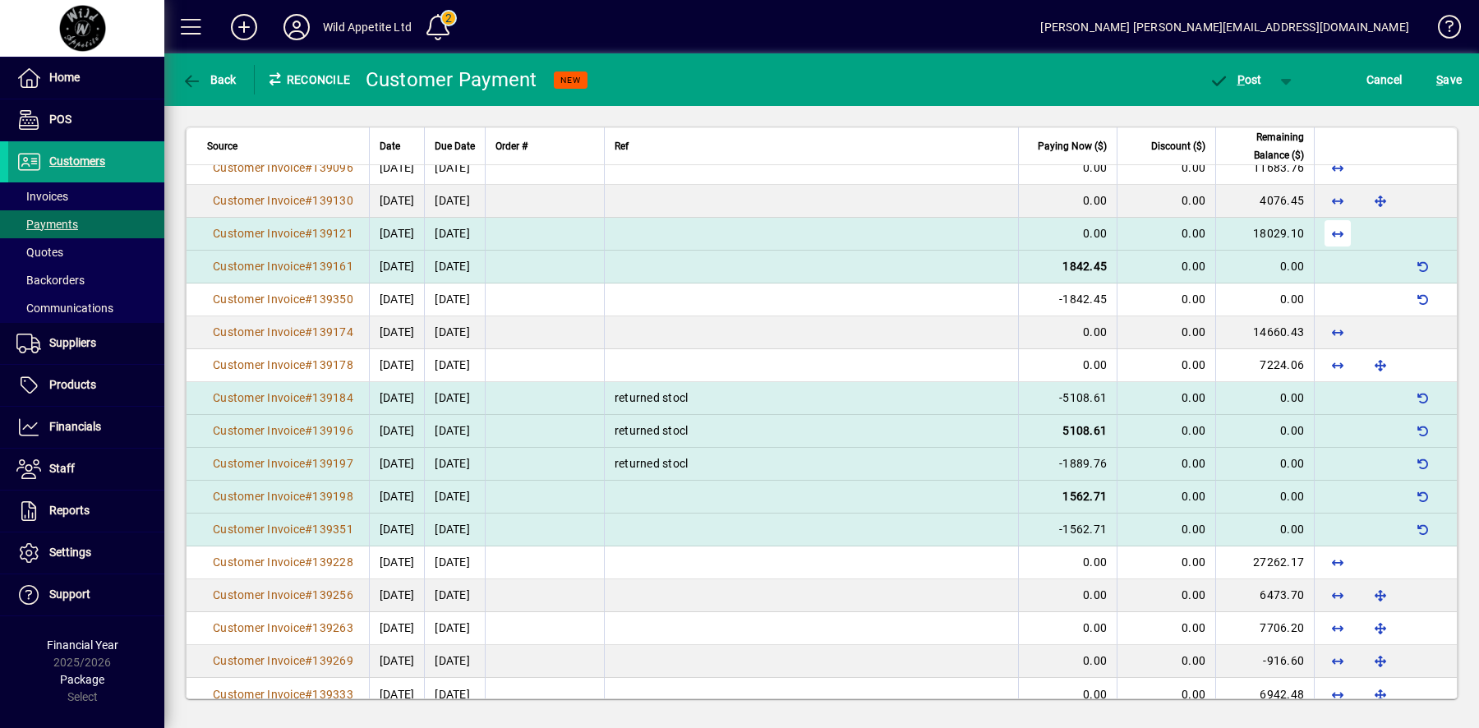
scroll to position [572, 0]
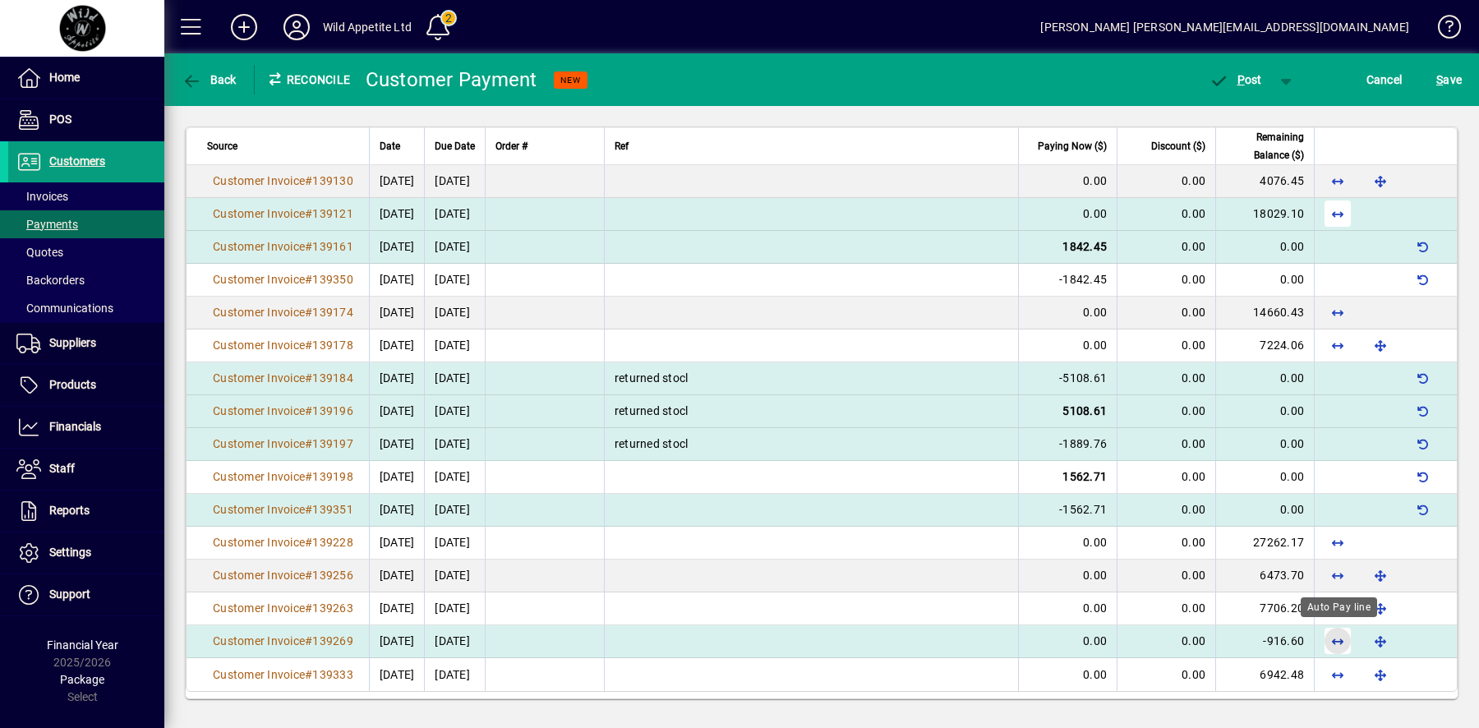
click at [1332, 630] on span "button" at bounding box center [1337, 640] width 39 height 39
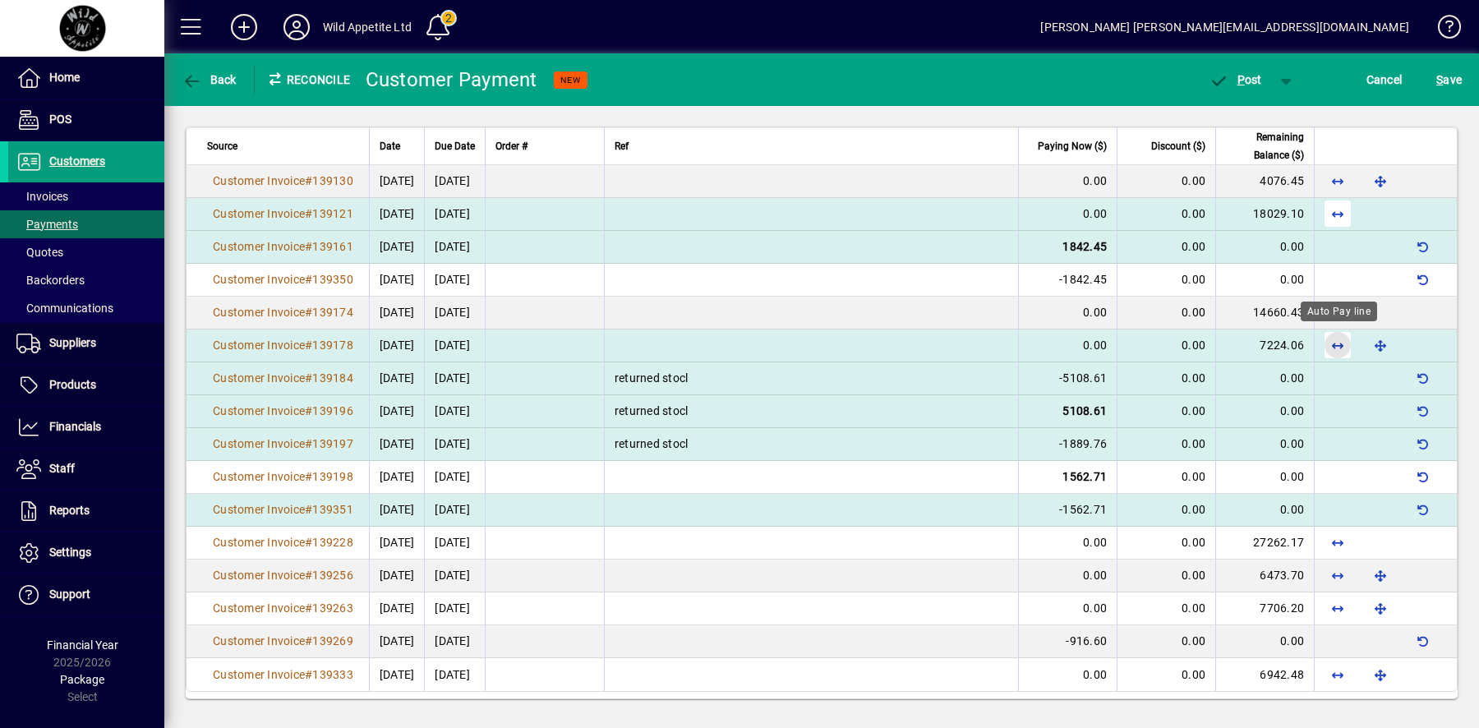
click at [1344, 342] on span "button" at bounding box center [1337, 344] width 39 height 39
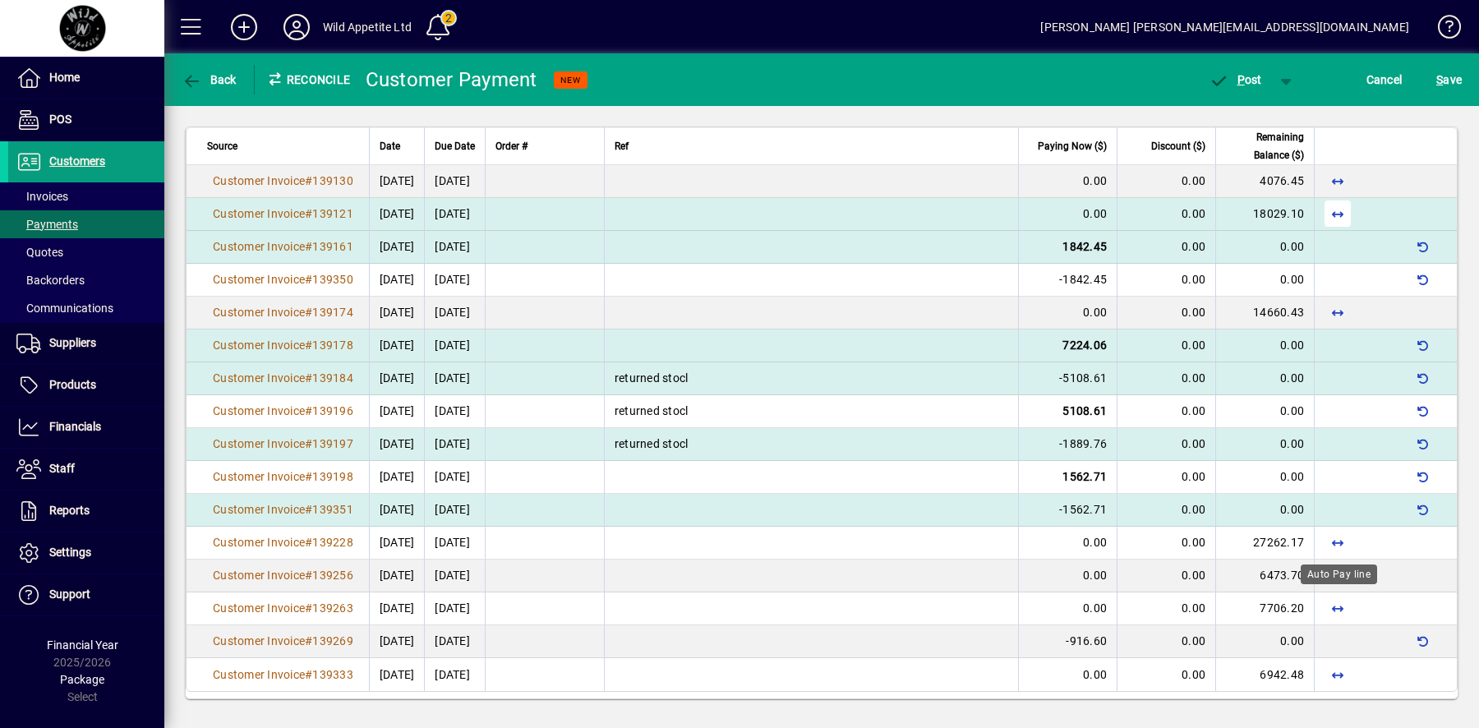
click at [1341, 570] on div "Auto Pay line" at bounding box center [1339, 575] width 76 height 20
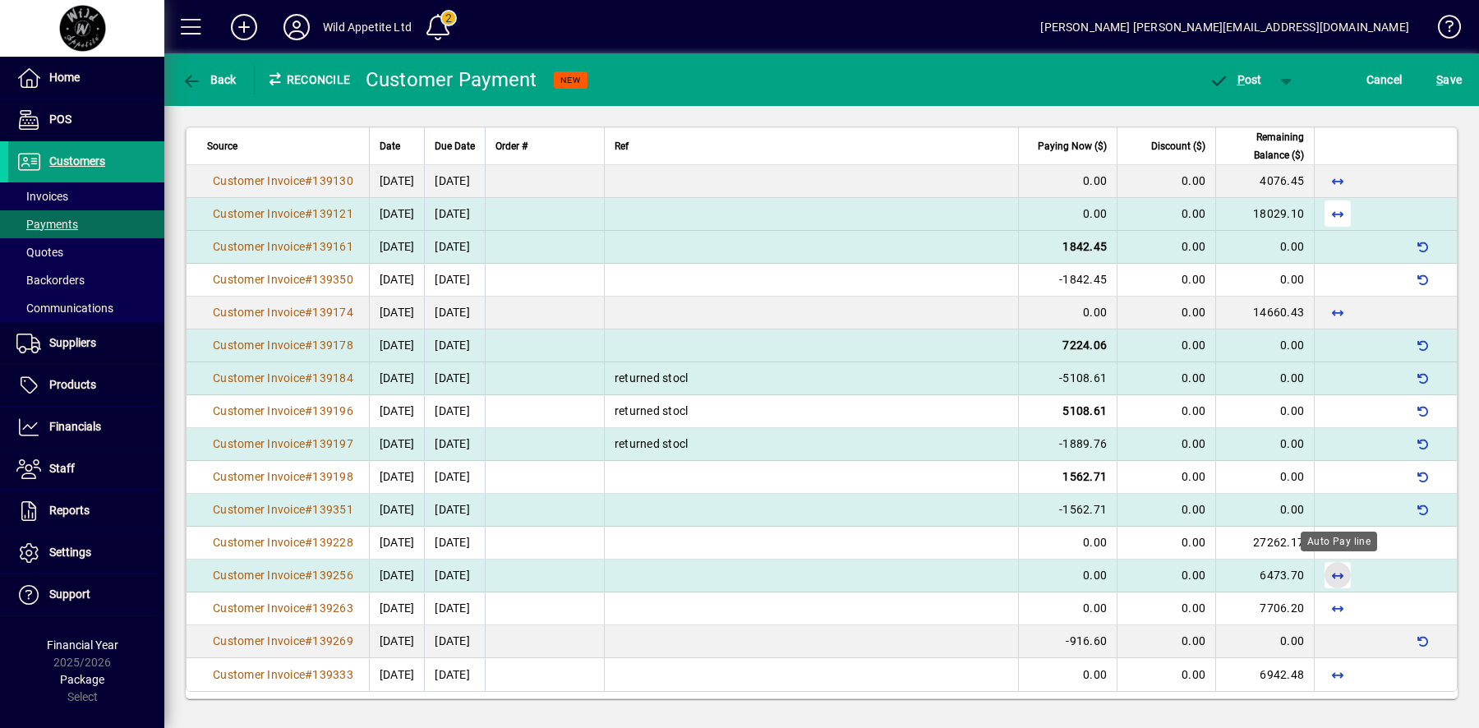
click at [1339, 572] on span "button" at bounding box center [1337, 574] width 39 height 39
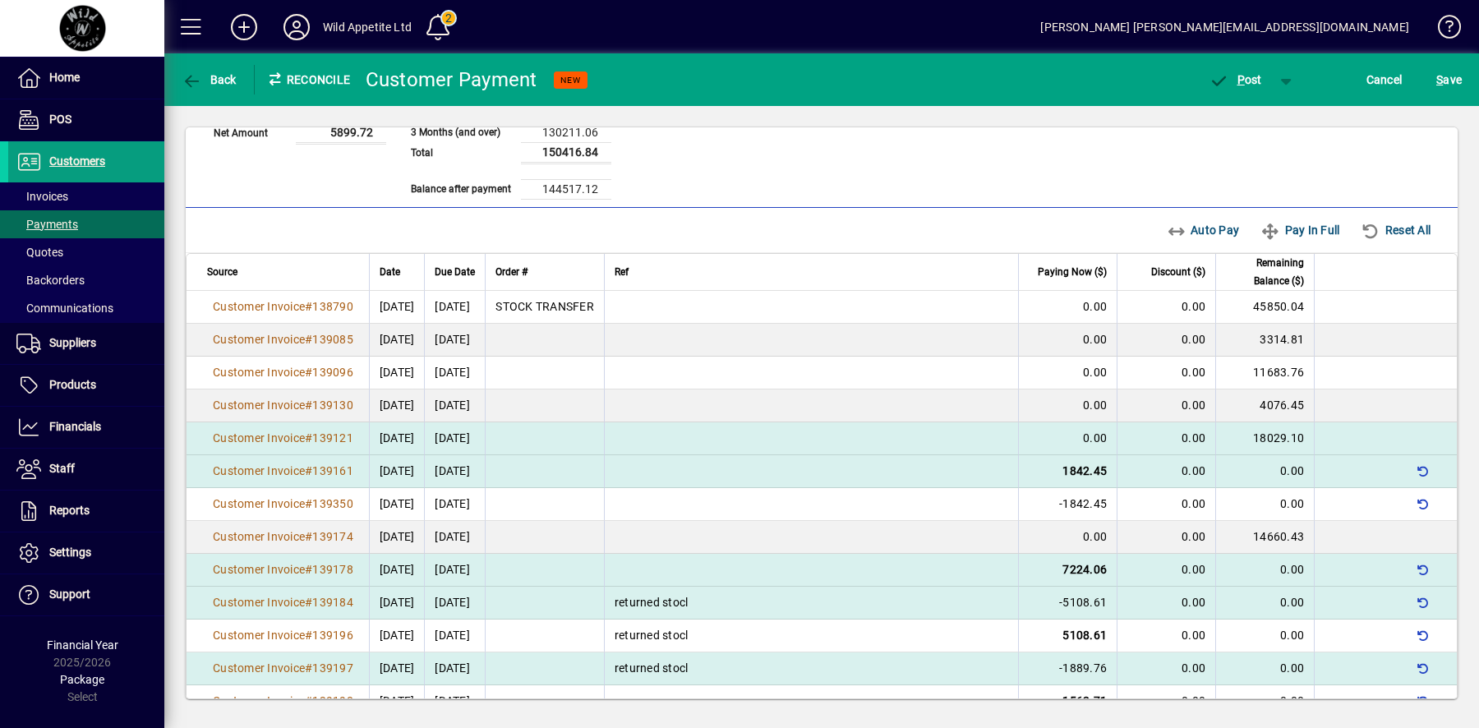
scroll to position [0, 0]
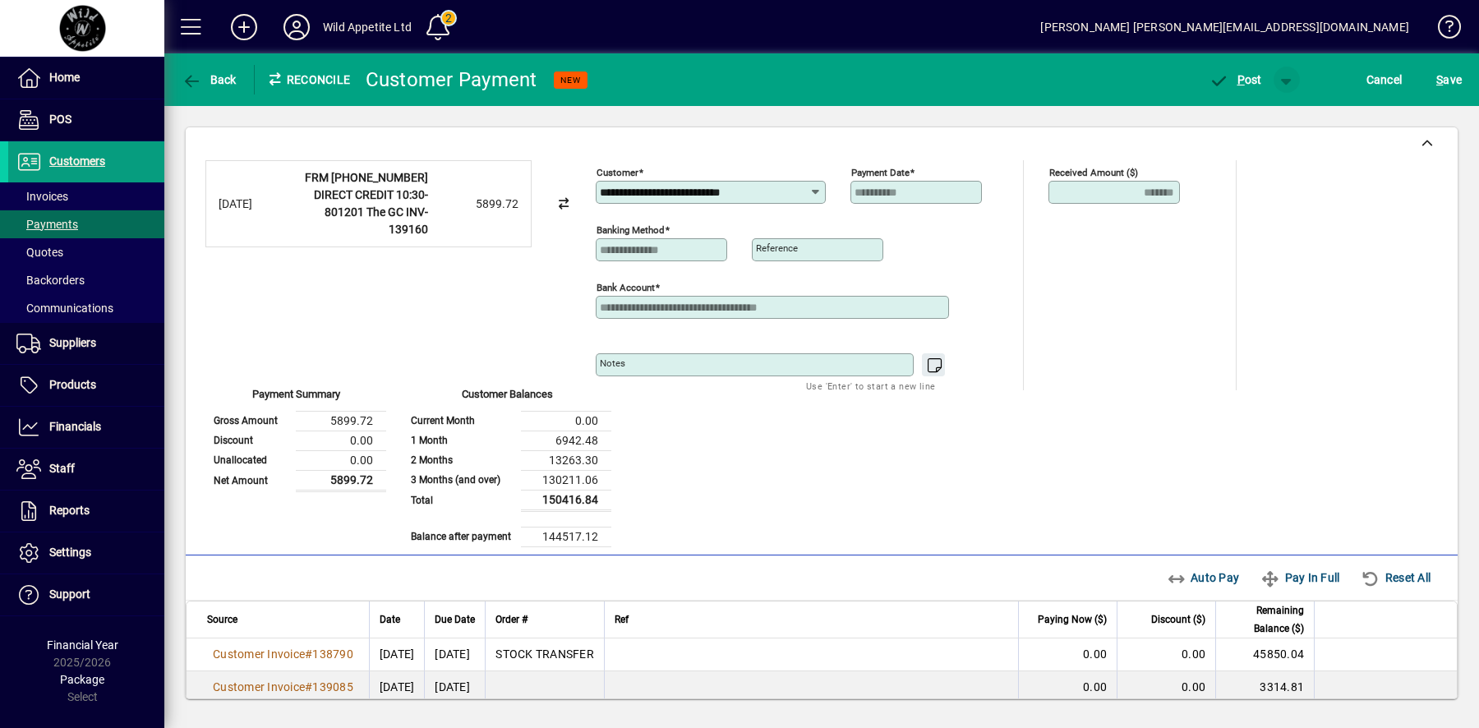
click at [1290, 84] on span "button" at bounding box center [1286, 79] width 39 height 39
click at [1256, 75] on div at bounding box center [739, 364] width 1479 height 728
click at [1256, 75] on span "P ost" at bounding box center [1235, 79] width 53 height 13
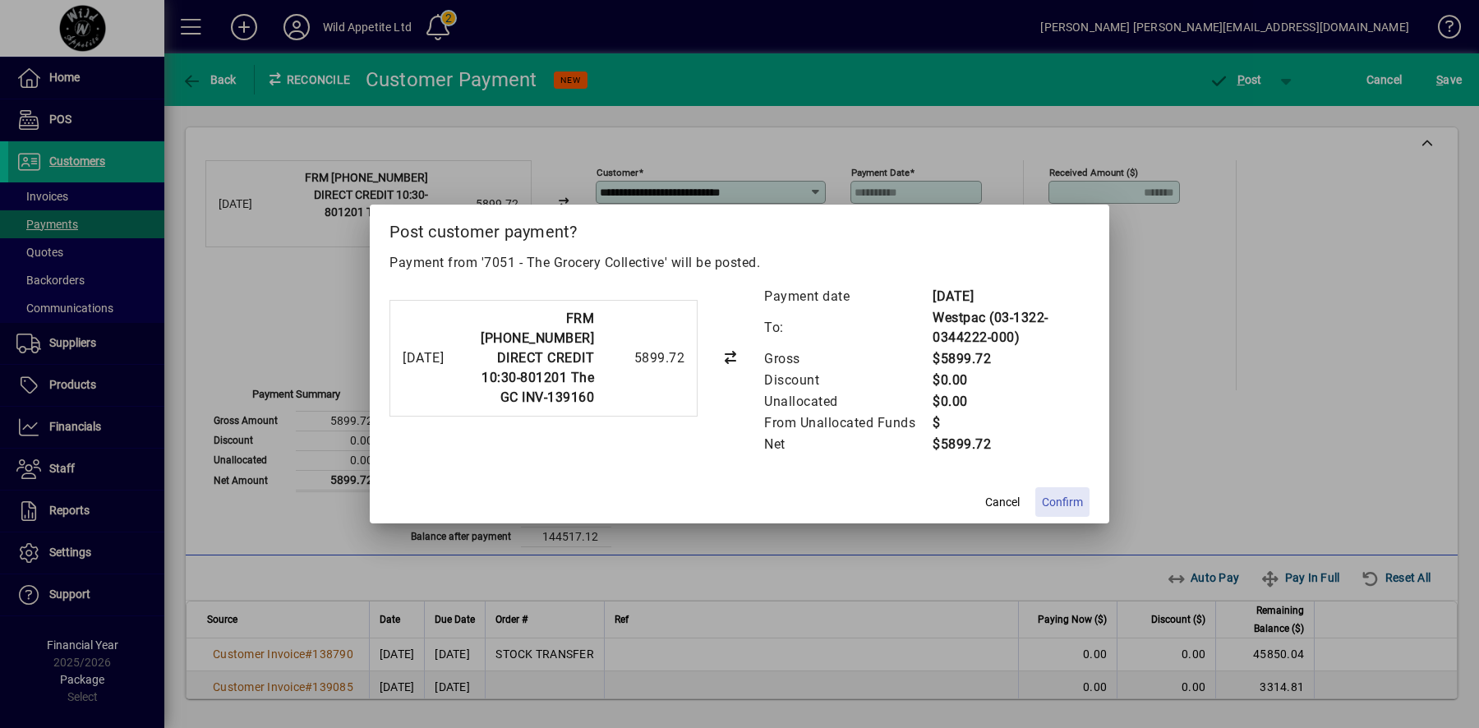
click at [1053, 501] on span "Confirm" at bounding box center [1062, 502] width 41 height 17
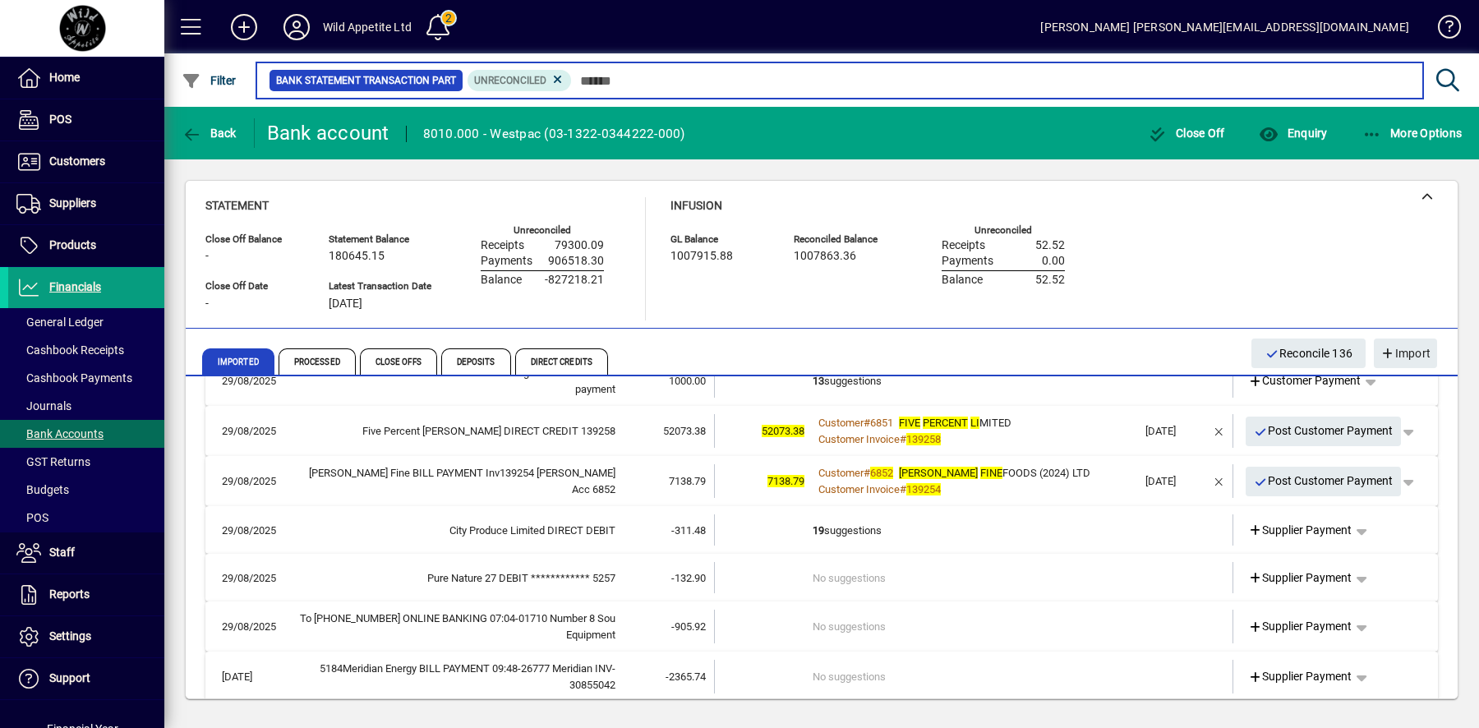
scroll to position [25829, 0]
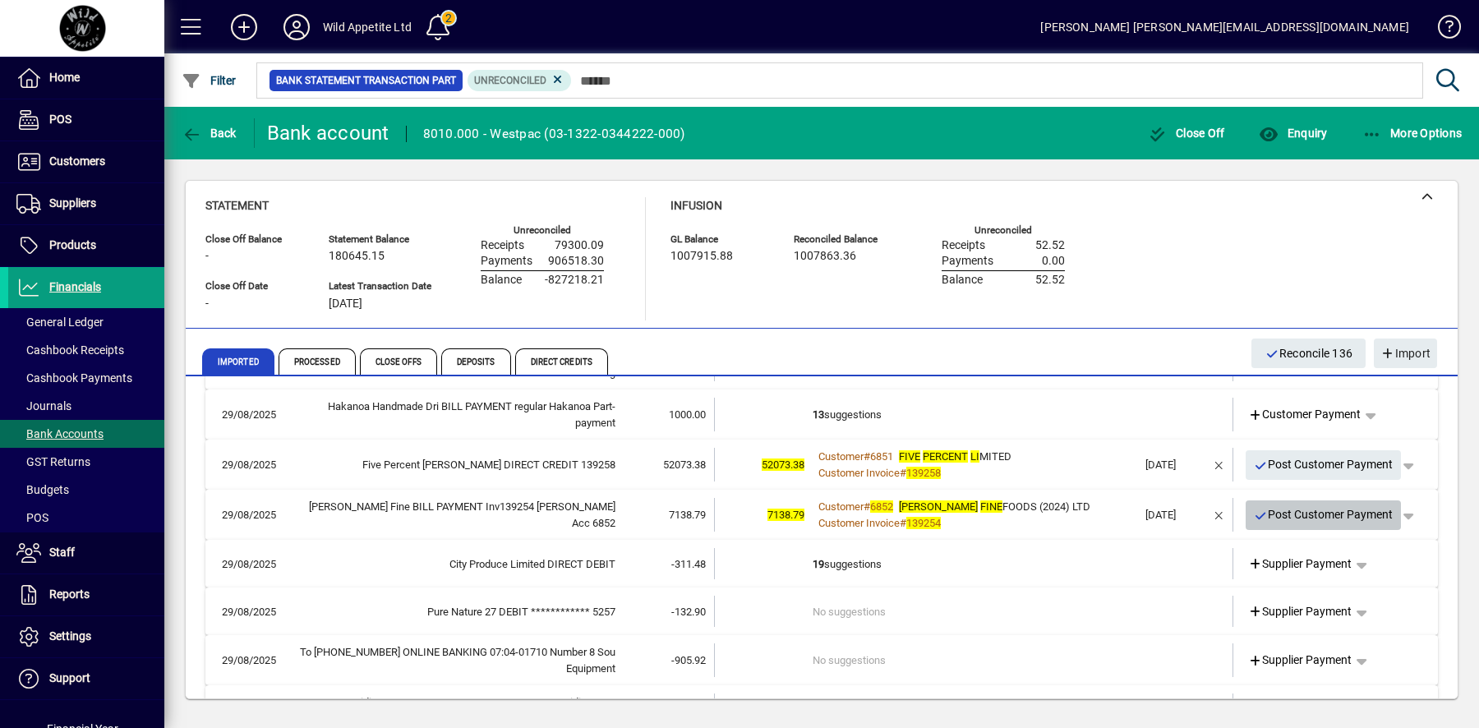
click at [1302, 512] on span "Post Customer Payment" at bounding box center [1324, 514] width 140 height 27
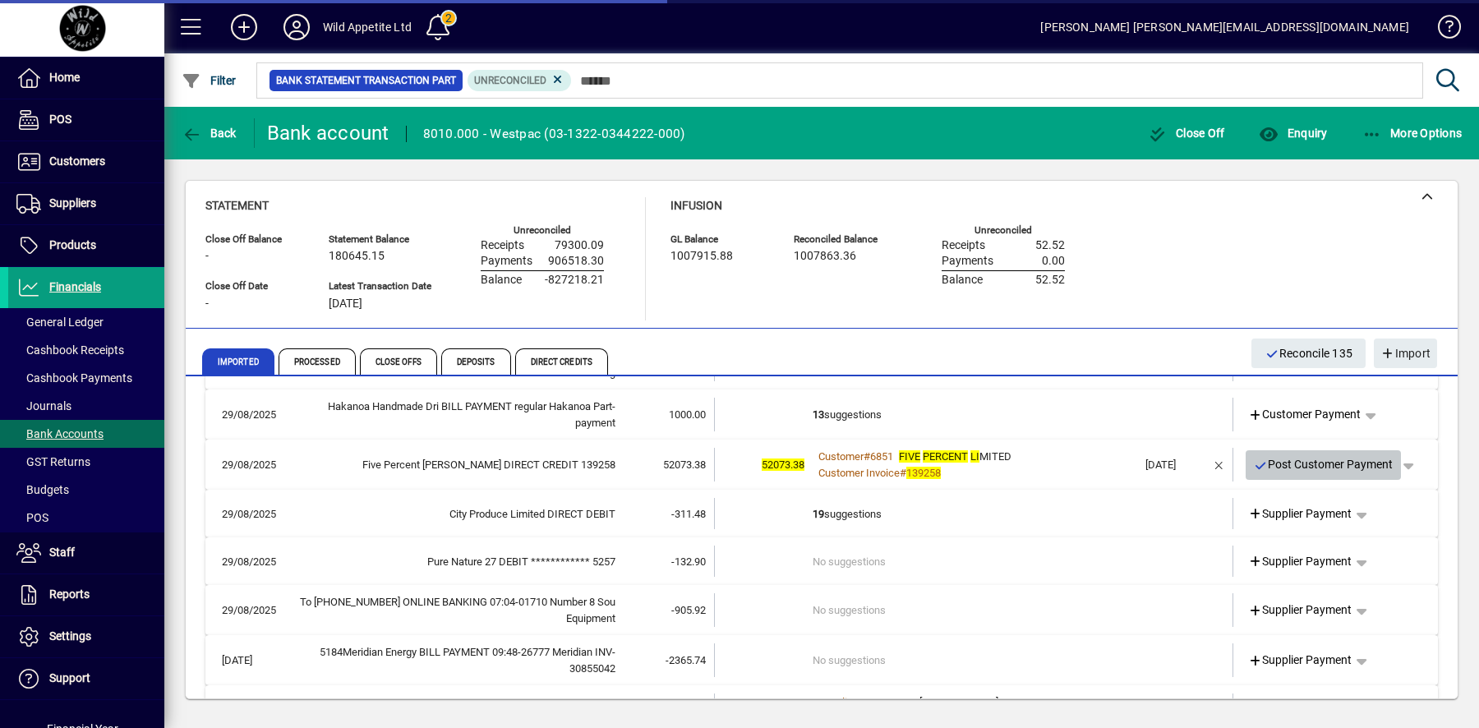
click at [1320, 451] on span "Post Customer Payment" at bounding box center [1324, 464] width 140 height 27
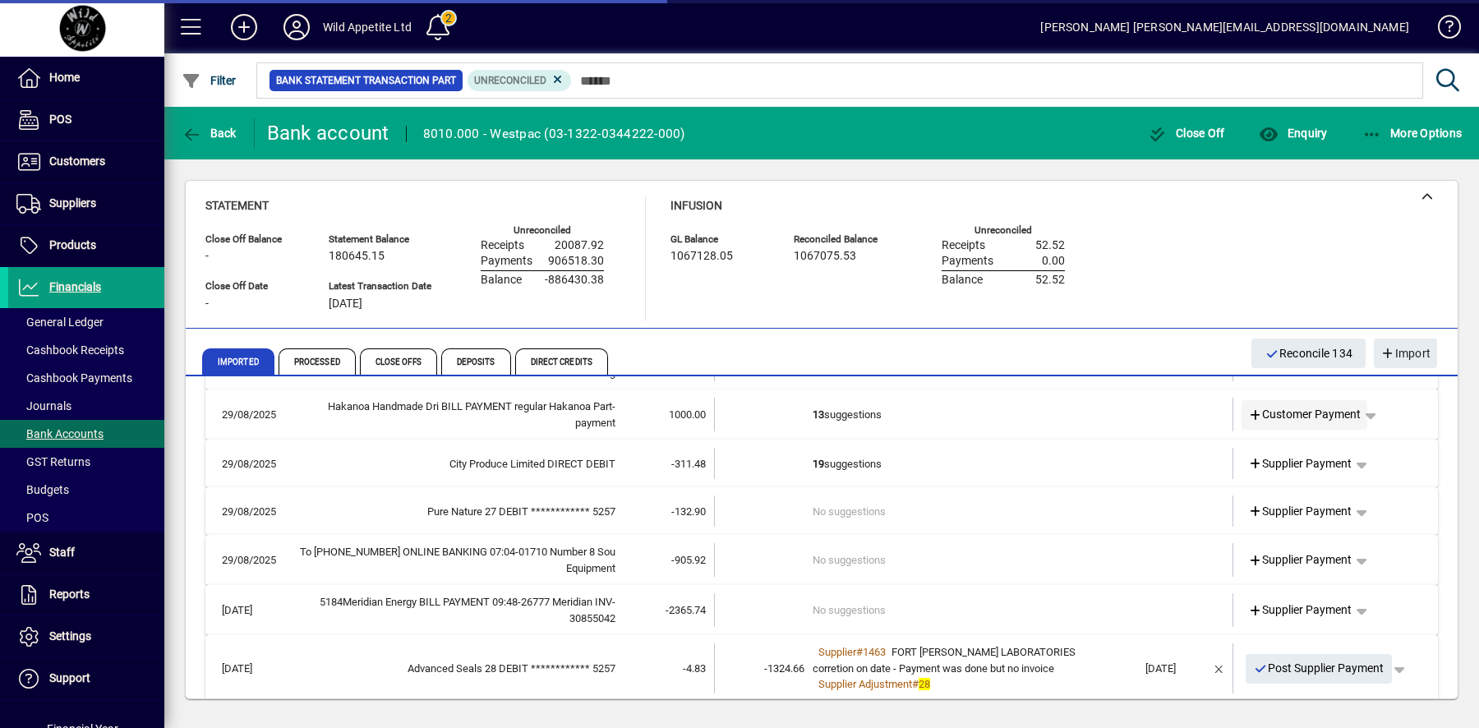
click at [1354, 423] on span "Customer Payment" at bounding box center [1304, 414] width 113 height 17
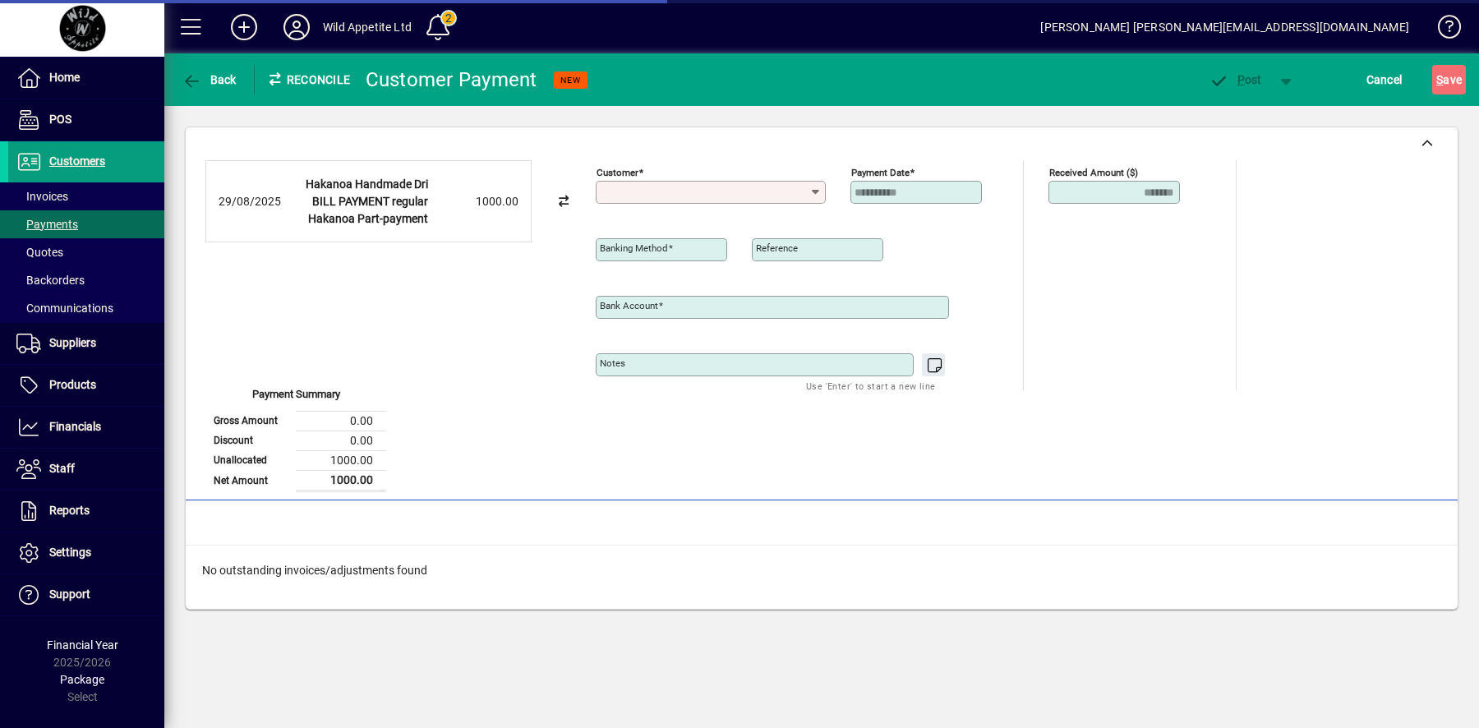
type input "**********"
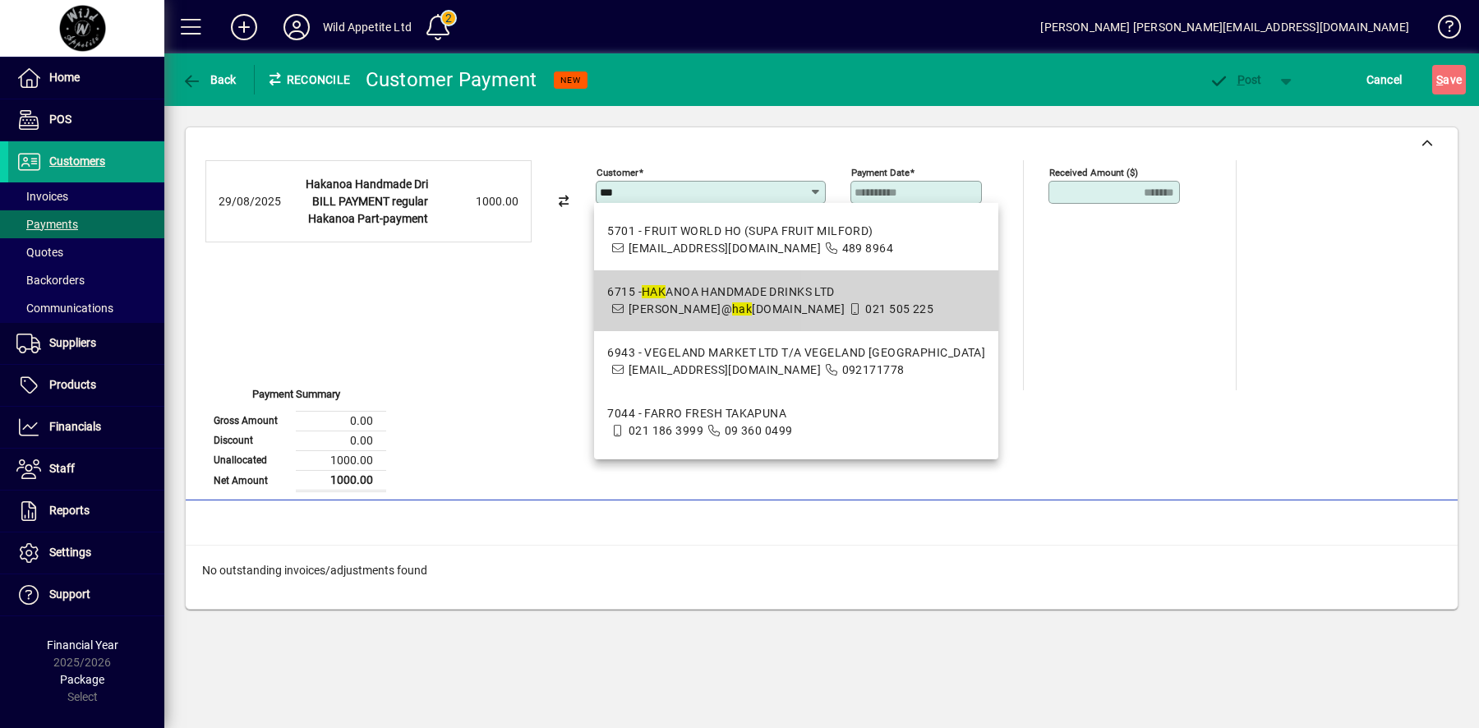
click at [849, 295] on div "6715 - HAK ANOA HANDMADE DRINKS LTD" at bounding box center [770, 291] width 326 height 17
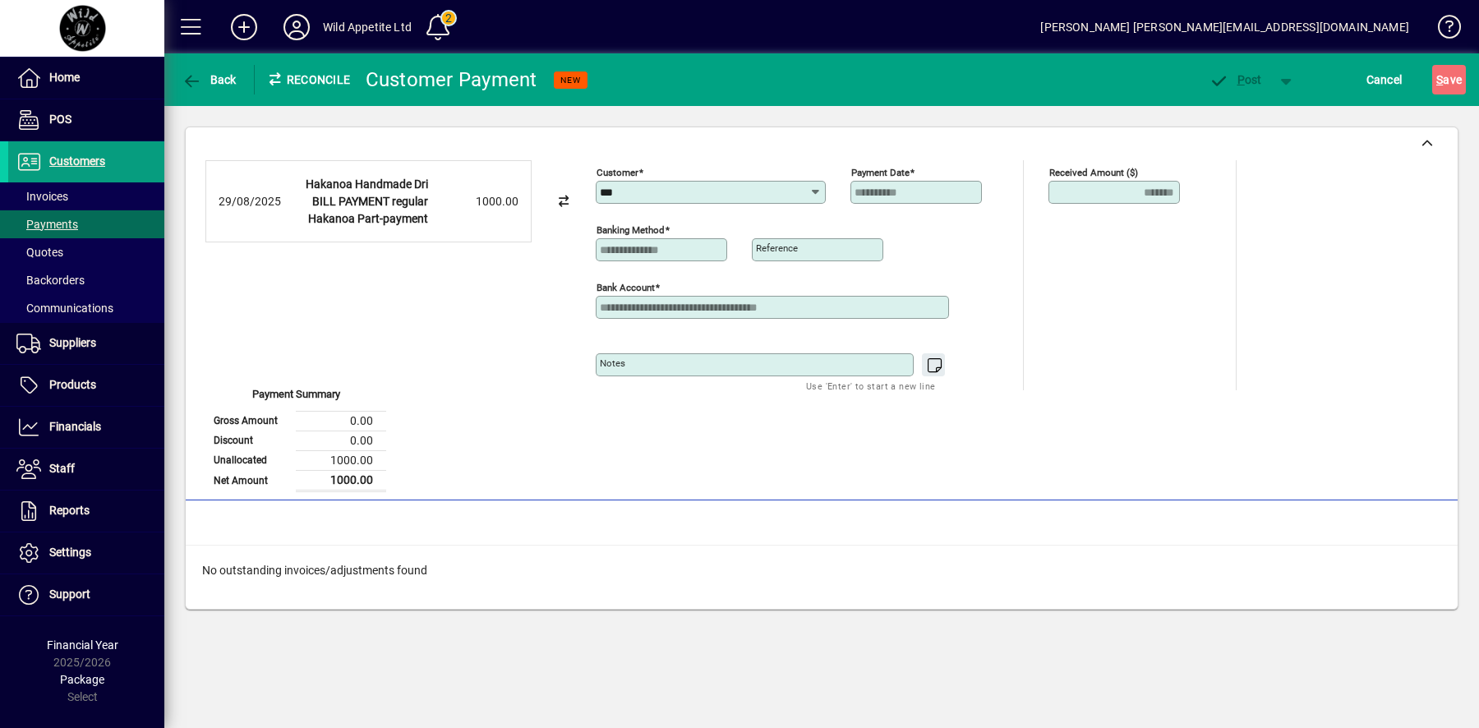
type input "**********"
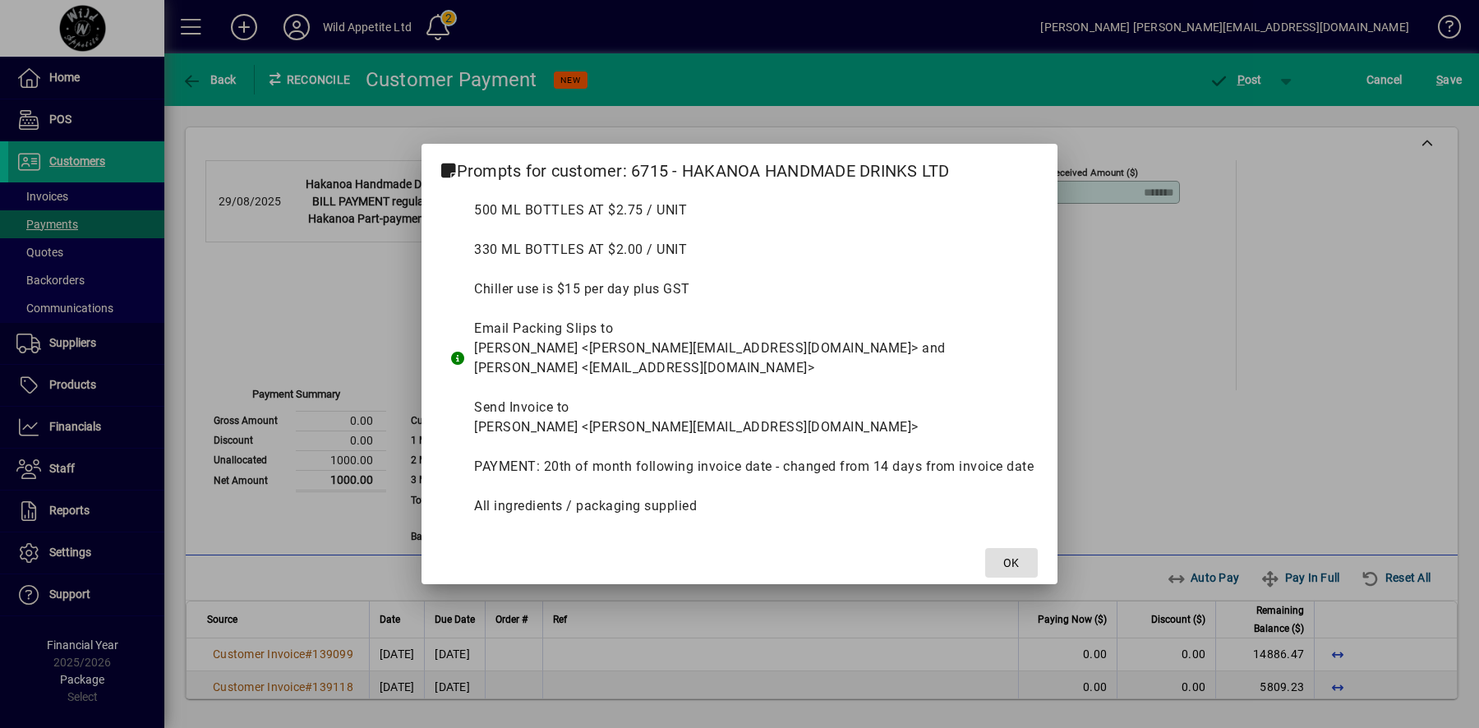
click at [1016, 568] on span "OK" at bounding box center [1011, 563] width 16 height 17
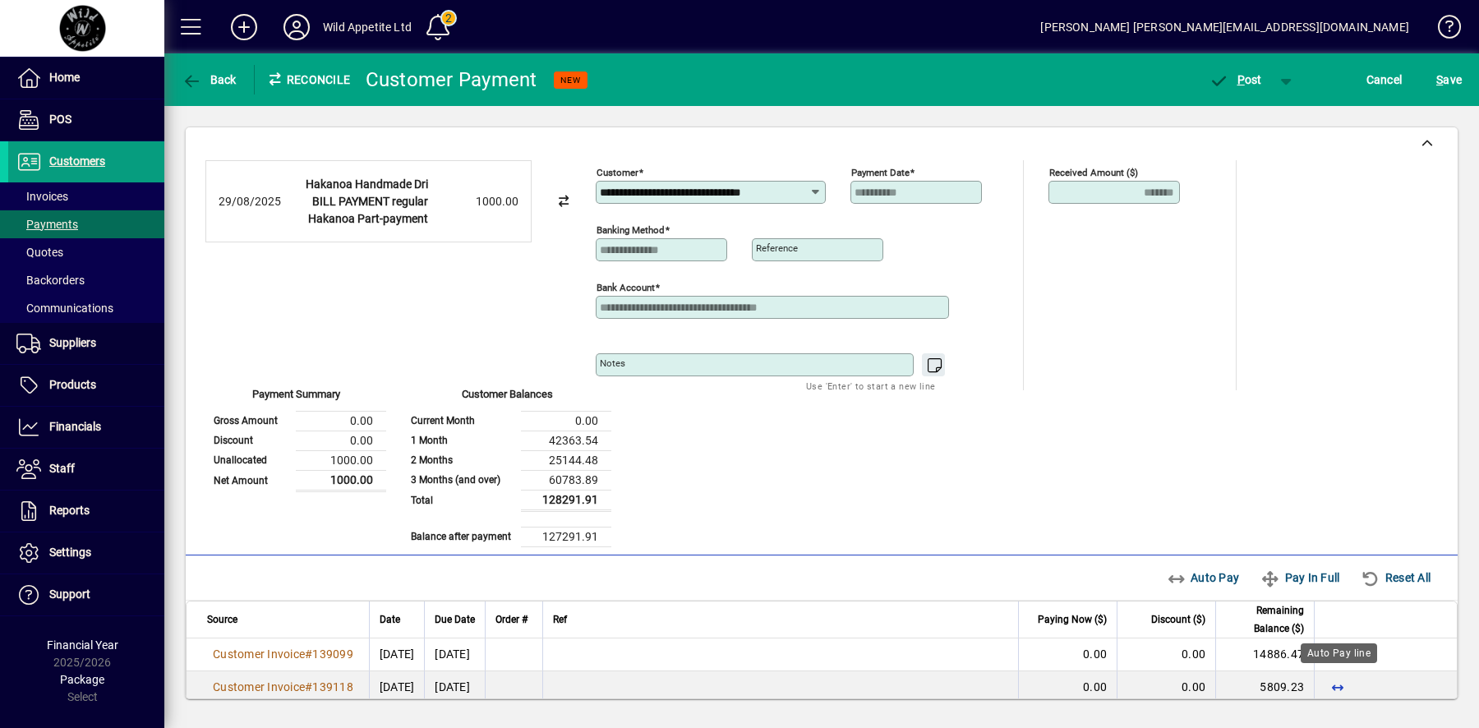
click at [1342, 650] on div "Auto Pay line" at bounding box center [1339, 653] width 76 height 20
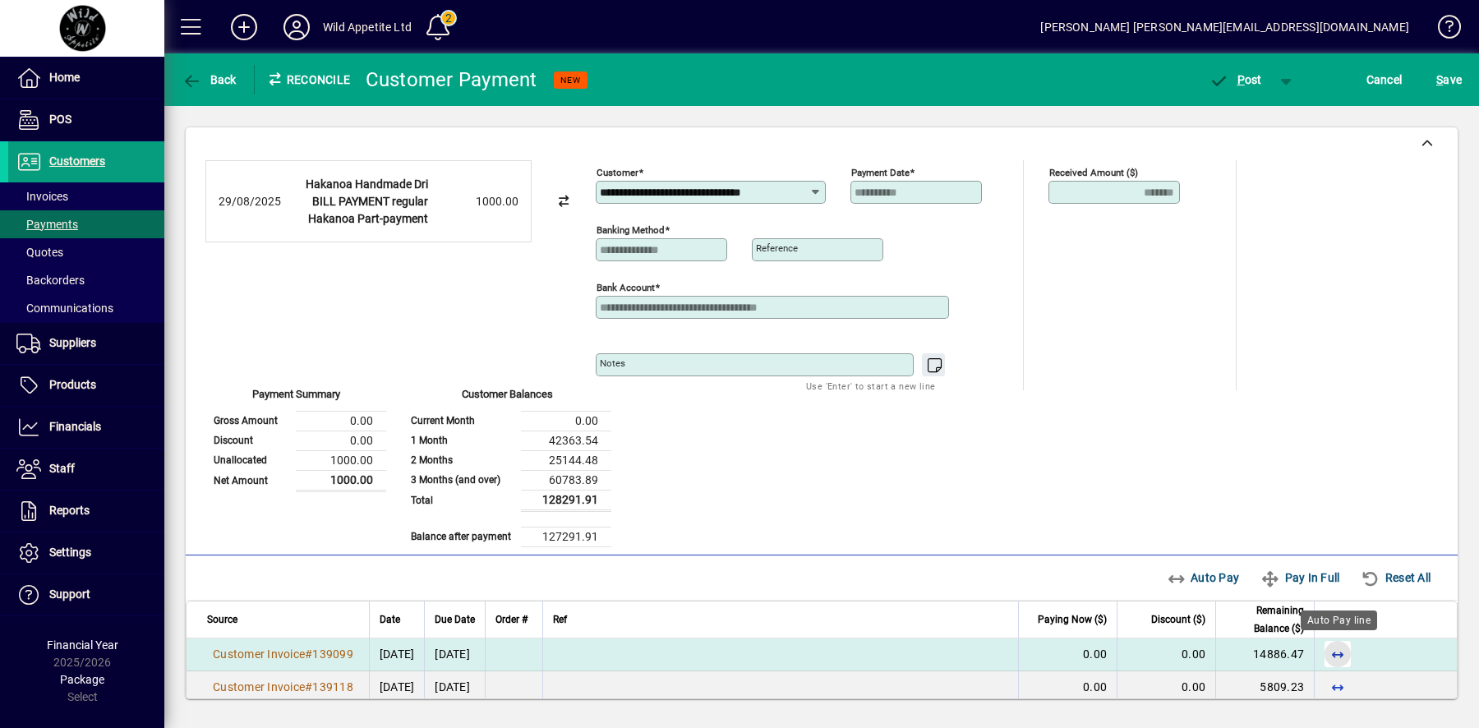
click at [1339, 649] on span "button" at bounding box center [1337, 653] width 39 height 39
click at [1249, 88] on span "button" at bounding box center [1236, 79] width 70 height 39
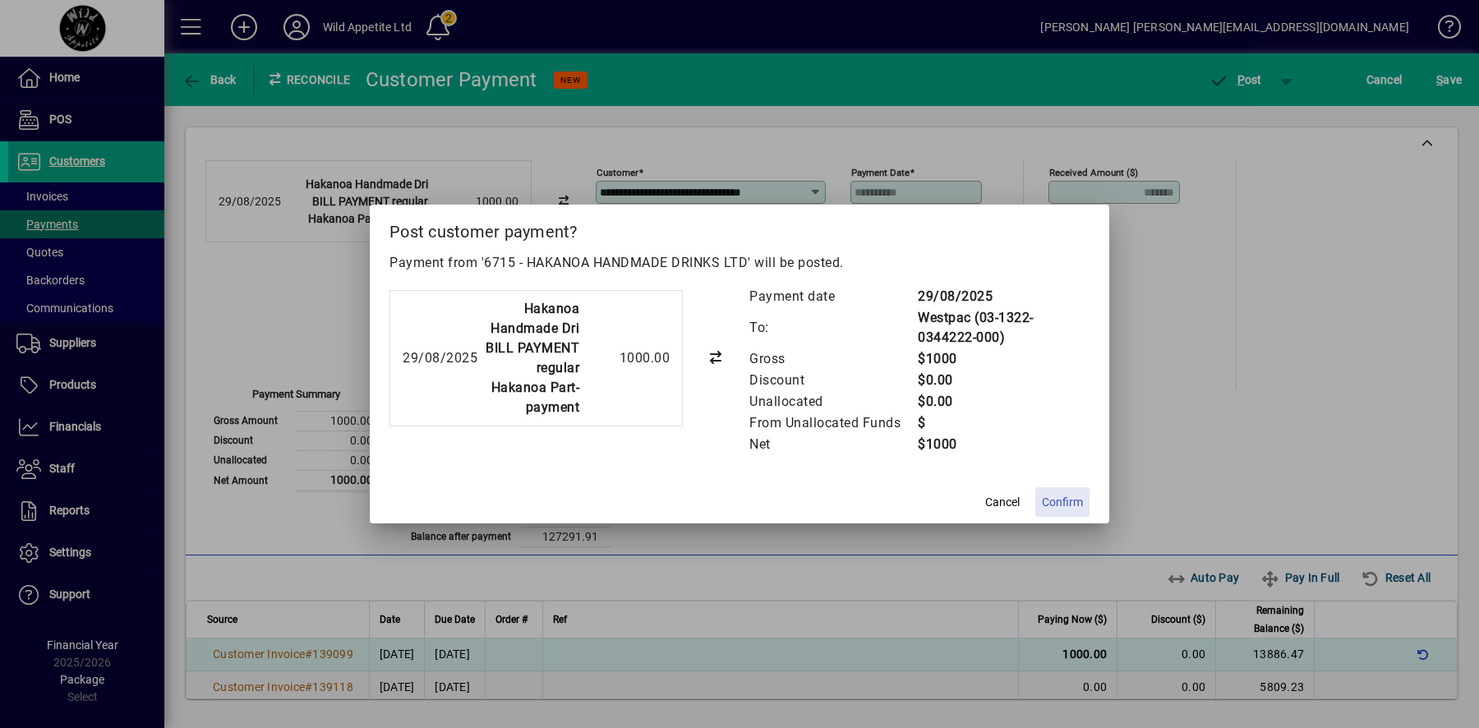
click at [1055, 495] on span "Confirm" at bounding box center [1062, 502] width 41 height 17
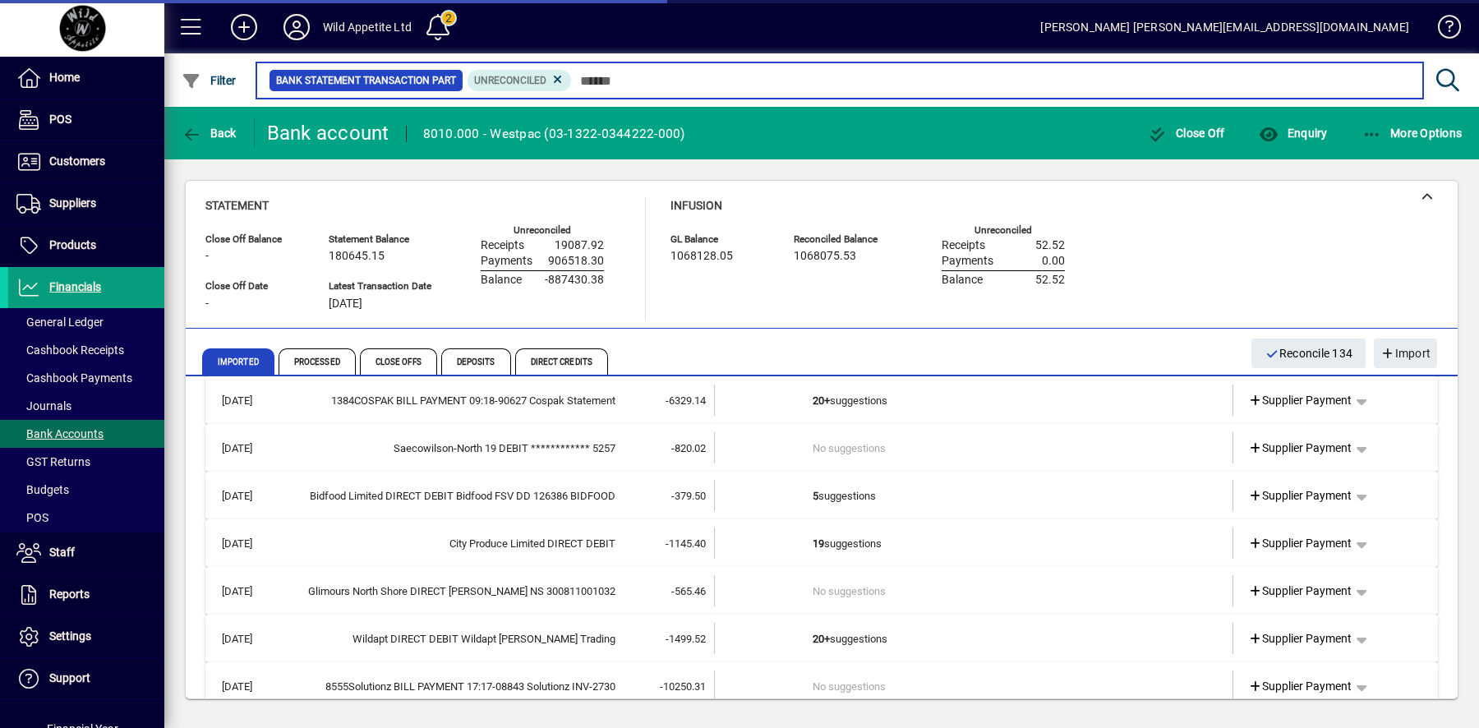
scroll to position [25675, 0]
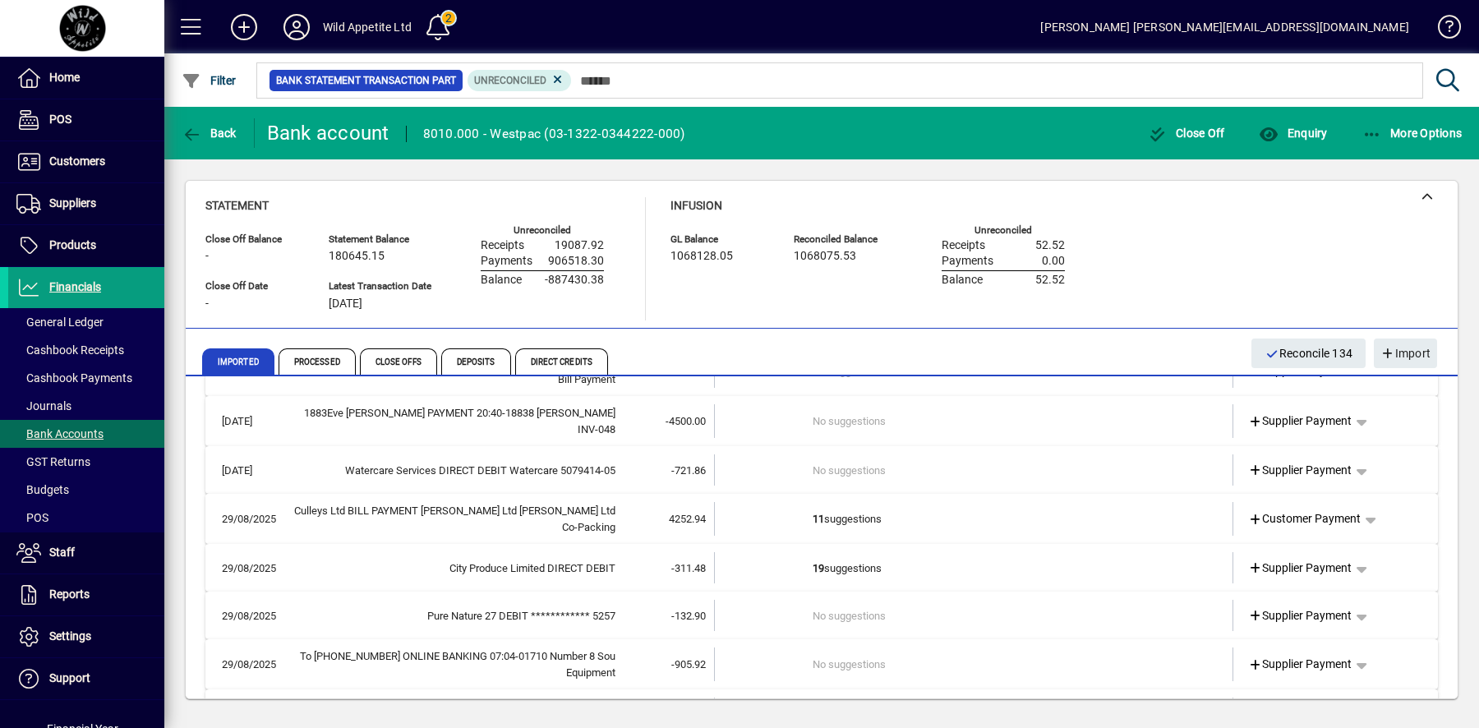
click at [1298, 526] on mat-expansion-panel-header "[DATE] Culleys Ltd BILL PAYMENT [PERSON_NAME] Ltd [PERSON_NAME] Ltd Co-Packing …" at bounding box center [821, 519] width 1233 height 50
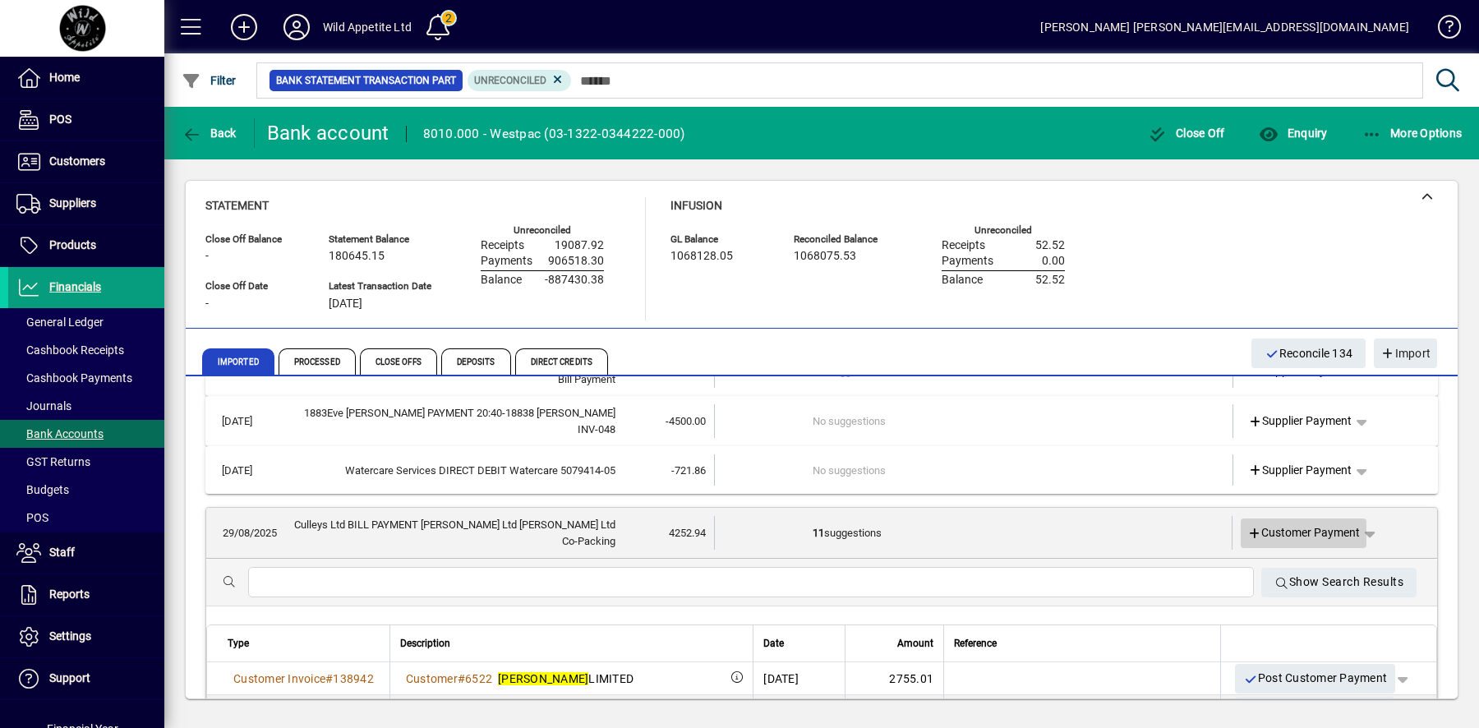
click at [1298, 524] on span "Customer Payment" at bounding box center [1303, 532] width 113 height 17
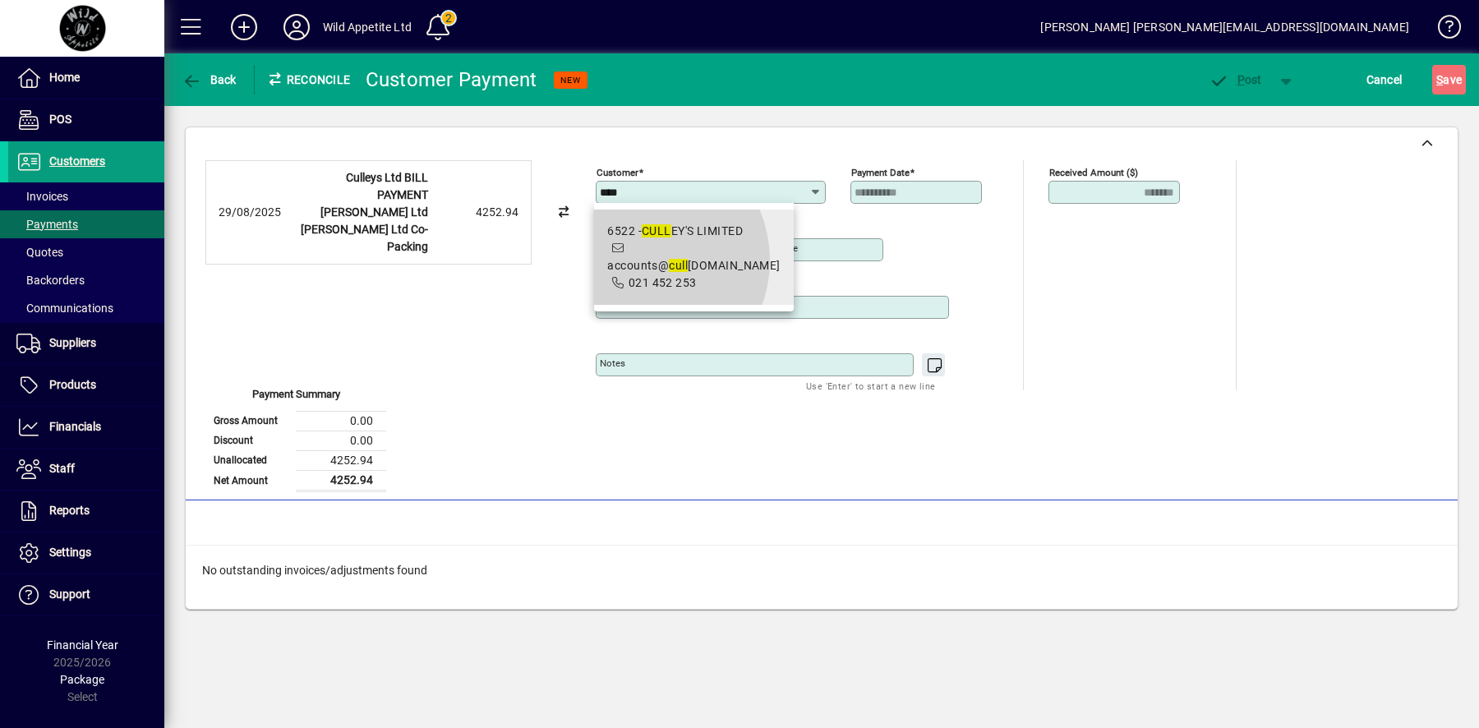
click at [639, 260] on span "accounts@ cull [DOMAIN_NAME]" at bounding box center [693, 265] width 173 height 13
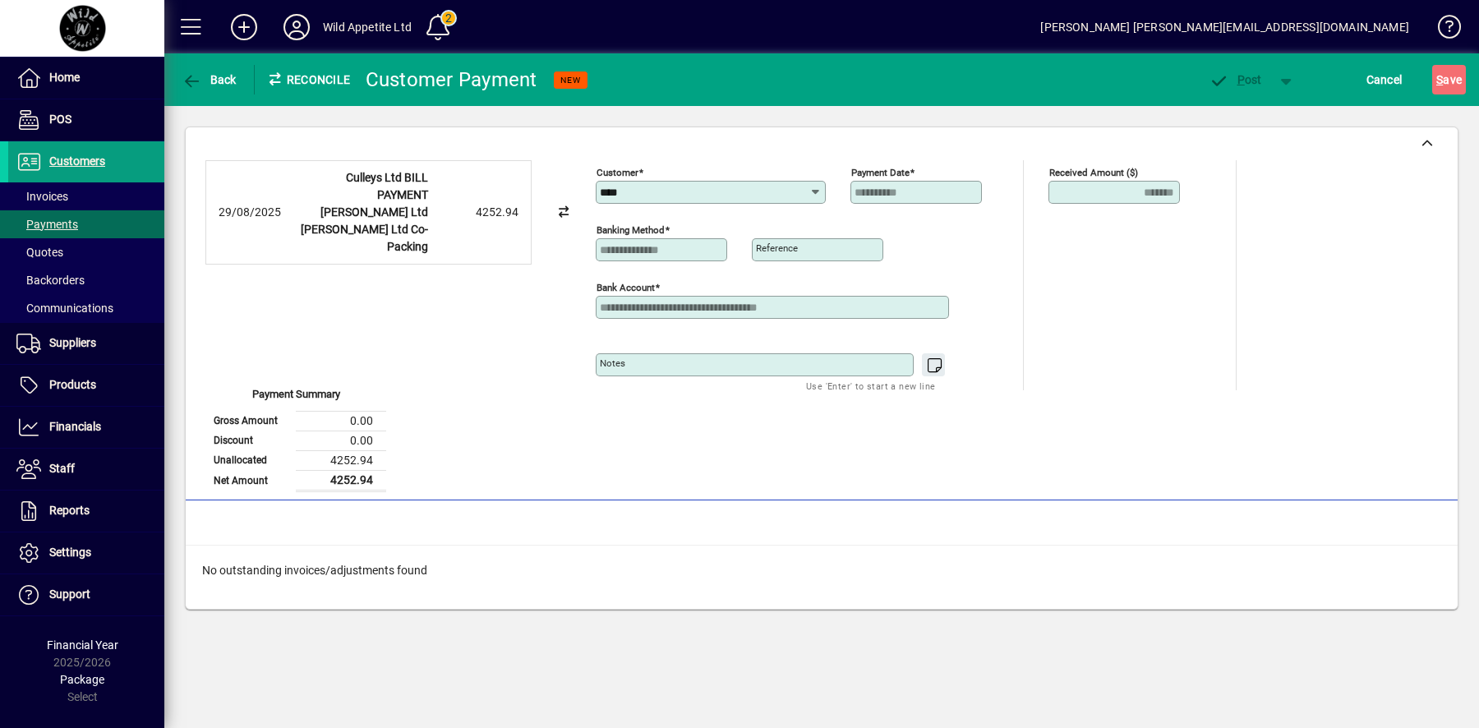
type input "**********"
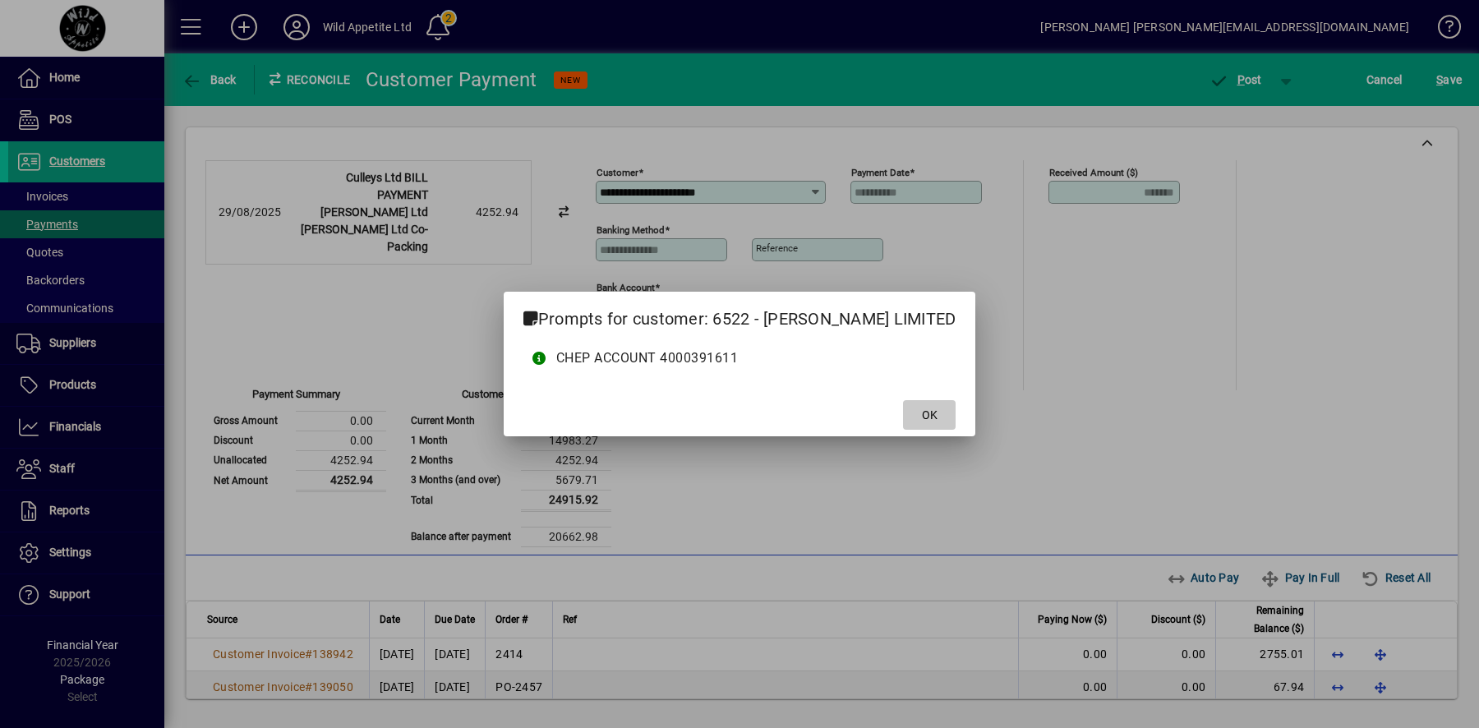
click at [914, 418] on span at bounding box center [929, 414] width 53 height 39
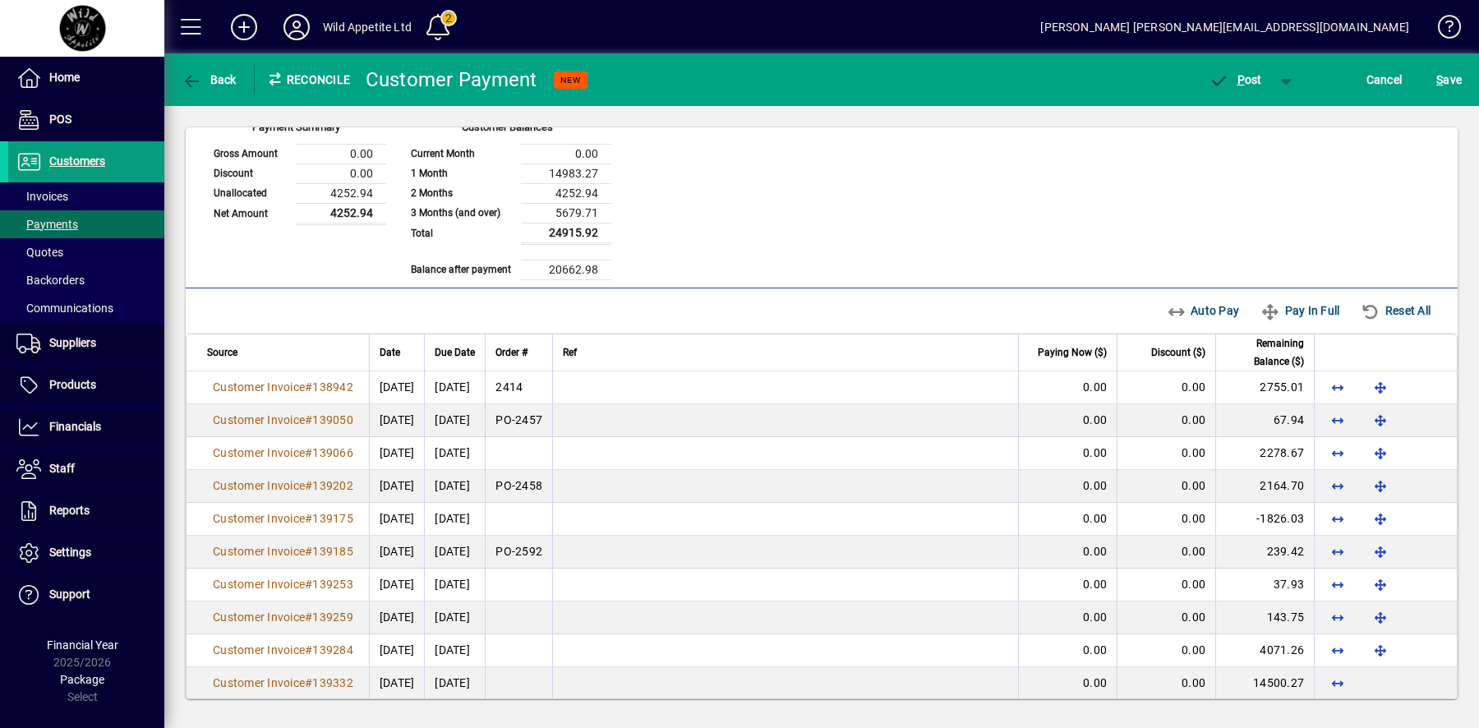
scroll to position [276, 0]
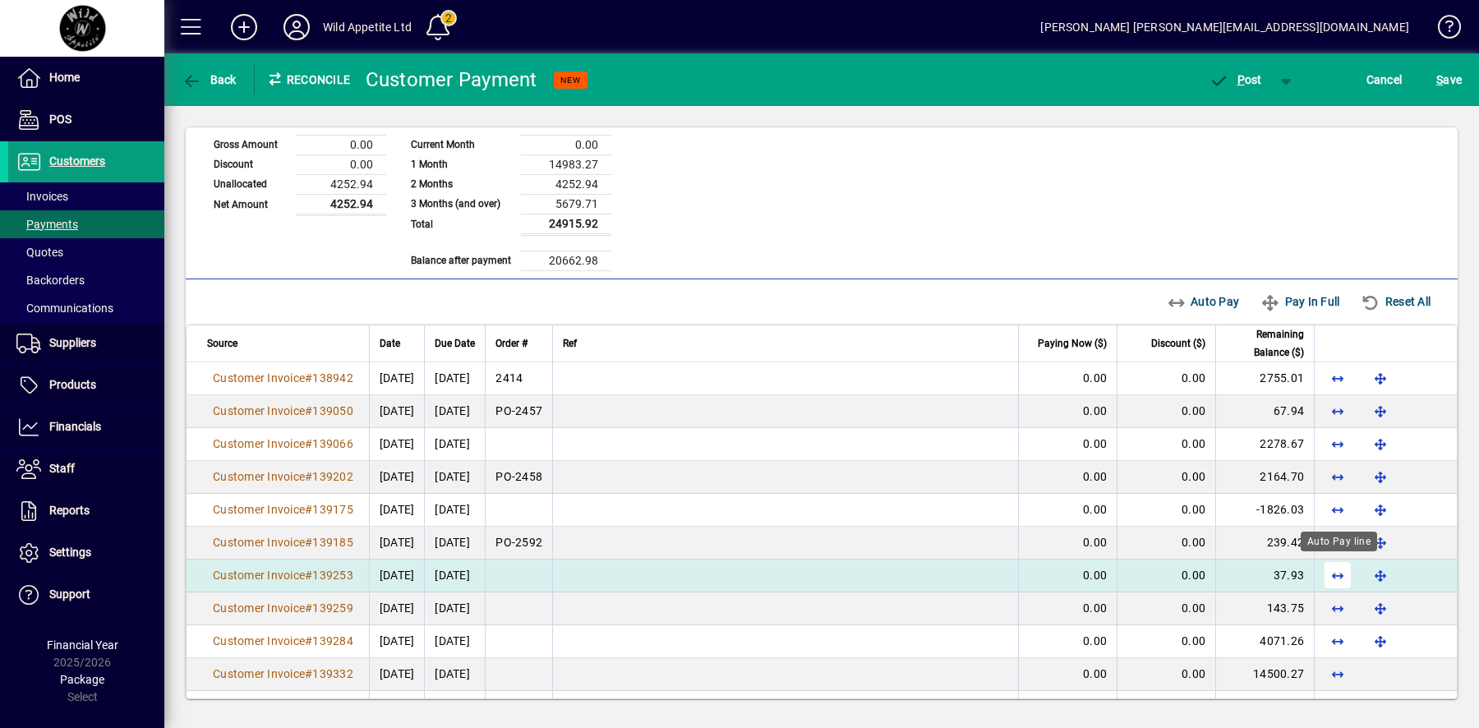
click at [1335, 567] on span "button" at bounding box center [1337, 574] width 39 height 39
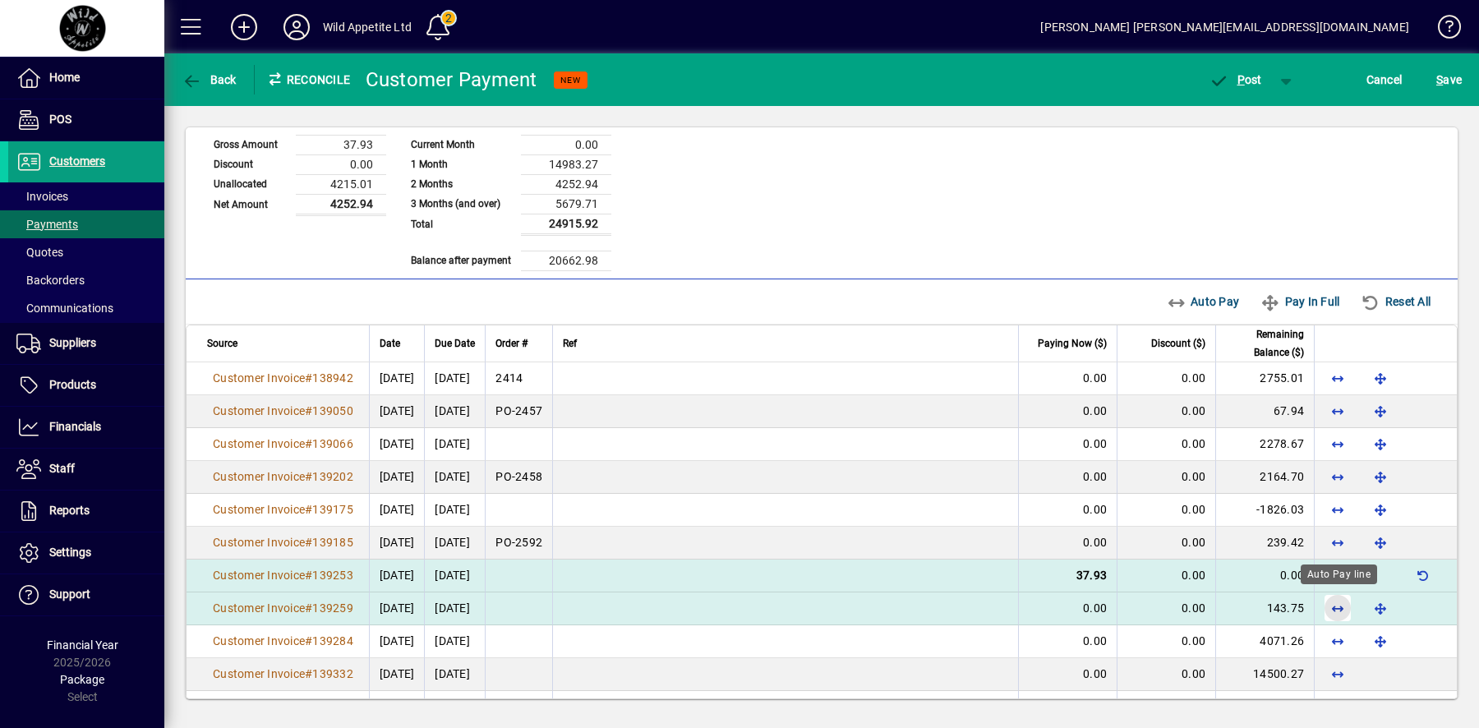
click at [1337, 600] on span "button" at bounding box center [1337, 607] width 39 height 39
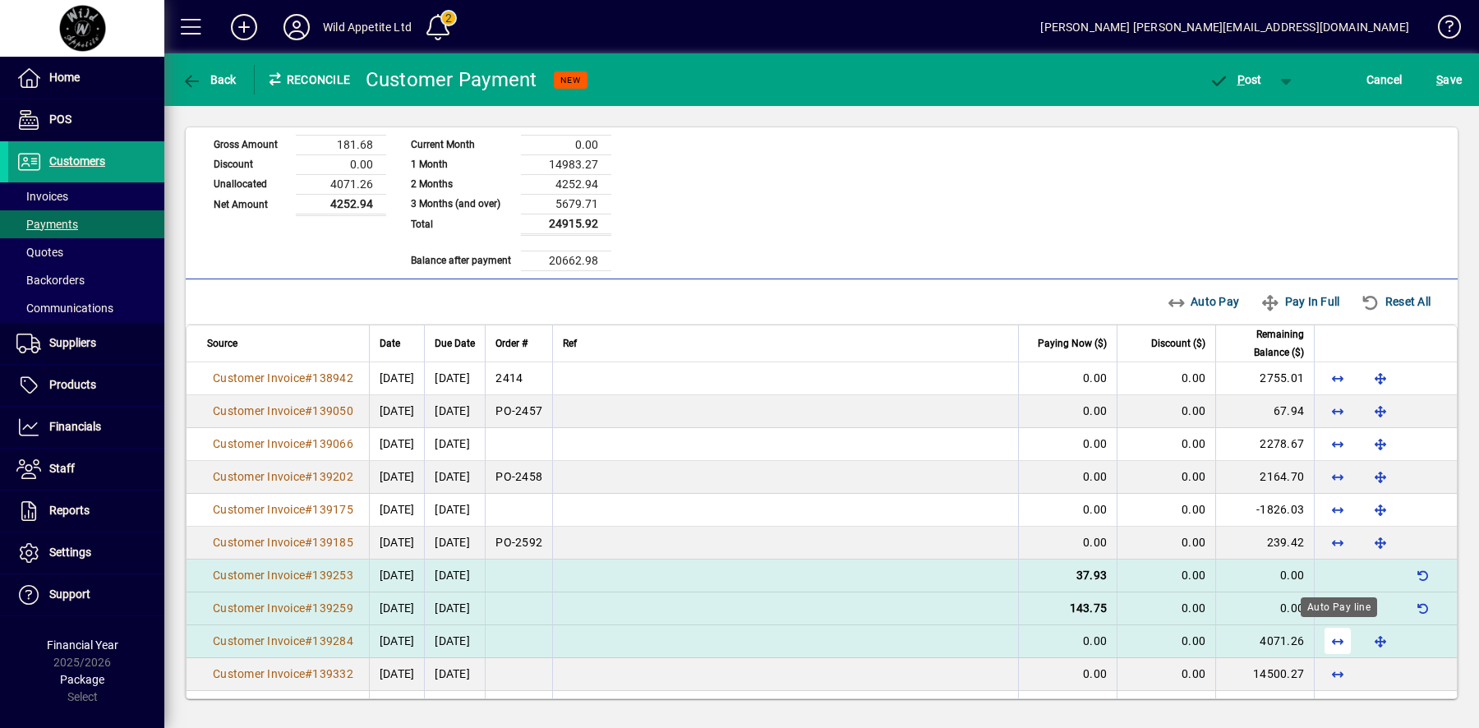
click at [1334, 633] on span "button" at bounding box center [1337, 640] width 39 height 39
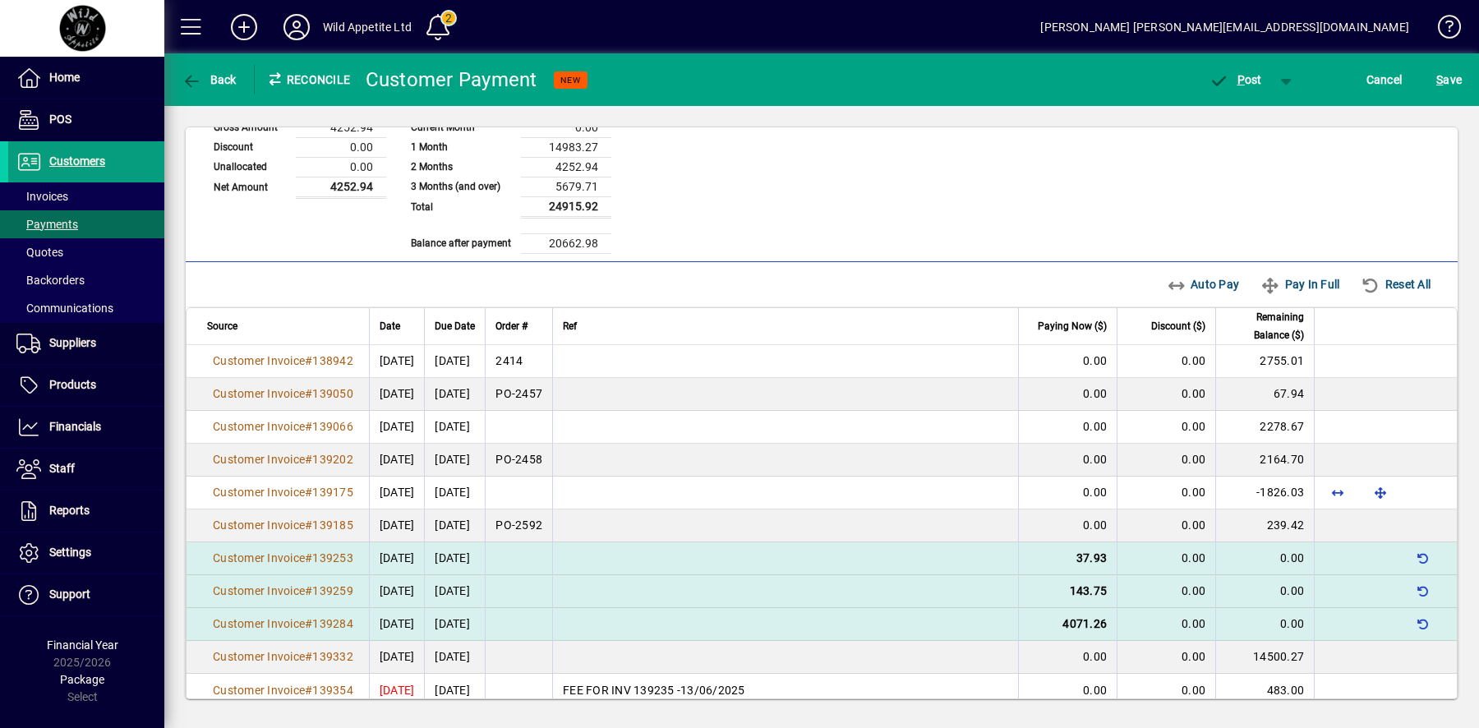
scroll to position [289, 0]
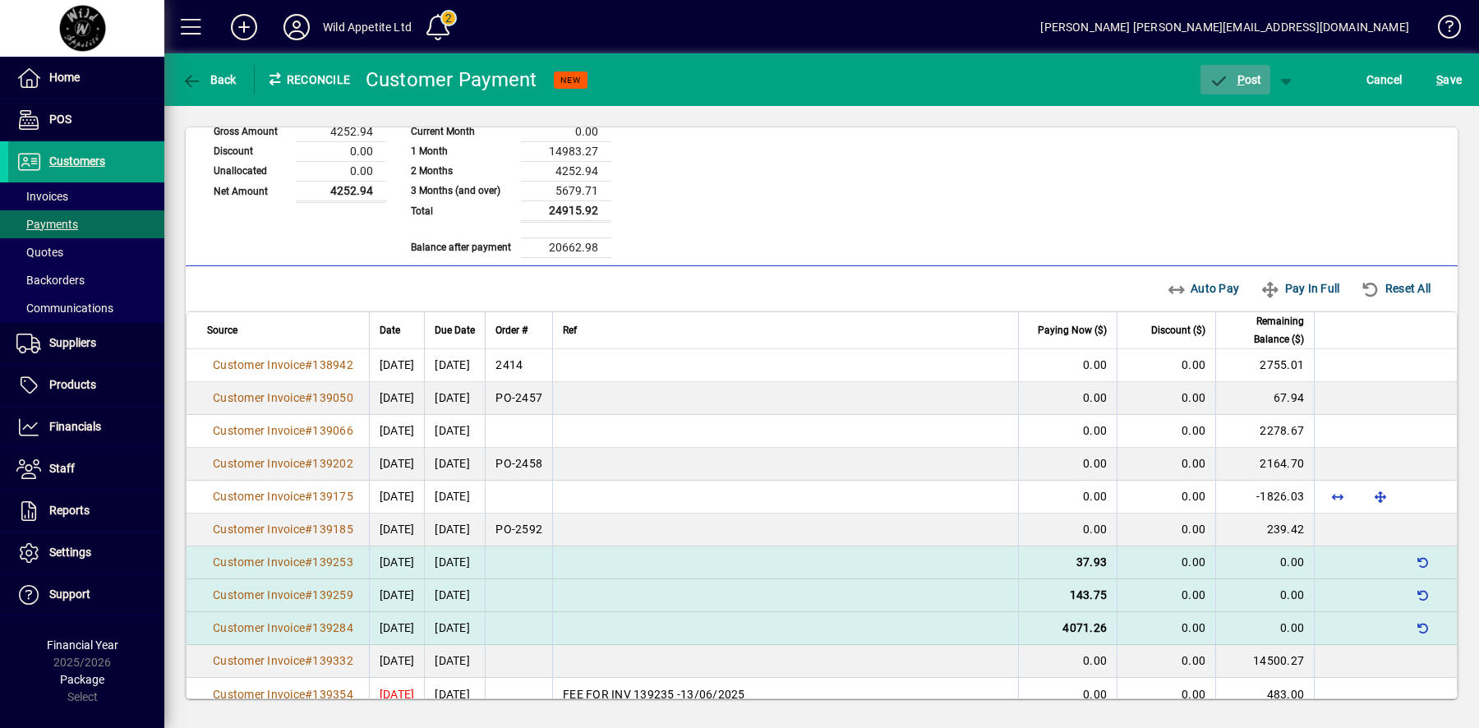
click at [1247, 85] on span "P ost" at bounding box center [1235, 79] width 53 height 13
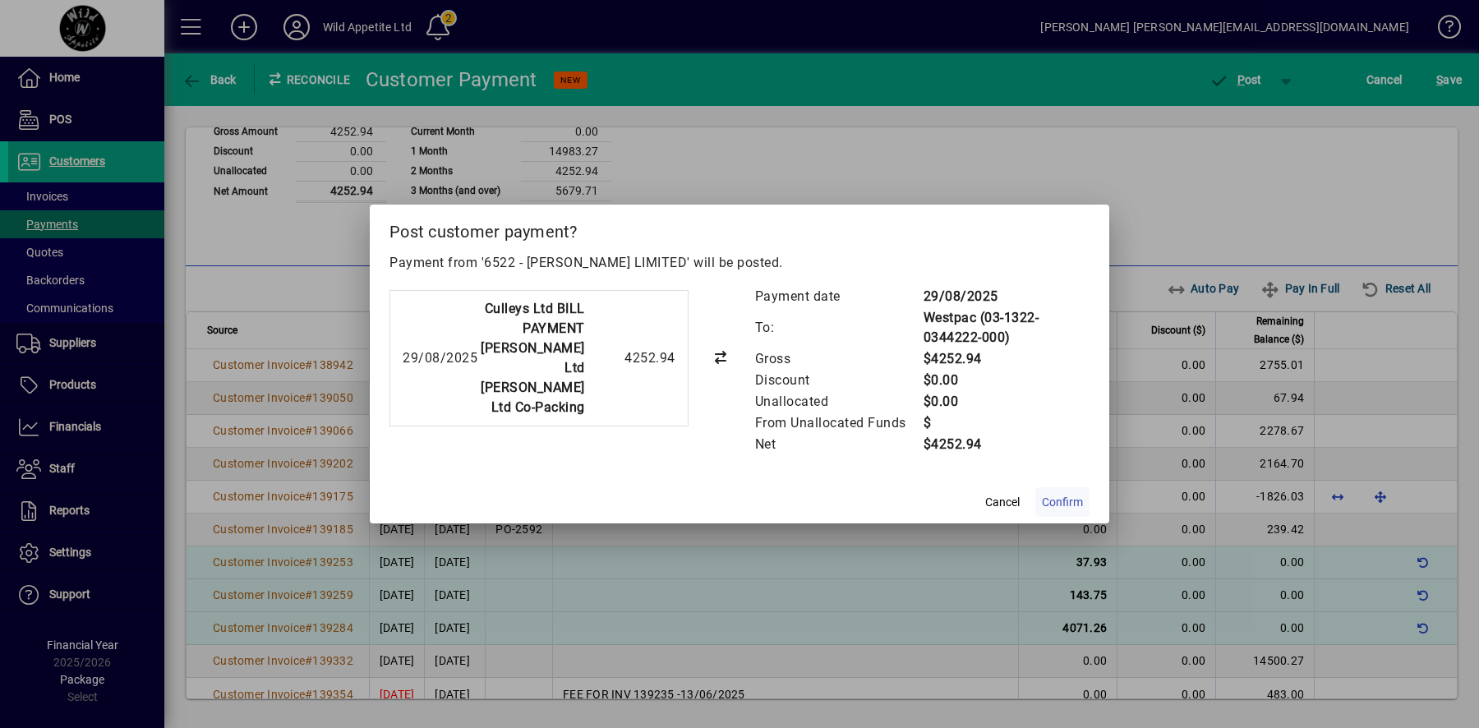
click at [1074, 499] on span "Confirm" at bounding box center [1062, 502] width 41 height 17
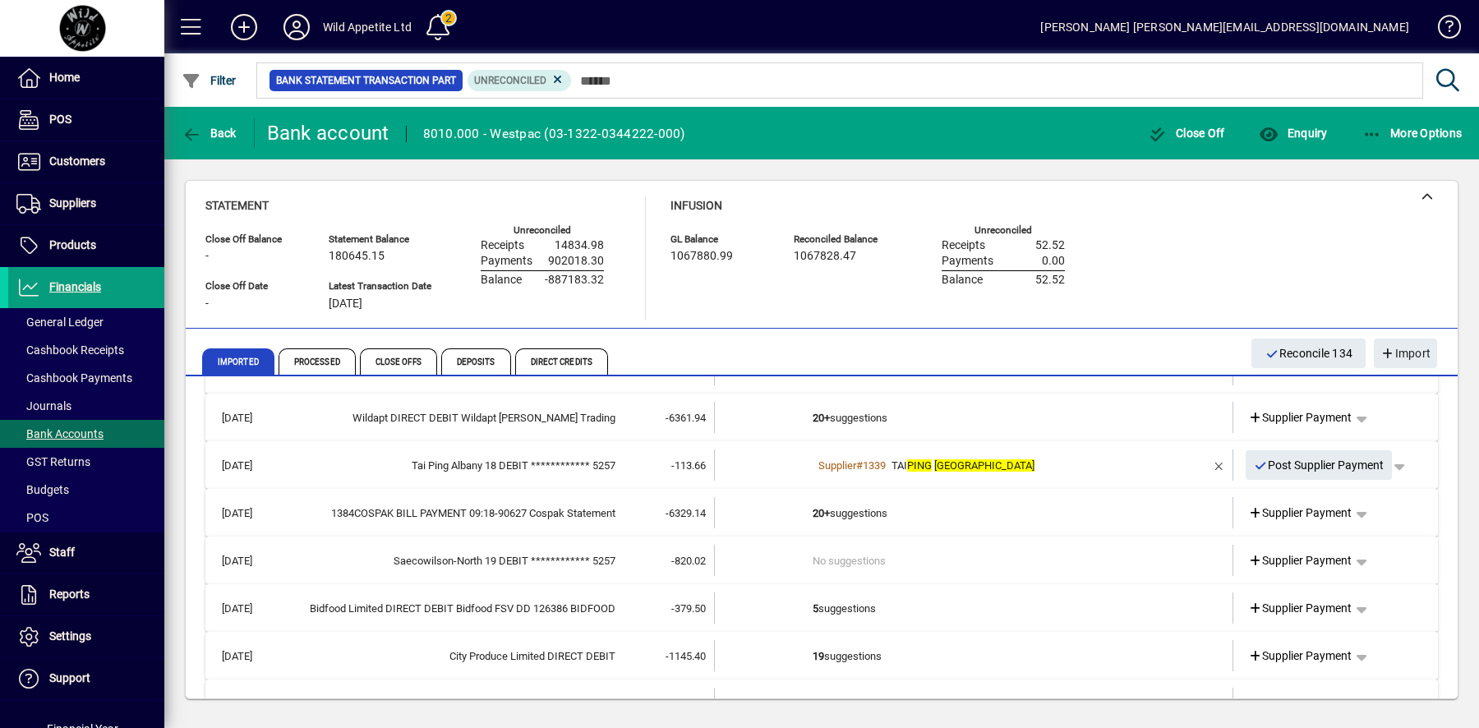
scroll to position [25175, 0]
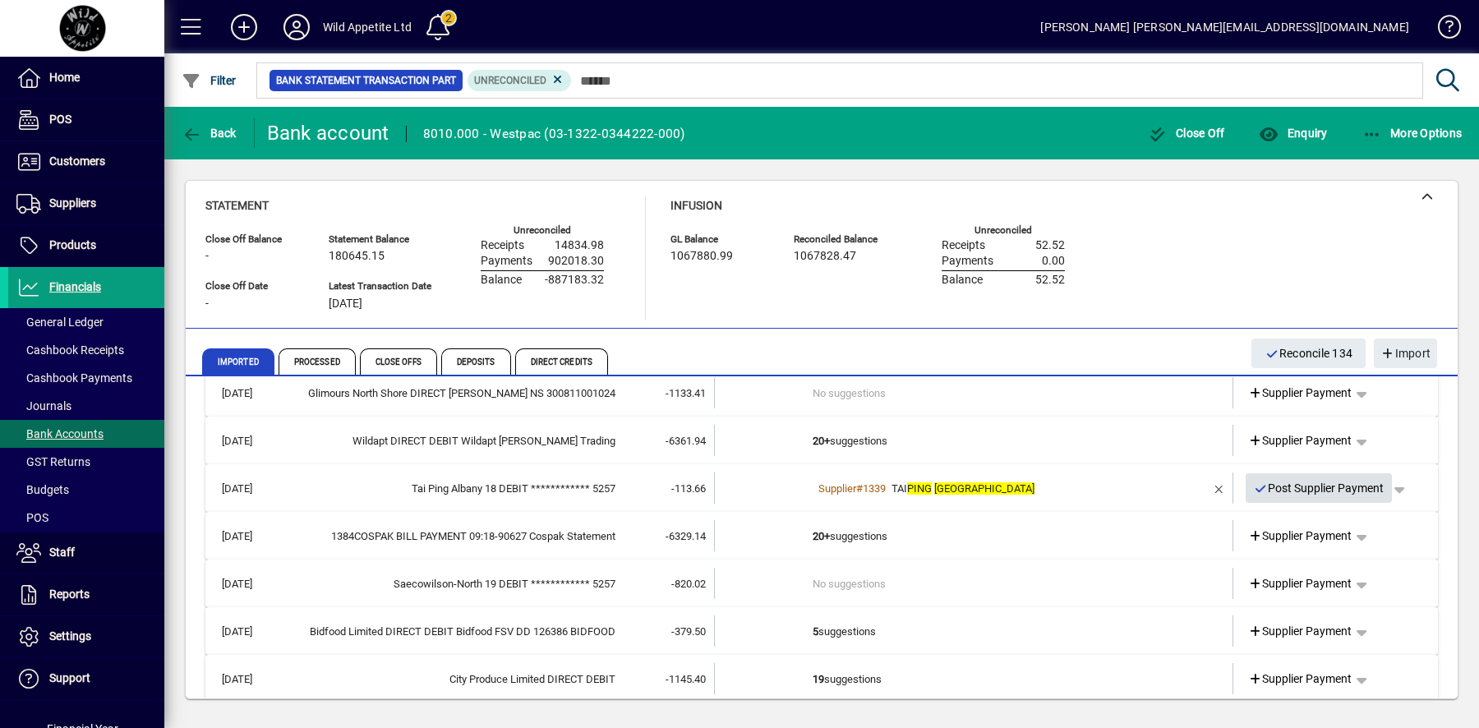
click at [1311, 477] on span "Post Supplier Payment" at bounding box center [1319, 488] width 131 height 27
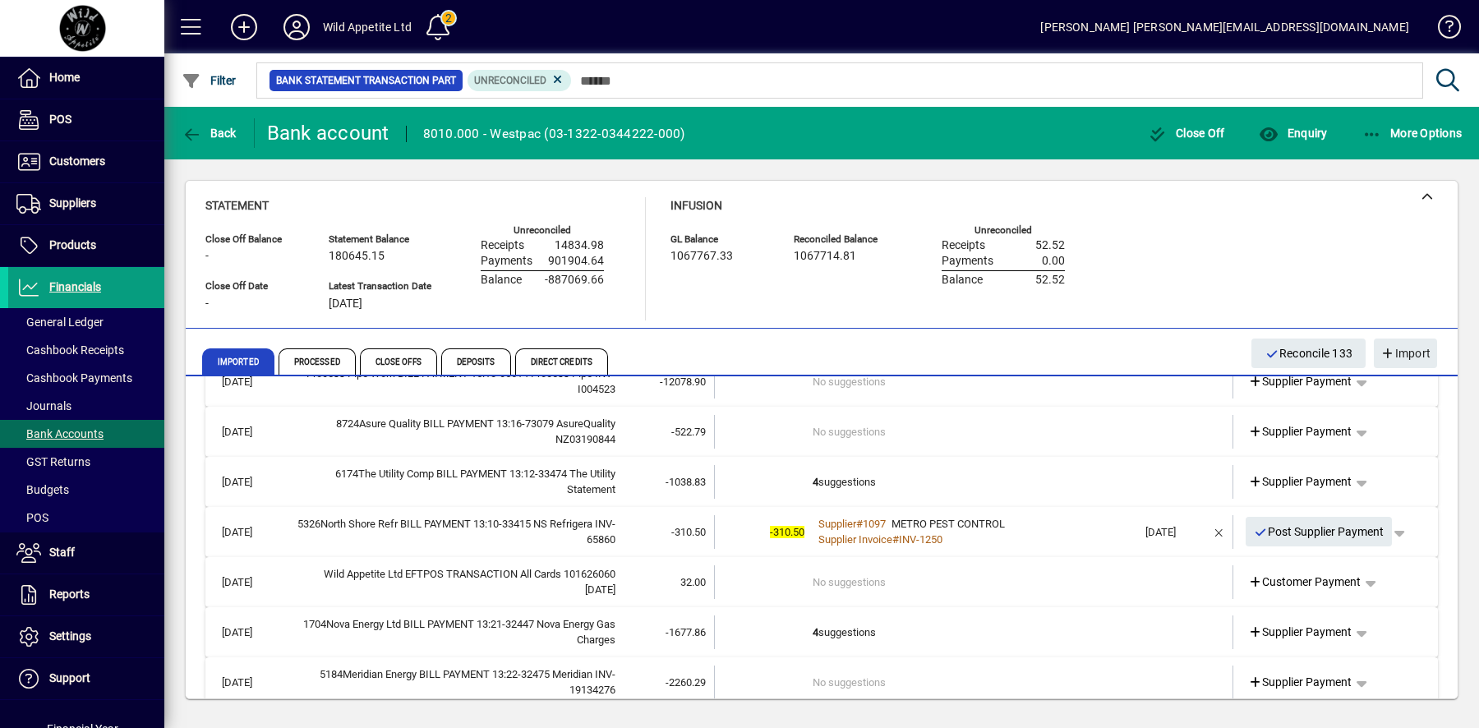
scroll to position [20503, 0]
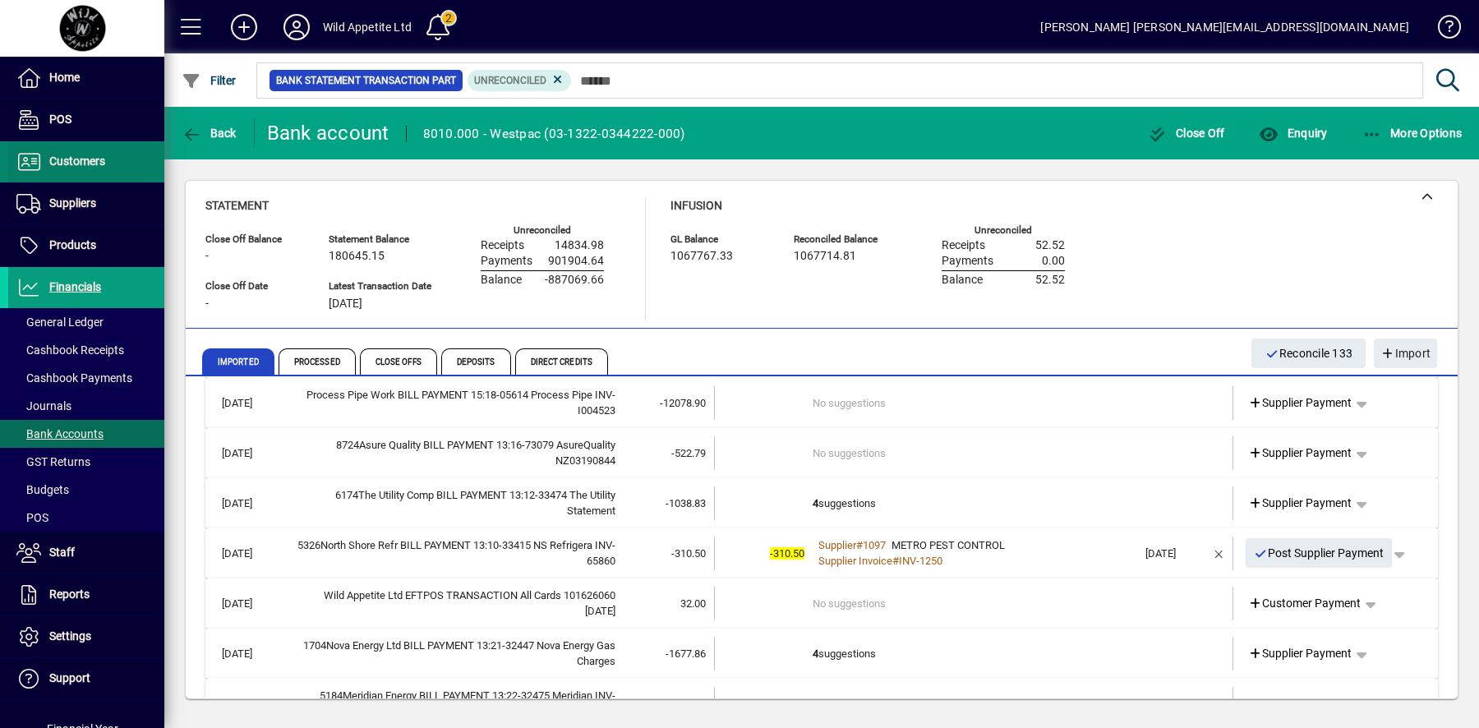
click at [101, 177] on span at bounding box center [86, 161] width 156 height 39
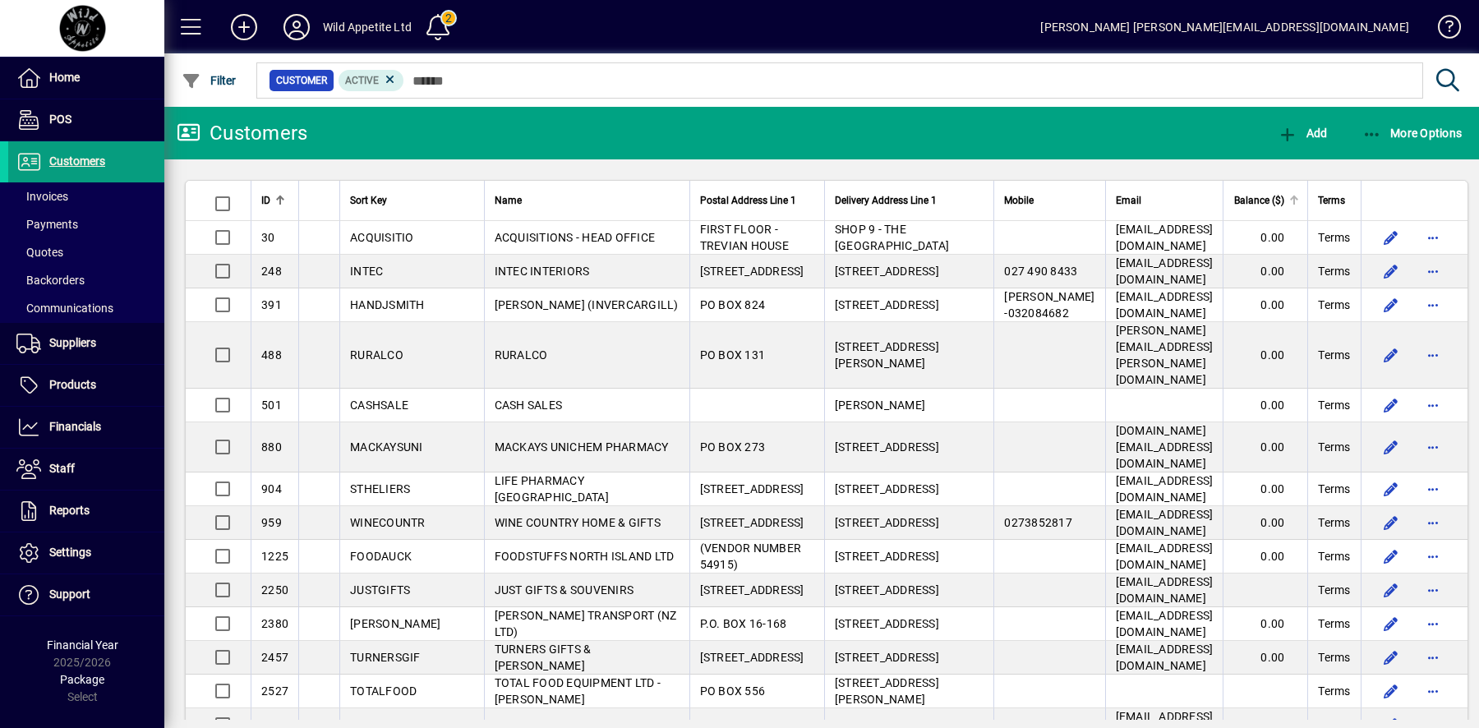
click at [1251, 204] on span "Balance ($)" at bounding box center [1259, 200] width 50 height 18
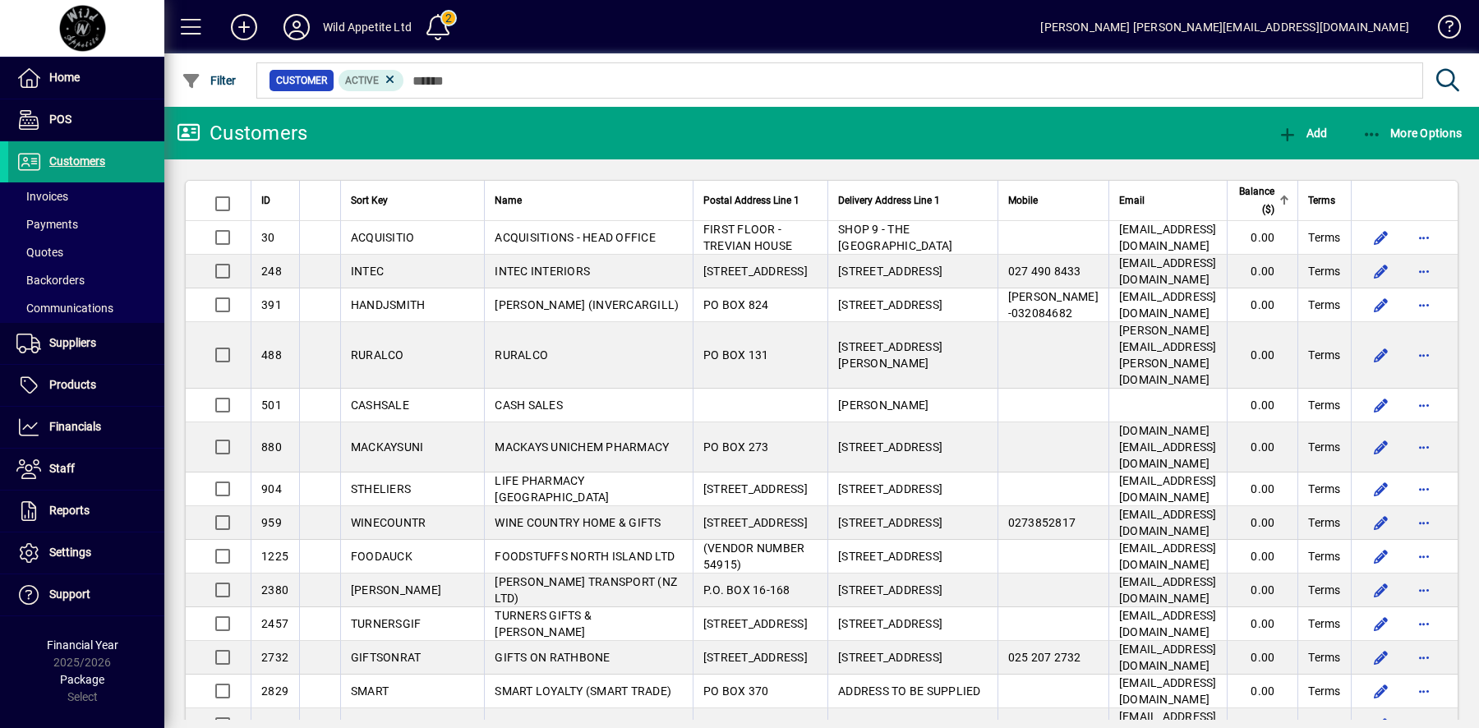
click at [1251, 204] on span "Balance ($)" at bounding box center [1257, 200] width 38 height 36
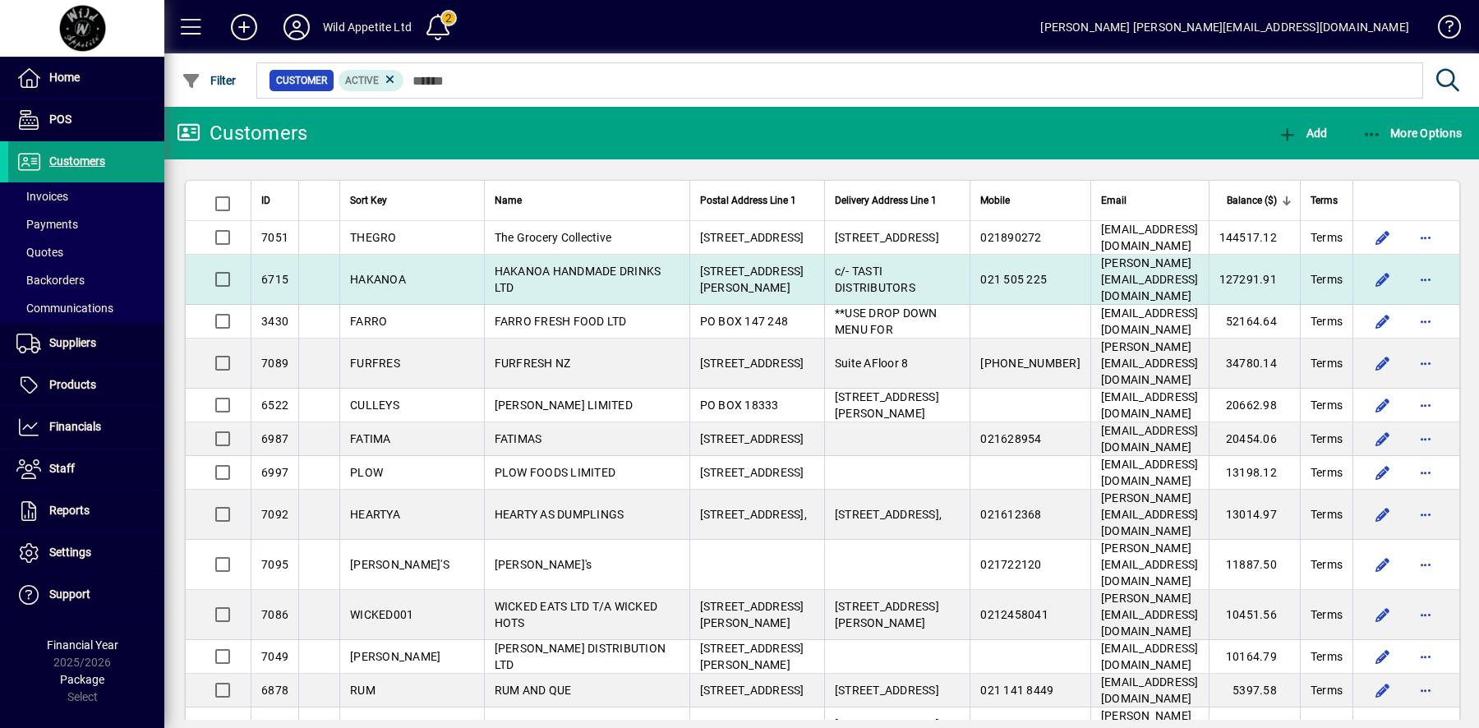
click at [1247, 281] on td "127291.91" at bounding box center [1254, 280] width 91 height 50
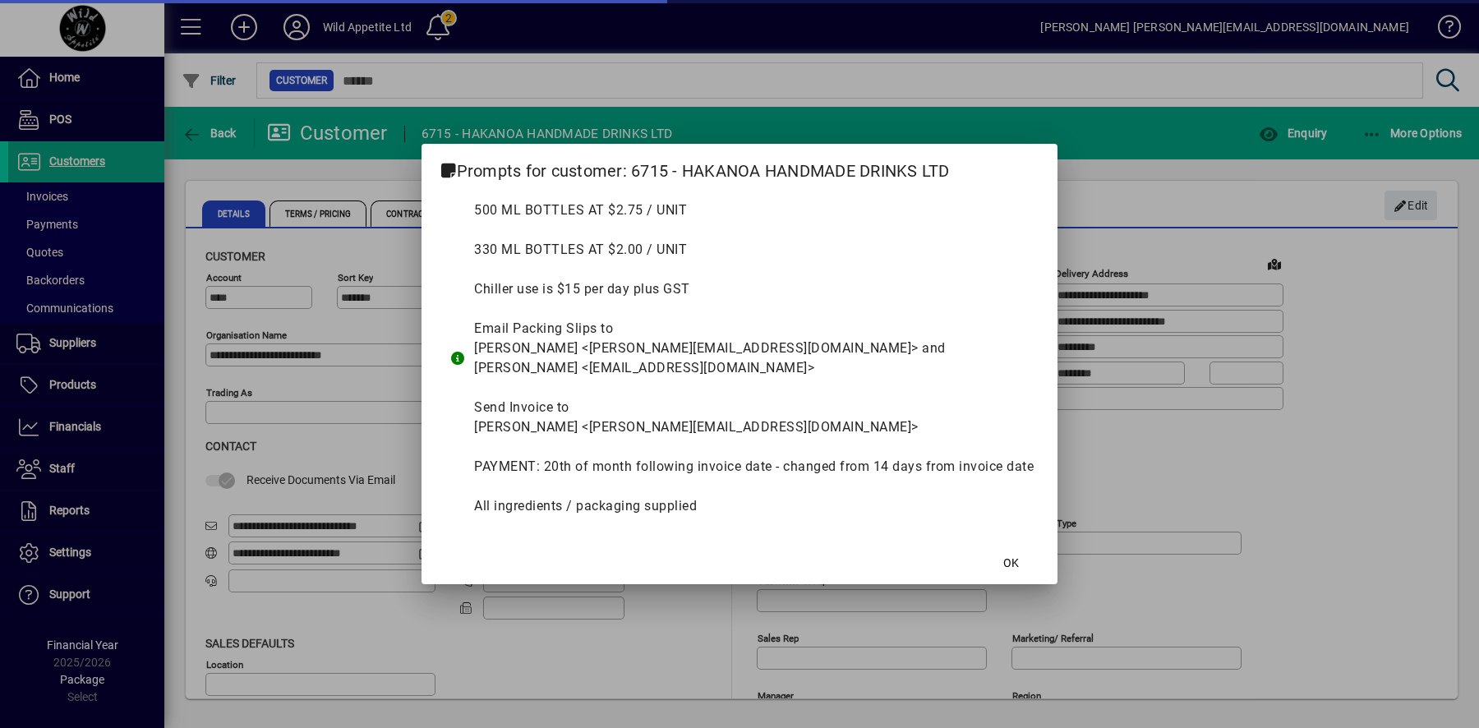
type input "**********"
type input "*******"
type input "**********"
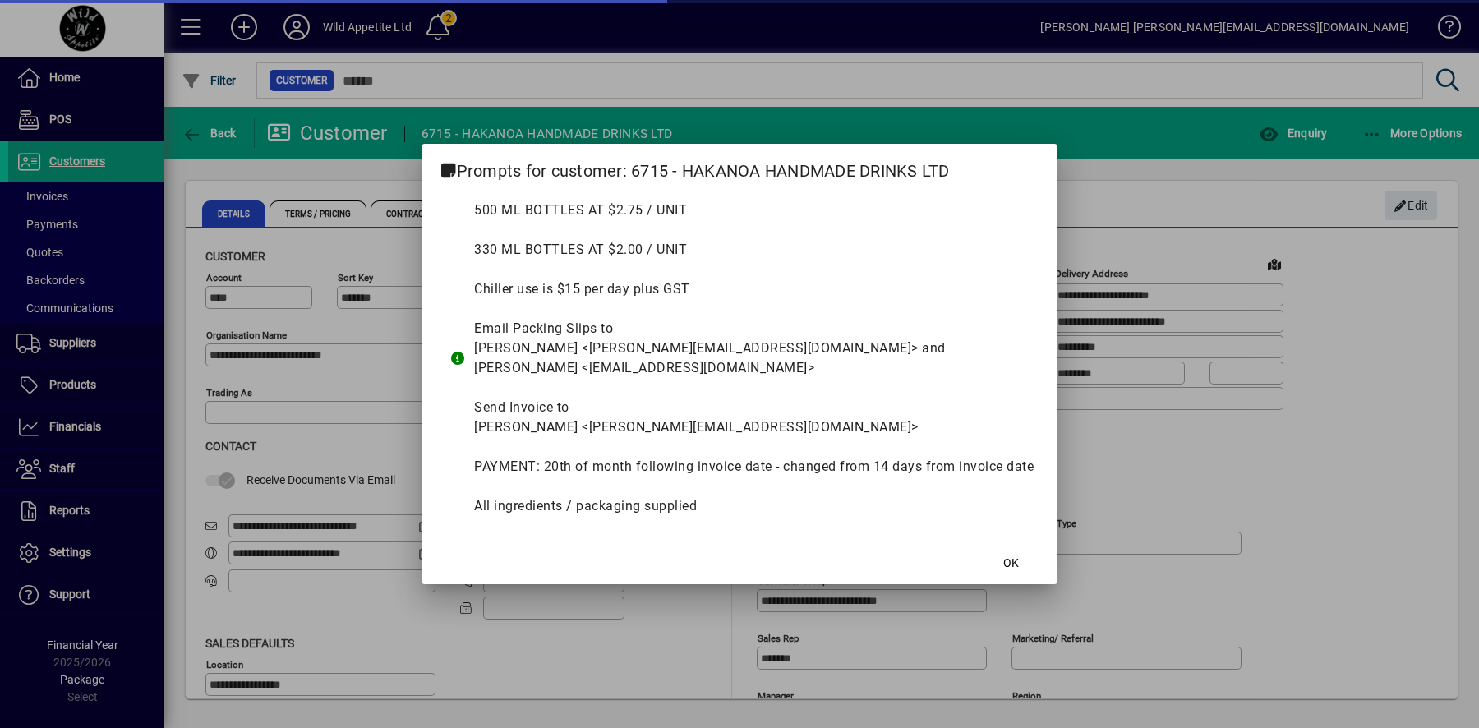
type input "**********"
click at [1012, 564] on span "OK" at bounding box center [1011, 563] width 16 height 17
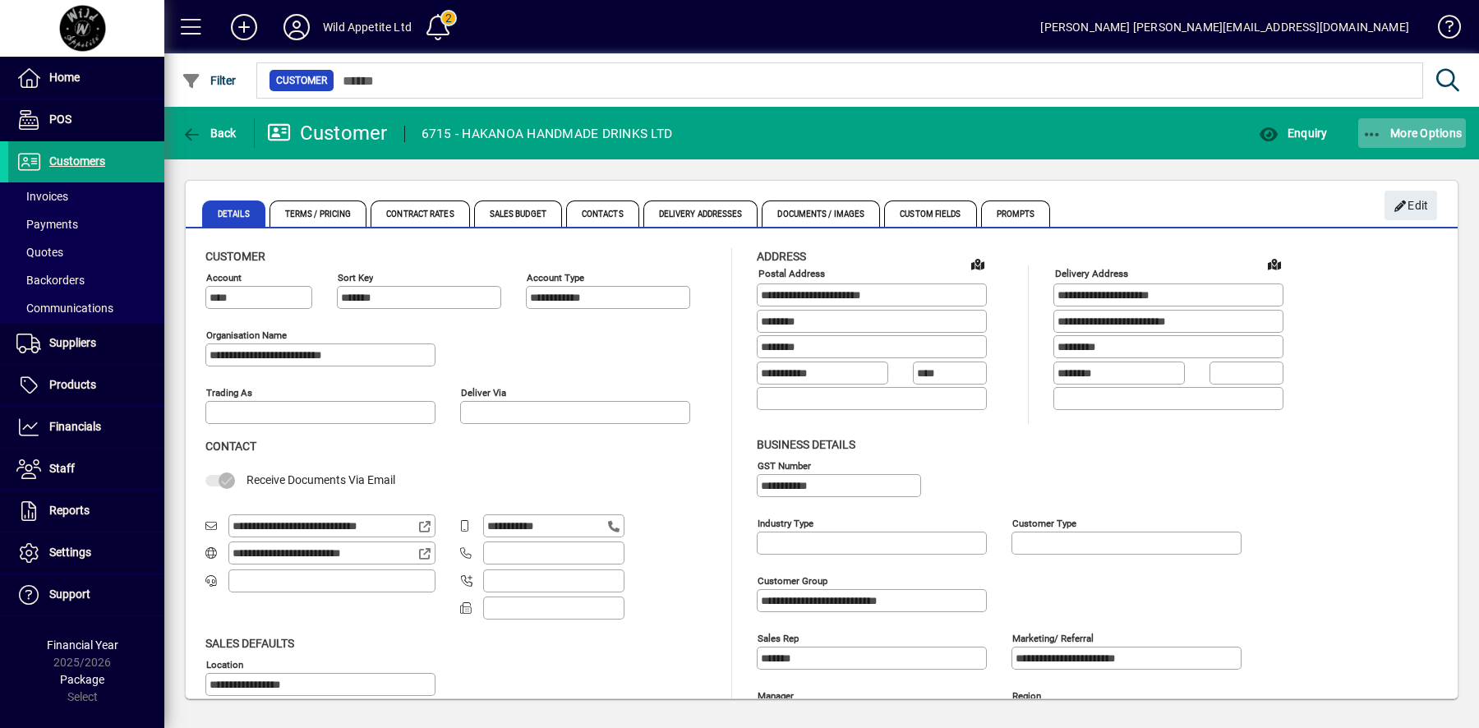
click at [1428, 131] on span "More Options" at bounding box center [1412, 133] width 100 height 13
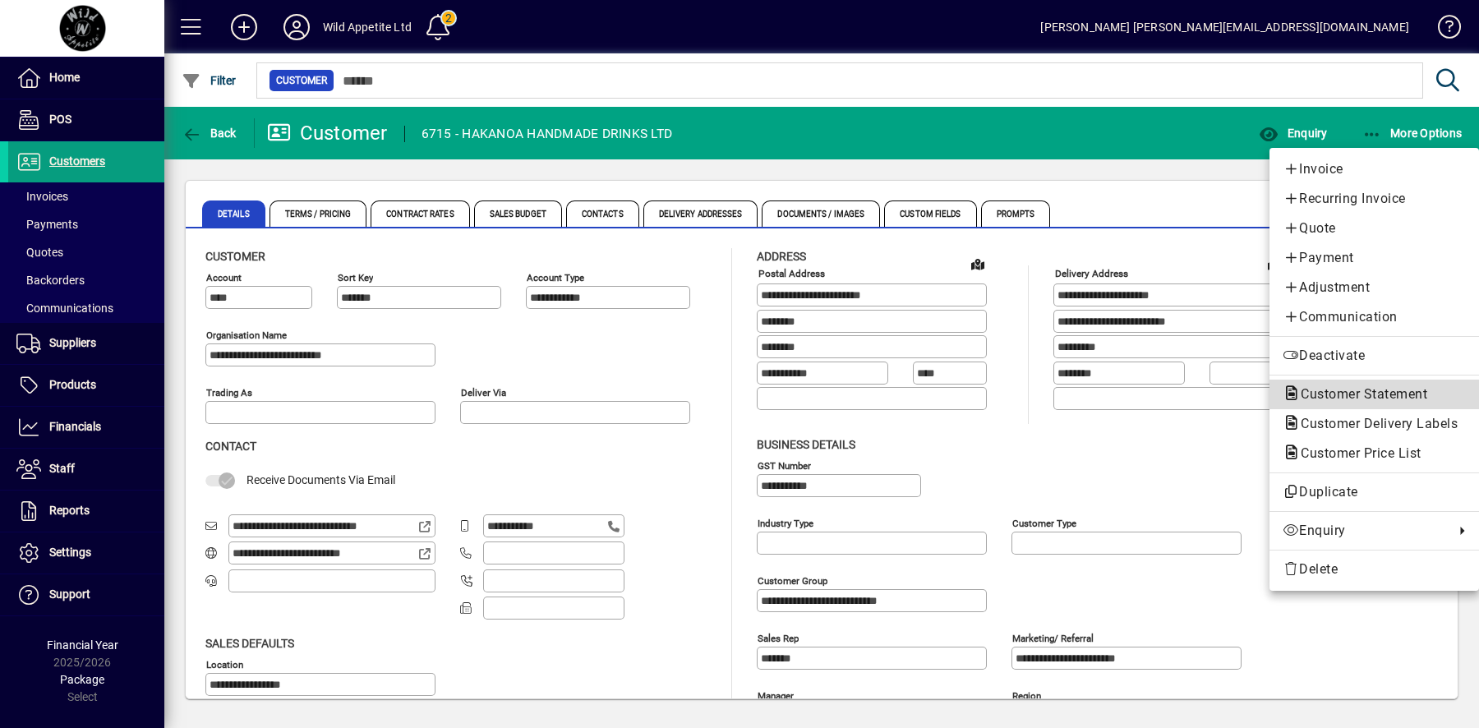
click at [1347, 385] on span "Customer Statement" at bounding box center [1374, 395] width 183 height 20
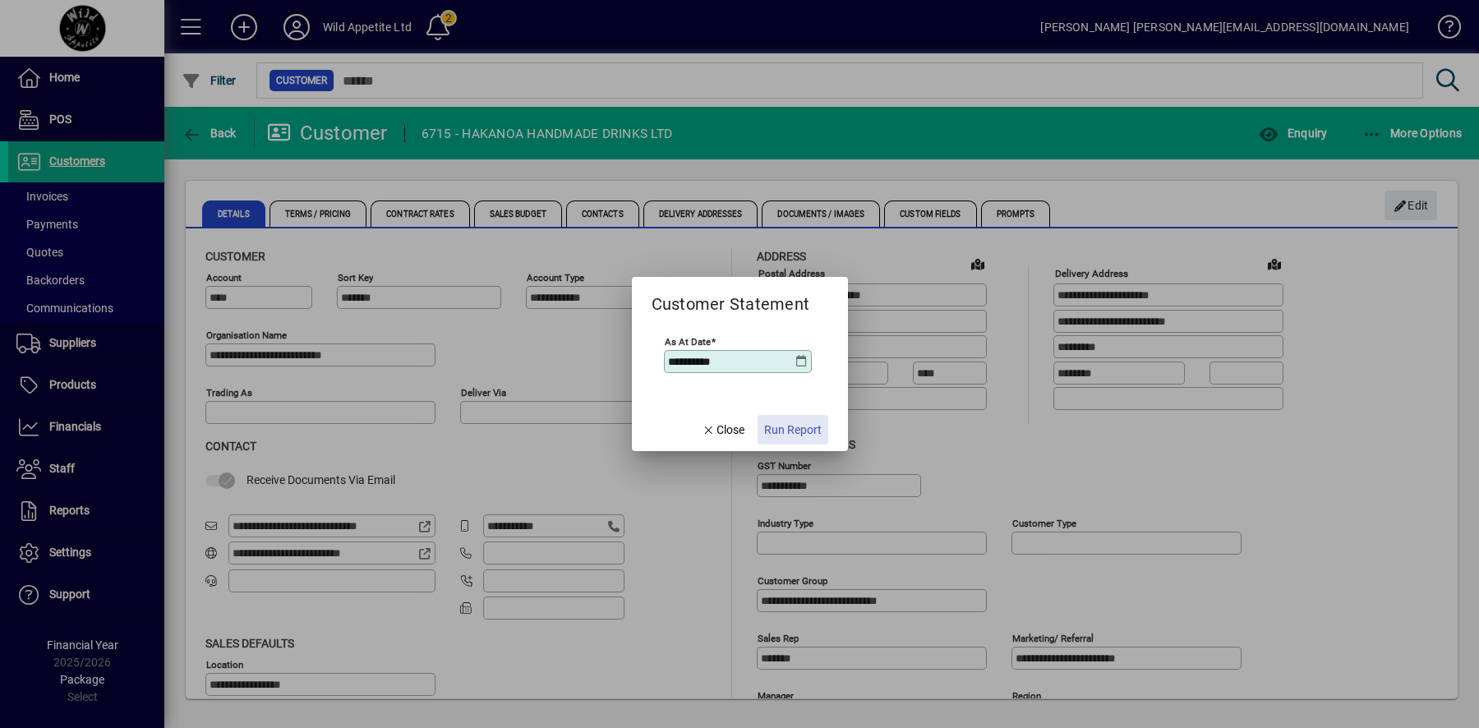
click at [790, 425] on span "Run Report" at bounding box center [793, 430] width 58 height 17
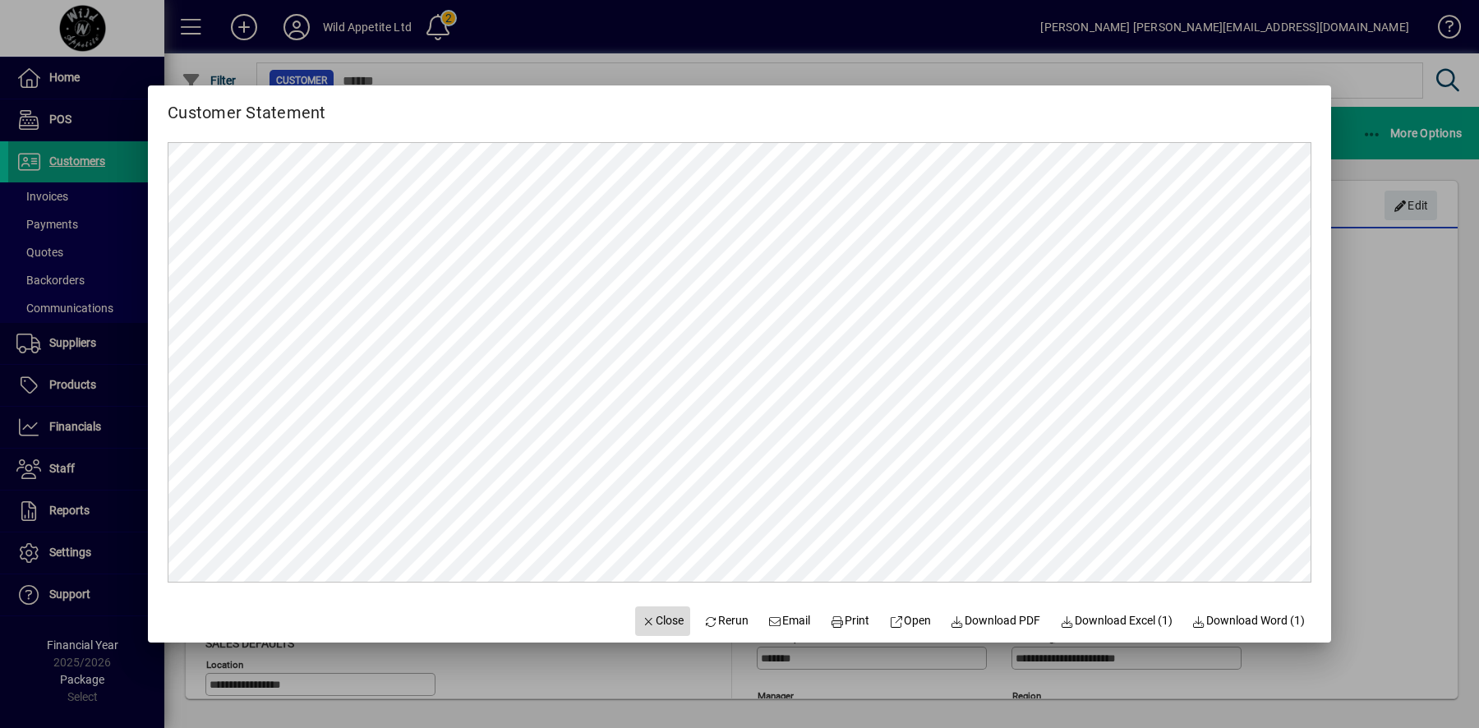
click at [649, 618] on span "Close" at bounding box center [663, 620] width 43 height 17
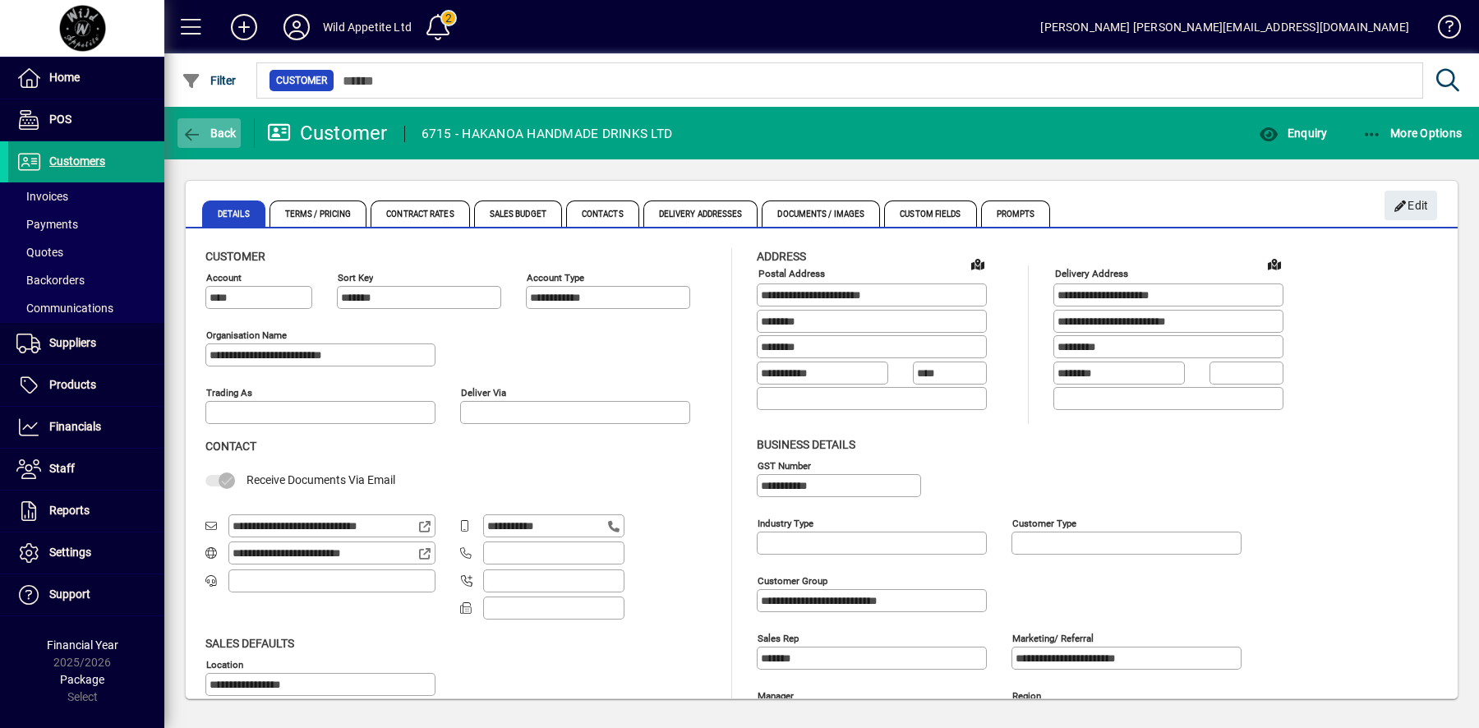
click at [224, 135] on span "Back" at bounding box center [209, 133] width 55 height 13
